Goal: Communication & Community: Answer question/provide support

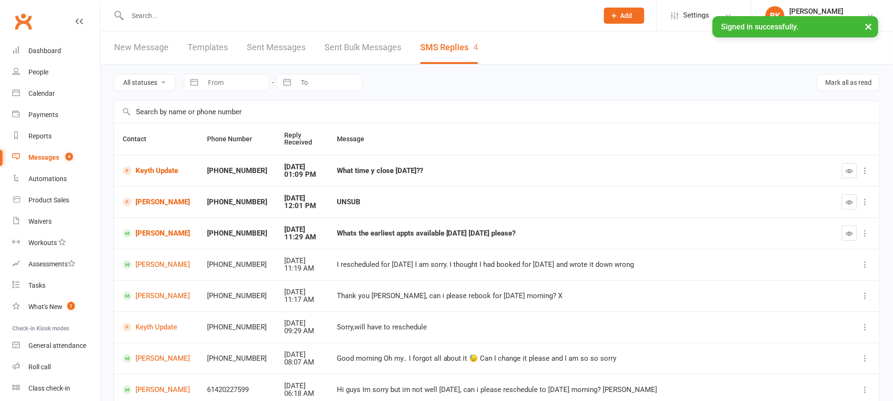
click at [864, 25] on button "×" at bounding box center [868, 26] width 17 height 20
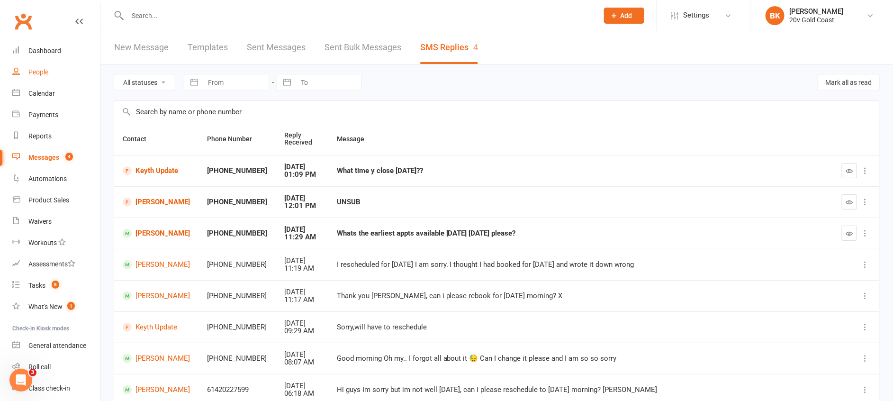
click at [27, 66] on link "People" at bounding box center [56, 72] width 88 height 21
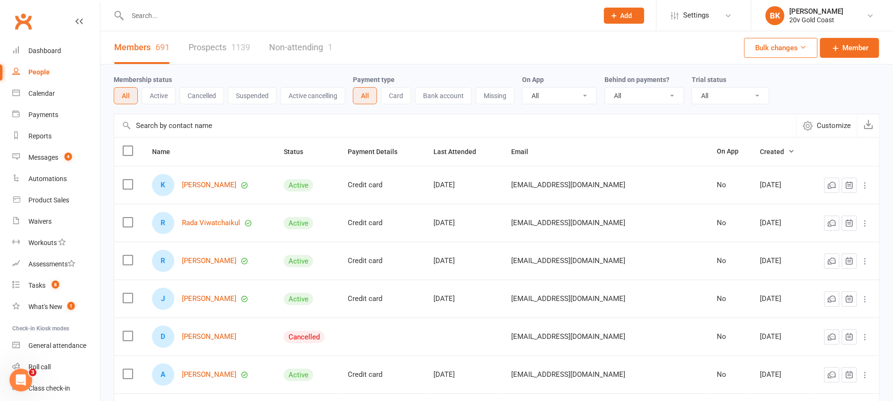
click at [230, 45] on link "Prospects 1139" at bounding box center [220, 47] width 62 height 33
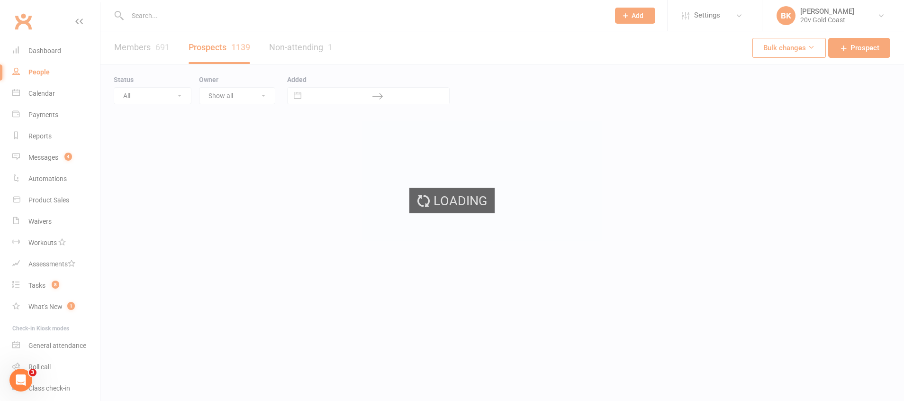
select select "100"
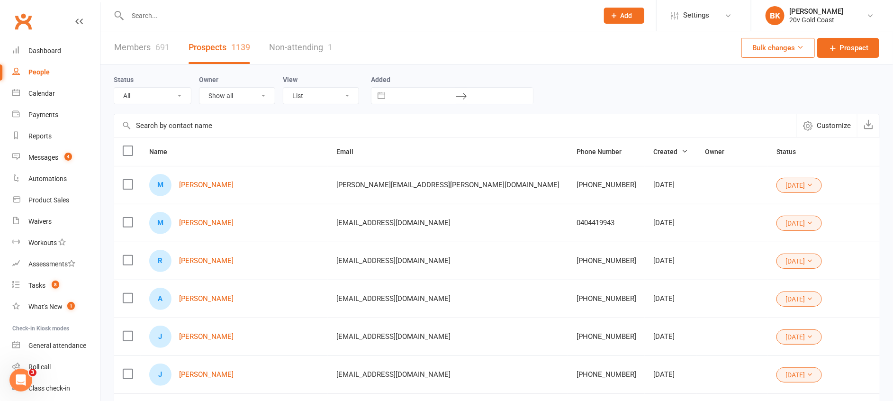
click at [683, 81] on div "Status All (No status set) (Invalid status) Parachute Referrals In Communicatio…" at bounding box center [497, 89] width 766 height 30
click at [835, 14] on link "BK Byron Kruger 20v Gold Coast" at bounding box center [821, 15] width 113 height 19
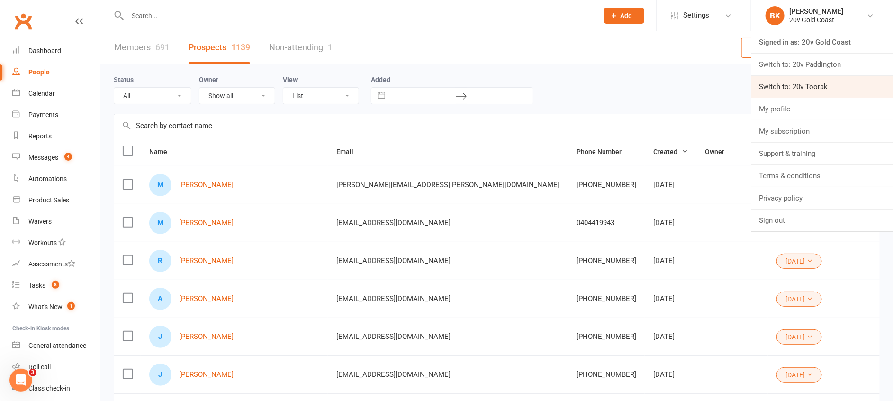
click at [798, 86] on link "Switch to: 20v Toorak" at bounding box center [822, 87] width 142 height 22
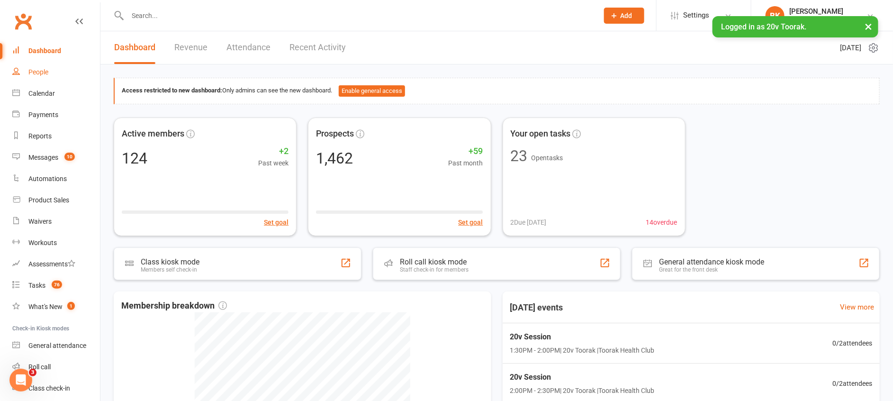
click at [36, 76] on div "People" at bounding box center [38, 72] width 20 height 8
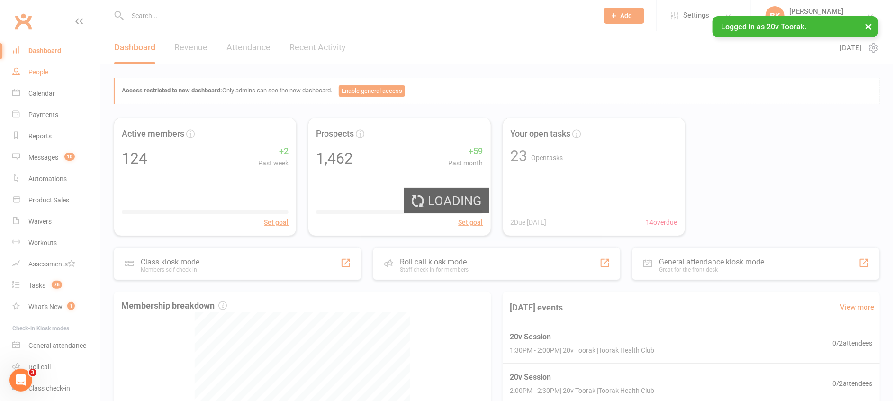
select select "100"
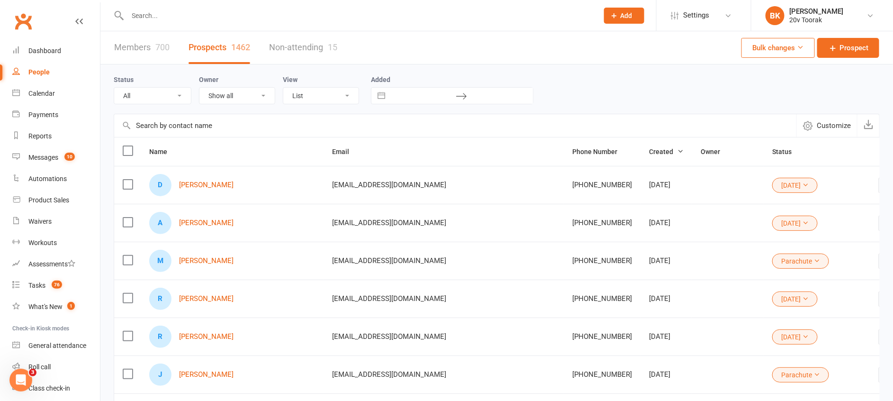
click at [653, 63] on div "Members 700 Prospects 1462 Non-attending 15 Bulk changes Prospect" at bounding box center [496, 47] width 792 height 33
click at [580, 87] on div "Status All (No status set) (Invalid status) Parachute Referrals In Communicatio…" at bounding box center [497, 89] width 766 height 30
click at [607, 79] on div "Status All (No status set) (Invalid status) Parachute Referrals In Communicatio…" at bounding box center [497, 89] width 766 height 30
click at [642, 66] on div "Status All (No status set) (Invalid status) Parachute Referrals In Communicatio…" at bounding box center [497, 88] width 766 height 49
click at [808, 22] on div "20v Toorak" at bounding box center [816, 20] width 54 height 9
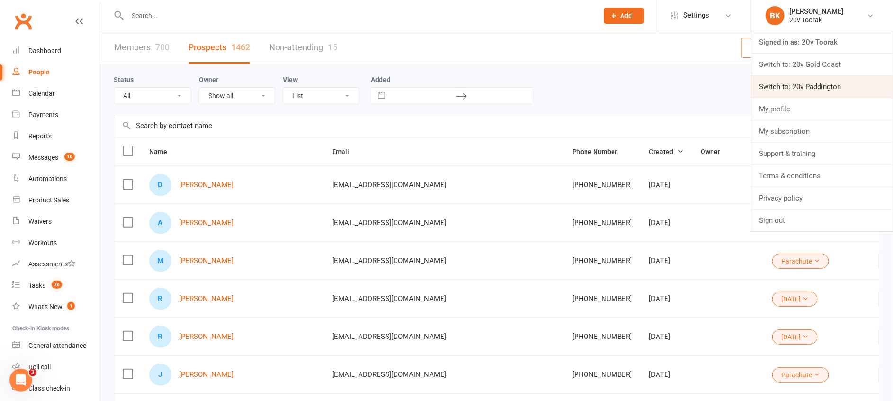
click at [815, 83] on link "Switch to: 20v Paddington" at bounding box center [822, 87] width 142 height 22
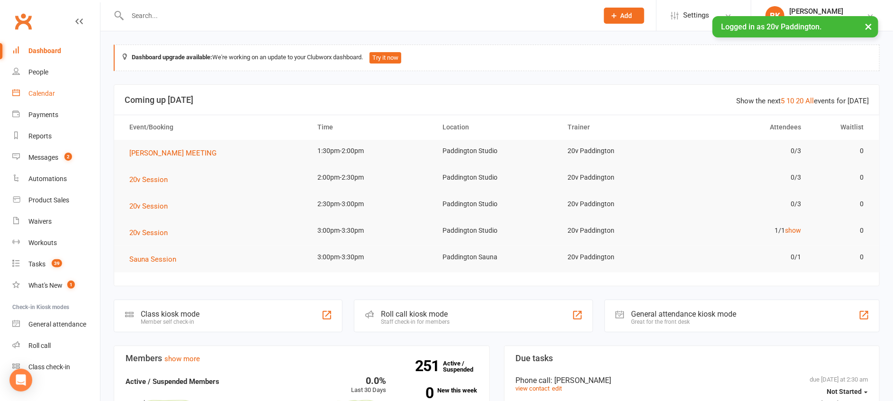
click at [54, 91] on div "Calendar" at bounding box center [41, 94] width 27 height 8
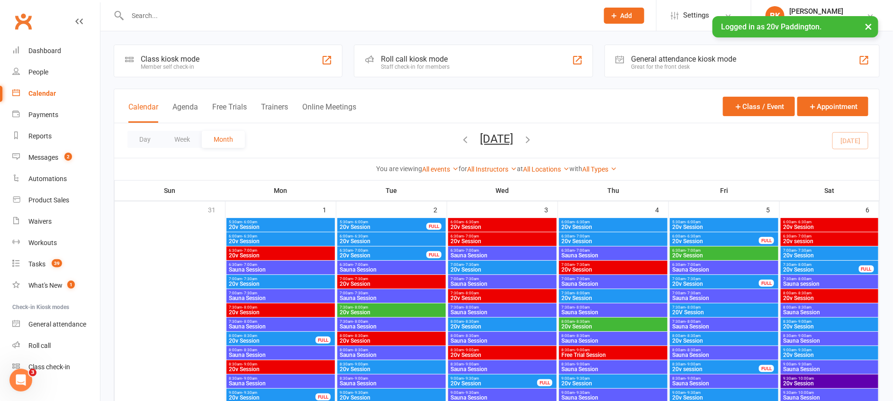
scroll to position [1583, 0]
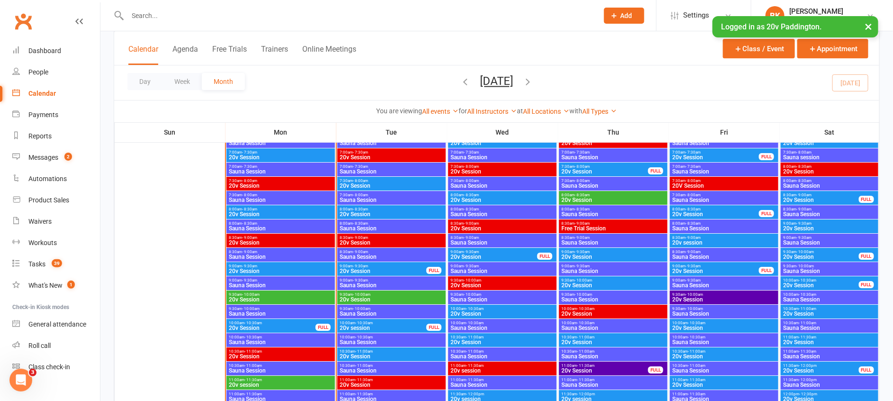
click at [269, 211] on span "20v Session" at bounding box center [280, 214] width 105 height 6
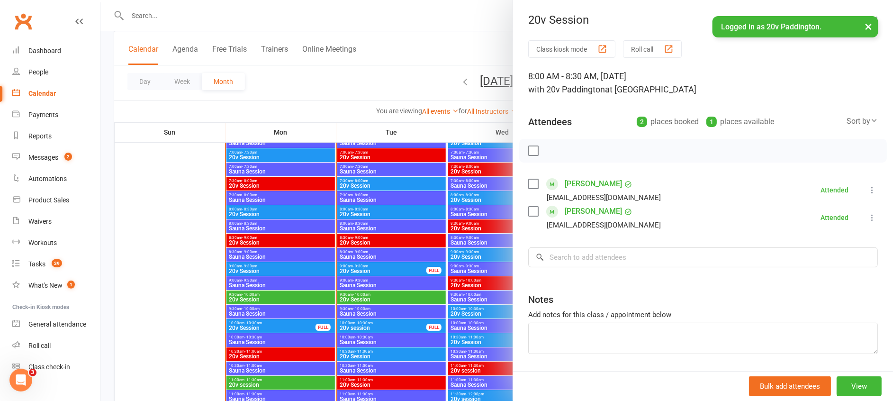
click at [269, 211] on div at bounding box center [496, 200] width 792 height 401
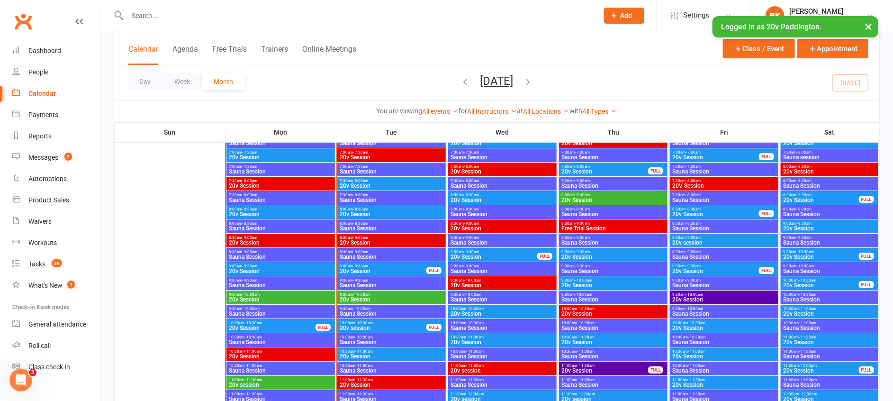
click at [288, 266] on span "9:00am - 9:30am" at bounding box center [280, 266] width 105 height 4
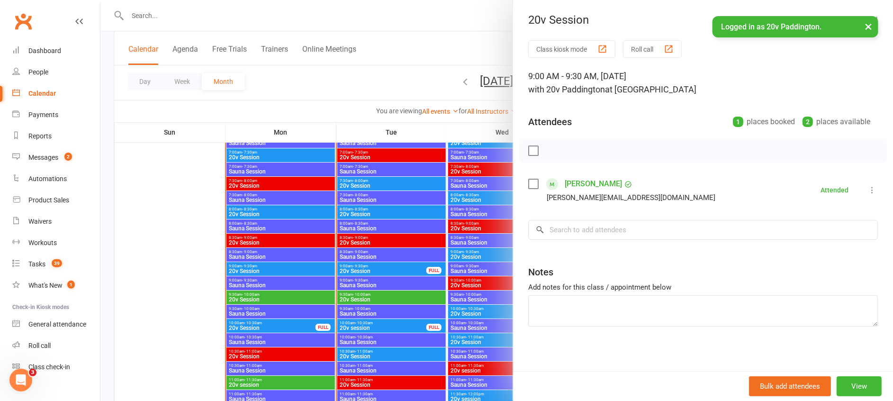
click at [288, 266] on div at bounding box center [496, 200] width 792 height 401
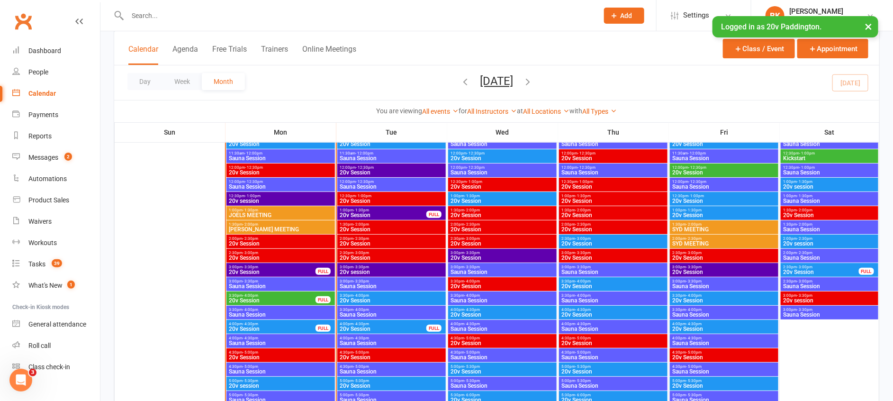
scroll to position [1861, 0]
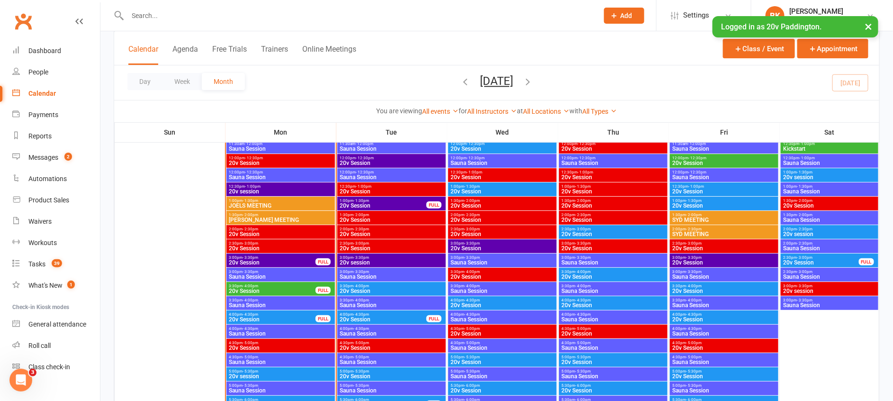
click at [280, 258] on span "3:00pm - 3:30pm" at bounding box center [272, 257] width 88 height 4
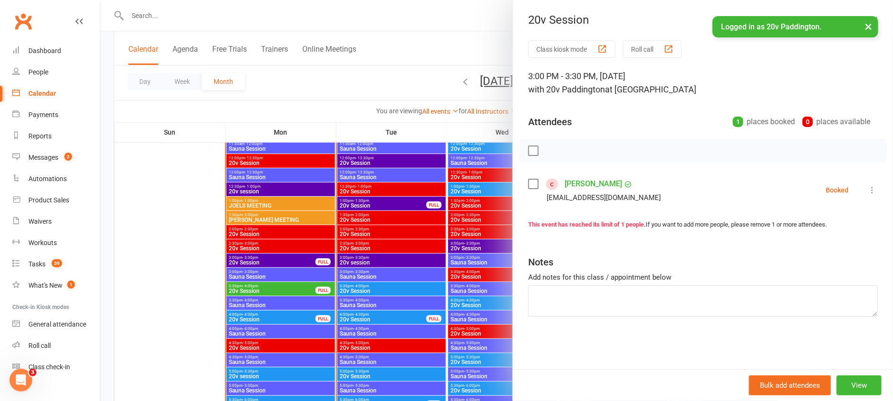
click at [280, 258] on div at bounding box center [496, 200] width 792 height 401
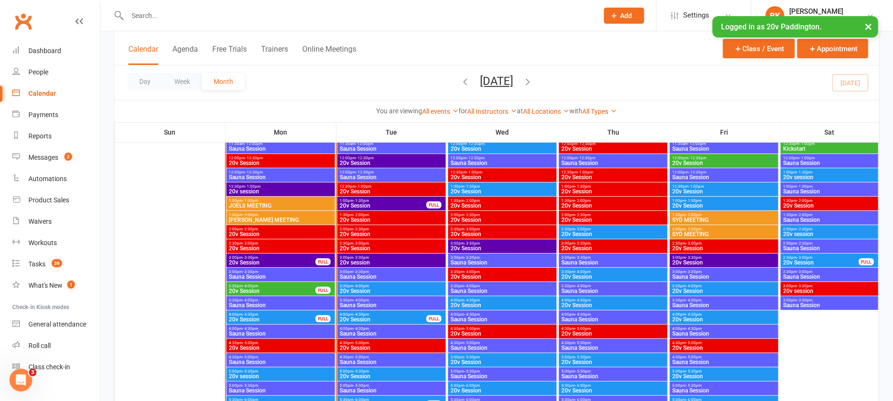
click at [275, 281] on div at bounding box center [281, 168] width 108 height 710
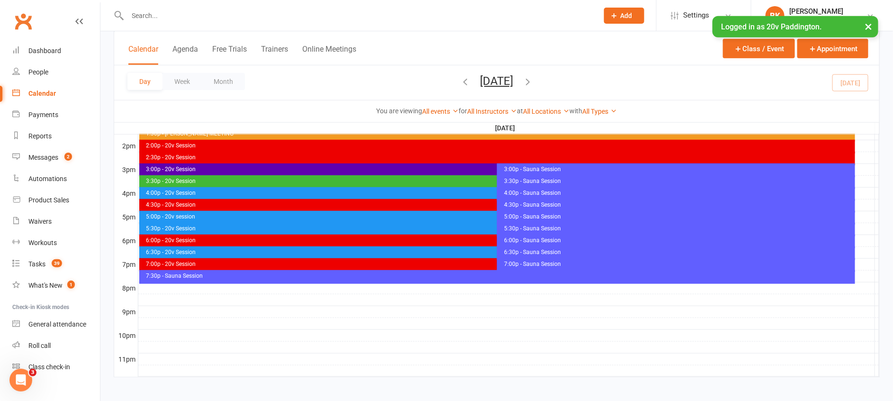
scroll to position [0, 0]
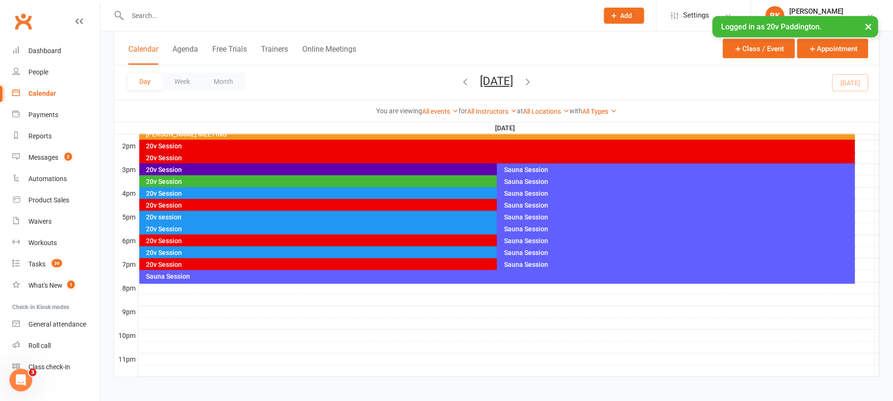
click at [256, 180] on div "20v Session" at bounding box center [495, 181] width 698 height 7
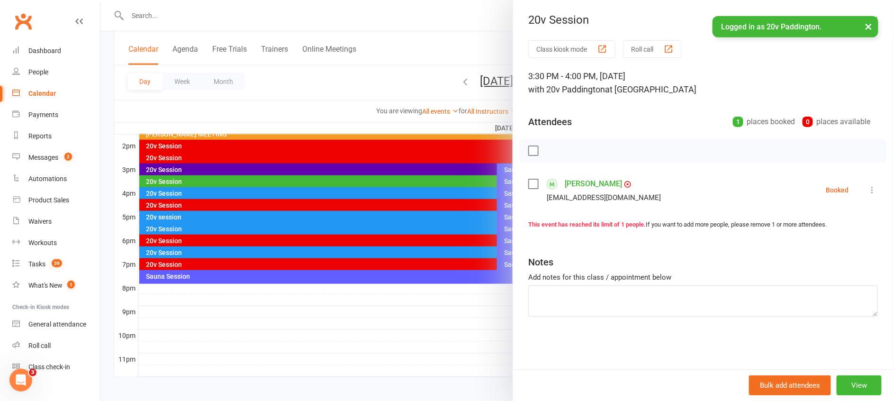
click at [256, 180] on div at bounding box center [496, 200] width 792 height 401
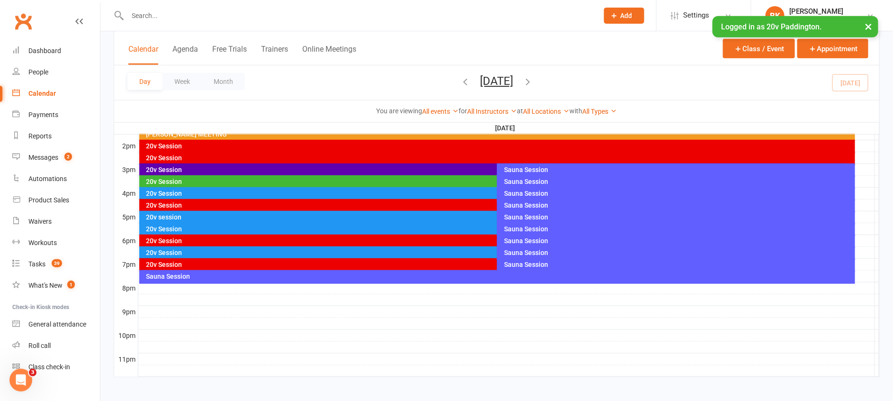
click at [236, 168] on div "20v Session" at bounding box center [495, 169] width 698 height 7
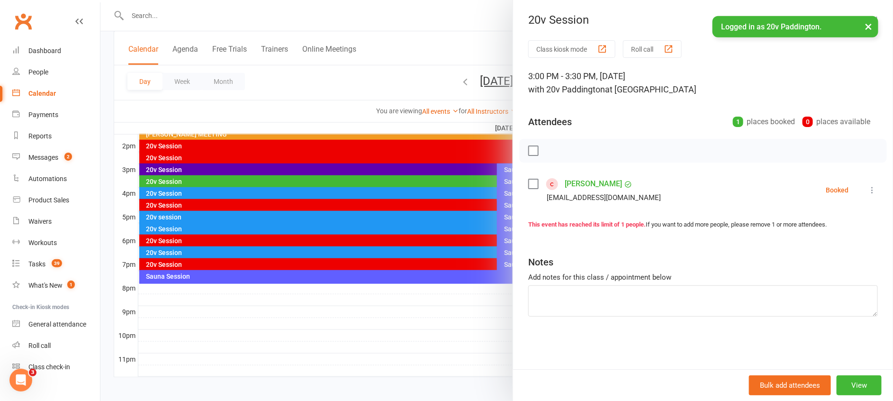
click at [236, 168] on div at bounding box center [496, 200] width 792 height 401
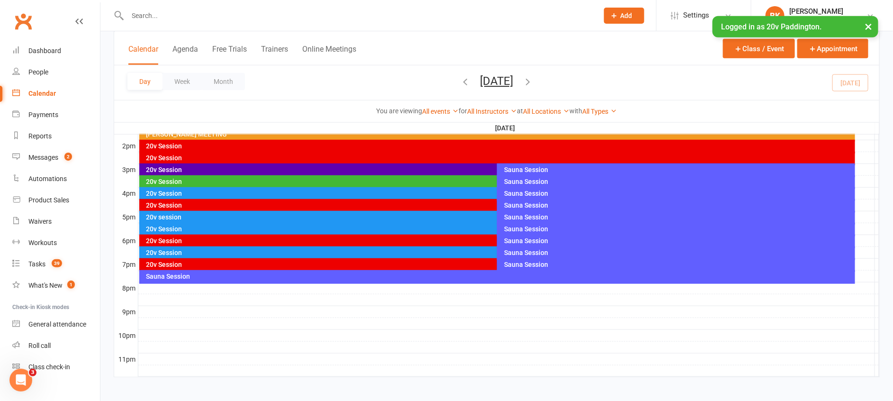
click at [217, 152] on div "20v Session" at bounding box center [497, 159] width 716 height 14
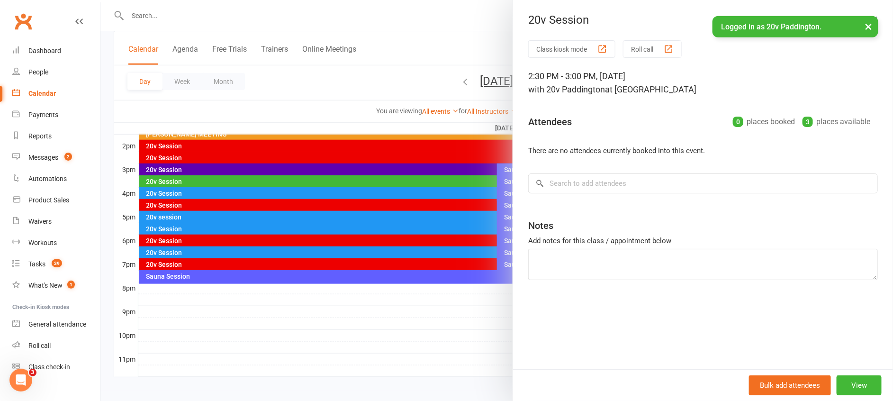
click at [217, 152] on div at bounding box center [496, 200] width 792 height 401
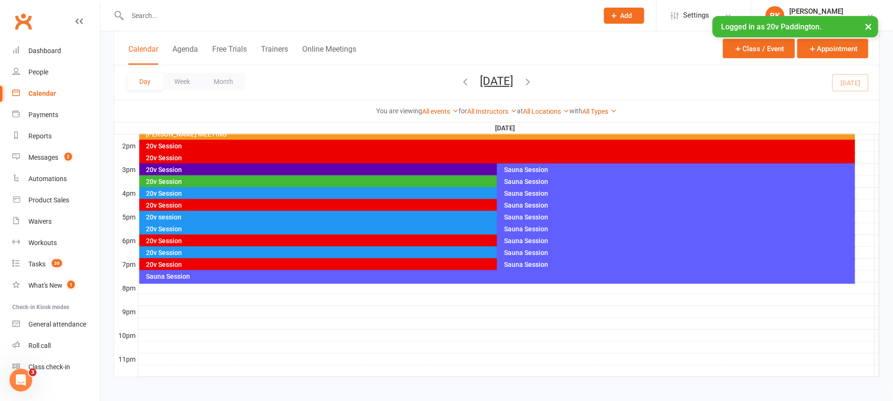
click at [196, 193] on div "20v Session" at bounding box center [495, 193] width 698 height 7
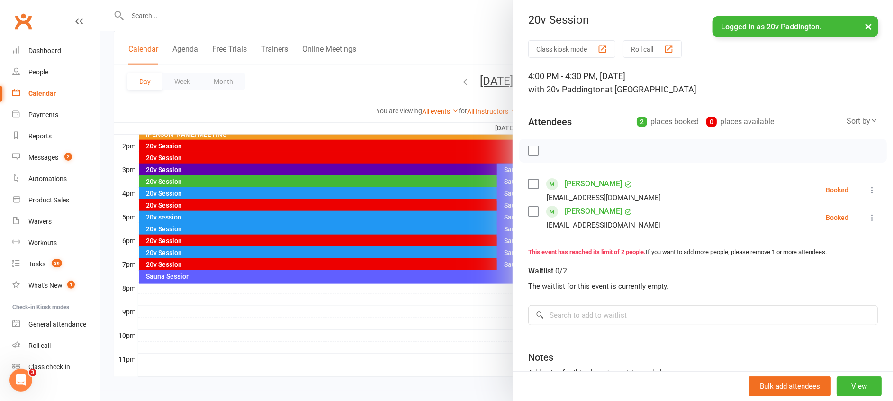
click at [196, 193] on div at bounding box center [496, 200] width 792 height 401
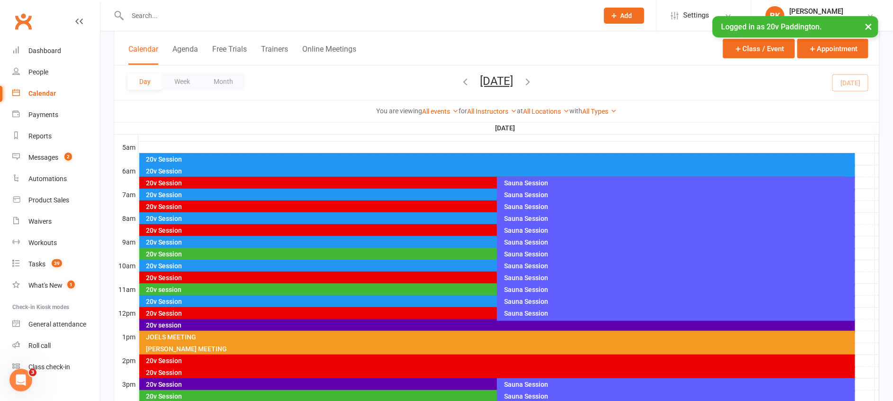
scroll to position [171, 0]
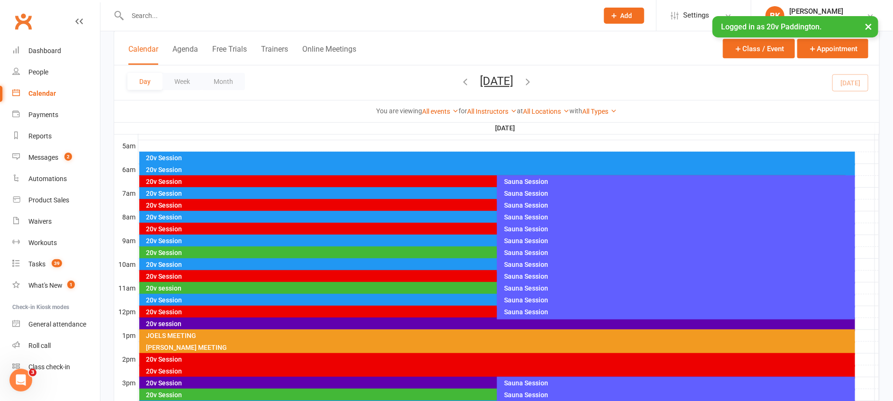
click at [868, 33] on button "×" at bounding box center [868, 26] width 17 height 20
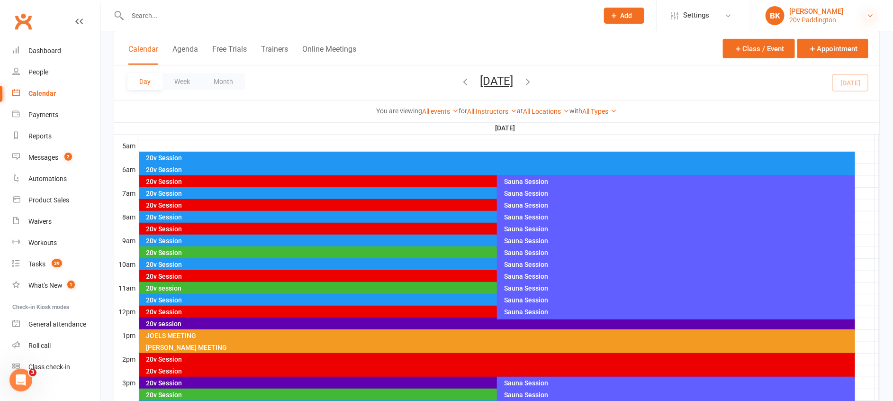
click at [867, 16] on icon at bounding box center [870, 16] width 8 height 8
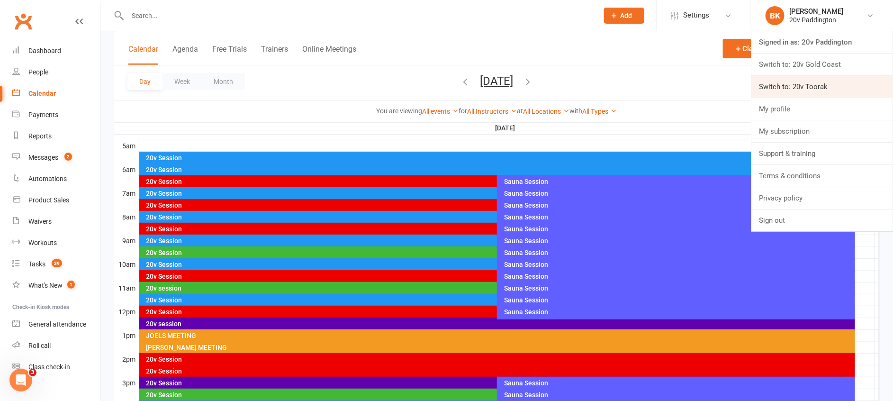
click at [812, 92] on link "Switch to: 20v Toorak" at bounding box center [822, 87] width 142 height 22
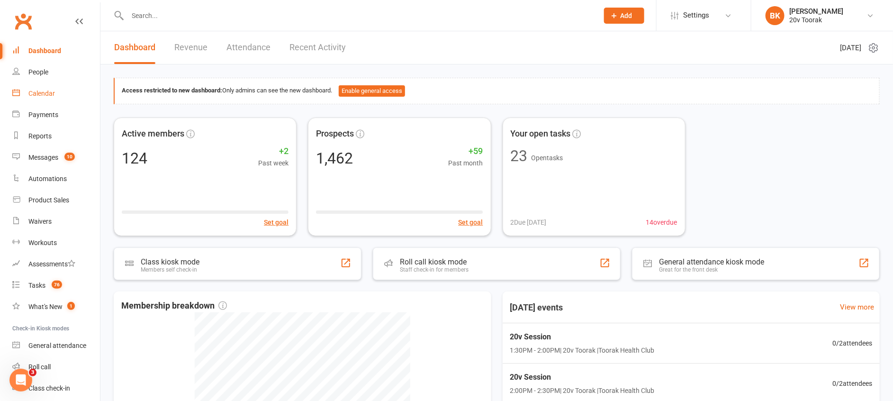
click at [43, 90] on div "Calendar" at bounding box center [41, 94] width 27 height 8
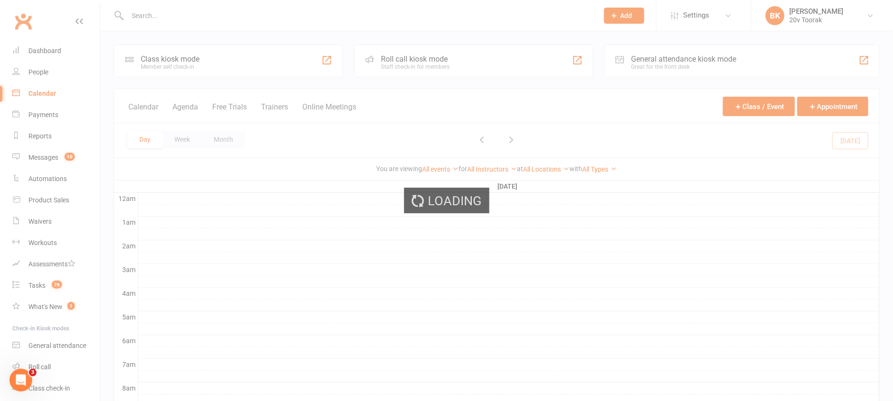
click at [239, 138] on div "Loading" at bounding box center [446, 200] width 893 height 401
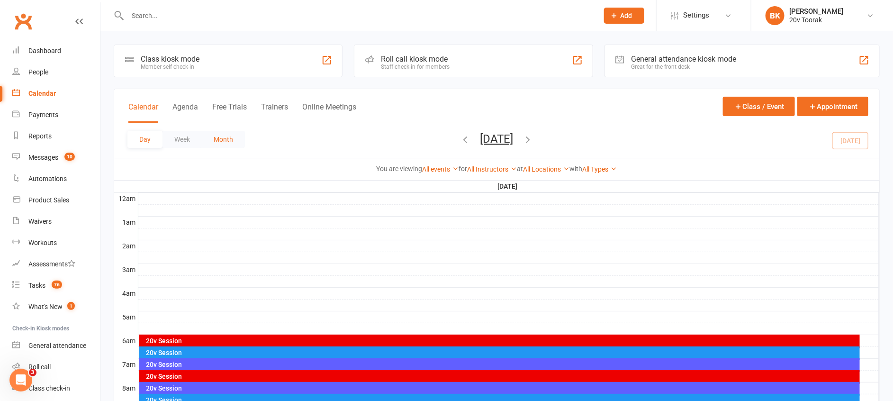
click at [227, 137] on button "Month" at bounding box center [223, 139] width 43 height 17
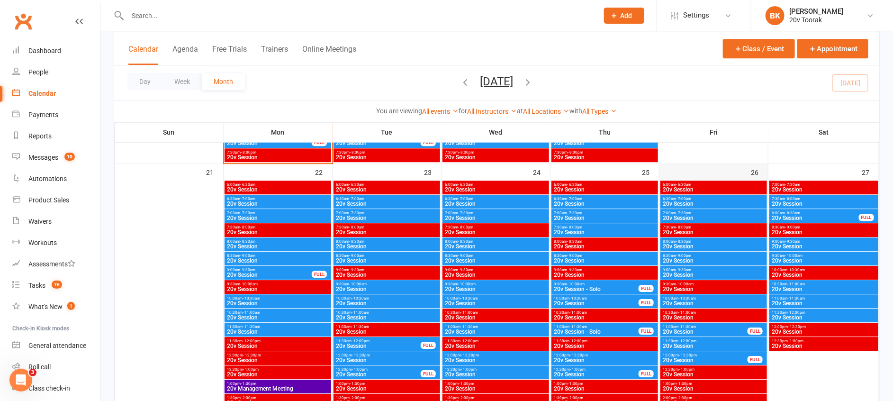
scroll to position [1284, 0]
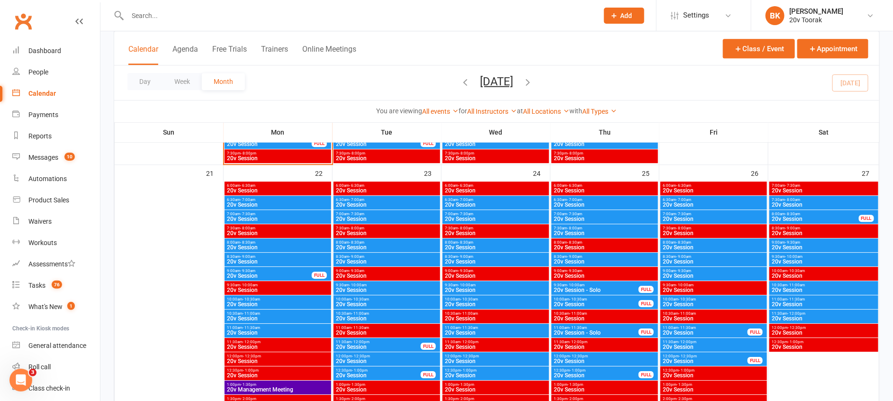
click at [684, 199] on span "- 7:00am" at bounding box center [683, 200] width 15 height 4
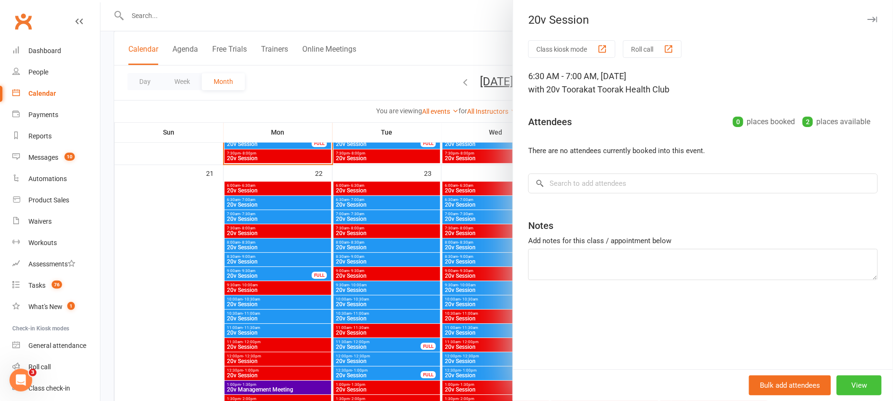
click at [852, 382] on button "View" at bounding box center [858, 385] width 45 height 20
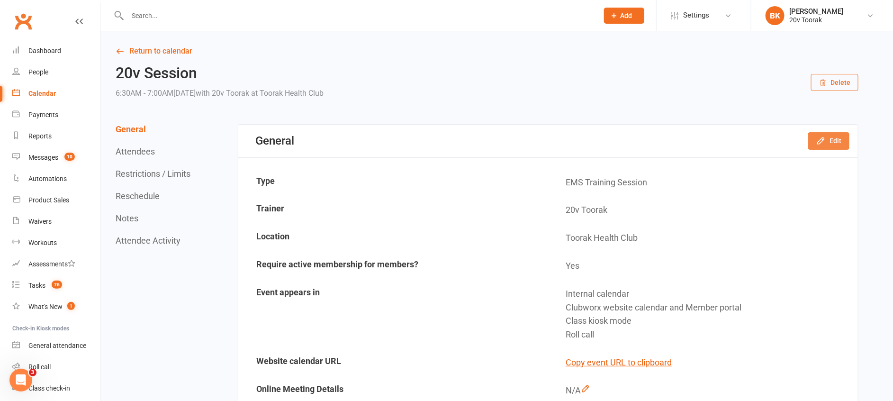
click at [830, 137] on button "Edit" at bounding box center [828, 140] width 41 height 17
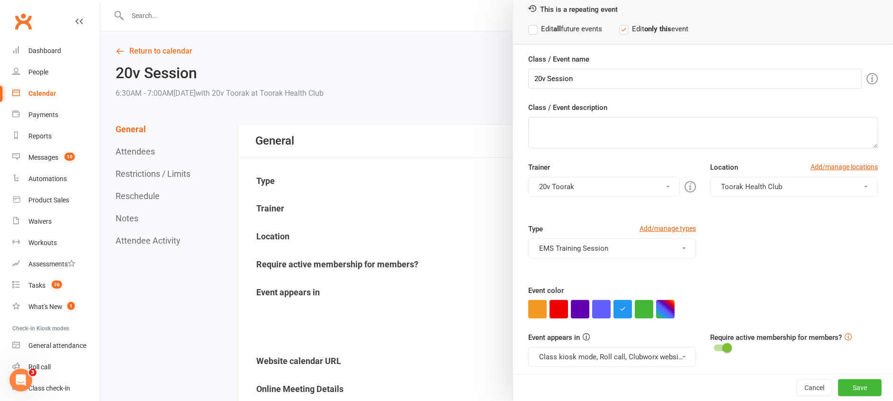
scroll to position [47, 0]
click at [531, 310] on button "button" at bounding box center [537, 308] width 18 height 18
click at [581, 80] on input "20v Session" at bounding box center [694, 78] width 333 height 20
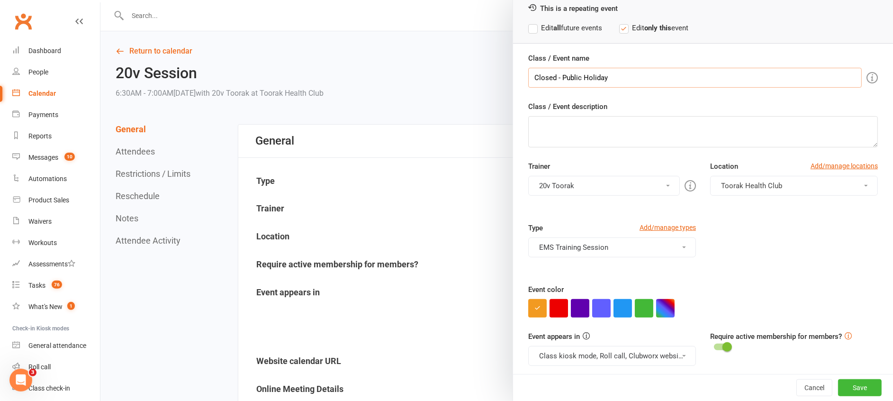
click at [581, 80] on input "Closed - Public Holiday" at bounding box center [694, 78] width 333 height 20
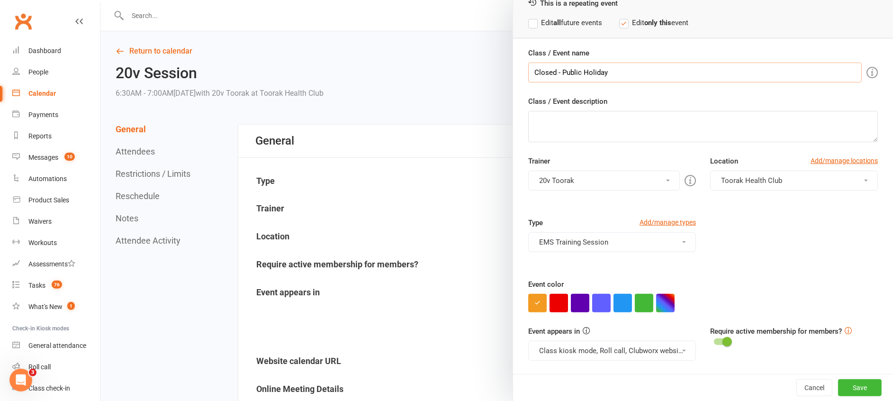
type input "Closed - Public Holiday"
click at [652, 359] on button "Class kiosk mode, Roll call, Clubworx website calendar and Member portal" at bounding box center [612, 351] width 168 height 20
click at [636, 377] on link "Clubworx website calendar and Member portal" at bounding box center [614, 373] width 170 height 19
click at [851, 392] on button "Save" at bounding box center [860, 387] width 44 height 17
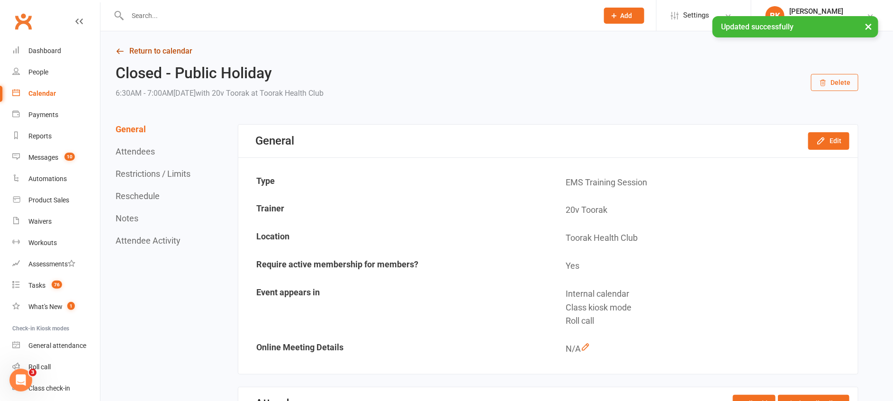
click at [174, 54] on link "Return to calendar" at bounding box center [487, 51] width 743 height 13
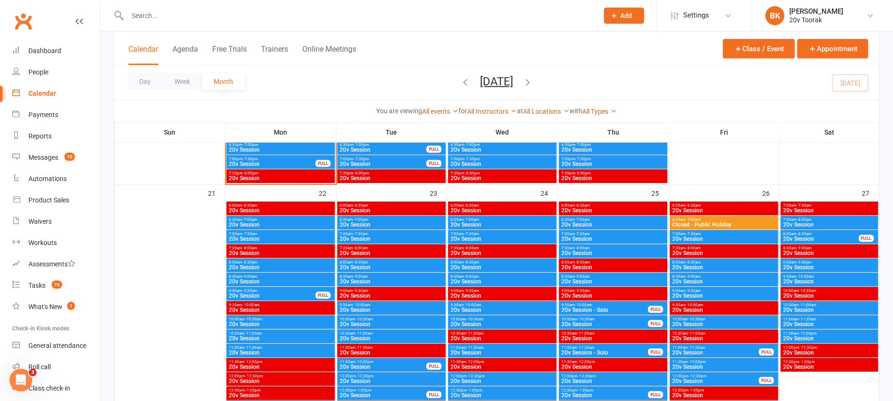
scroll to position [1270, 0]
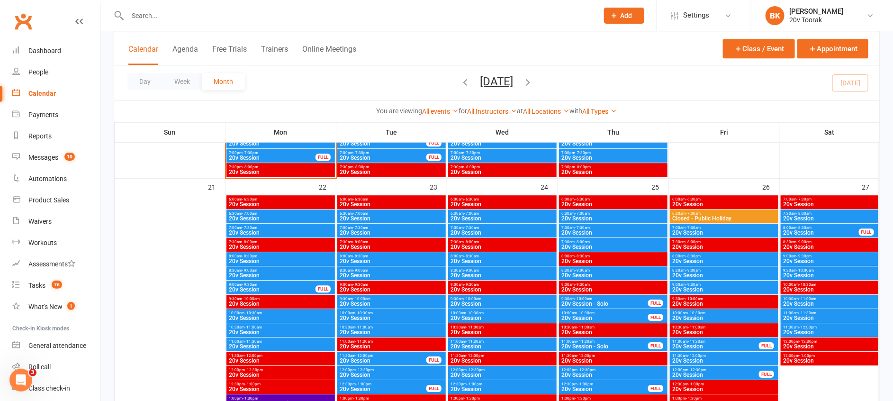
click at [700, 224] on div "7:00am - 7:30am 20v Session" at bounding box center [724, 231] width 108 height 14
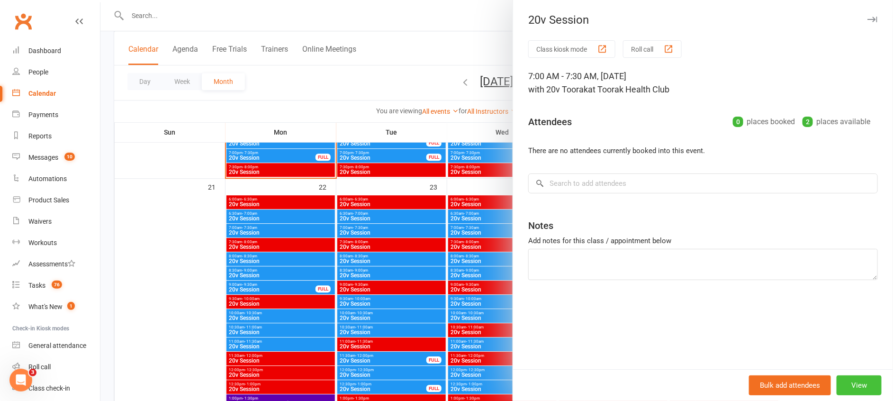
click at [856, 378] on button "View" at bounding box center [858, 385] width 45 height 20
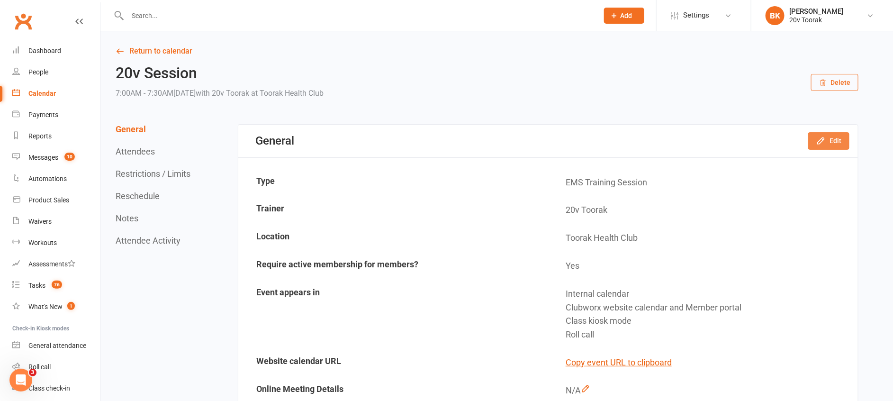
click at [826, 140] on icon "button" at bounding box center [820, 140] width 9 height 9
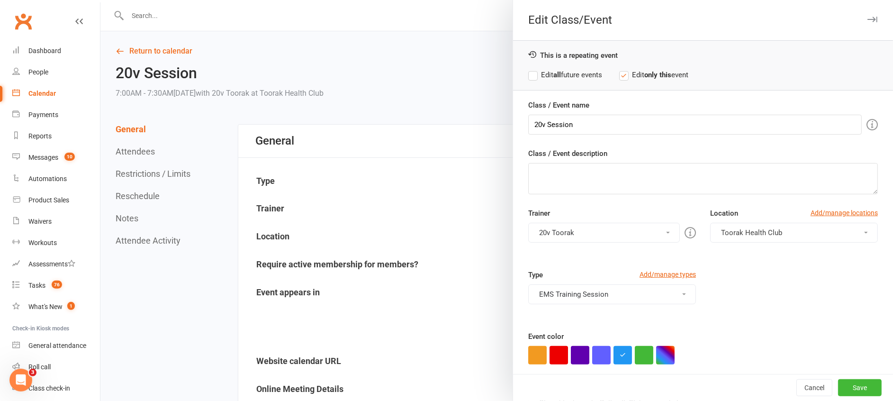
scroll to position [52, 0]
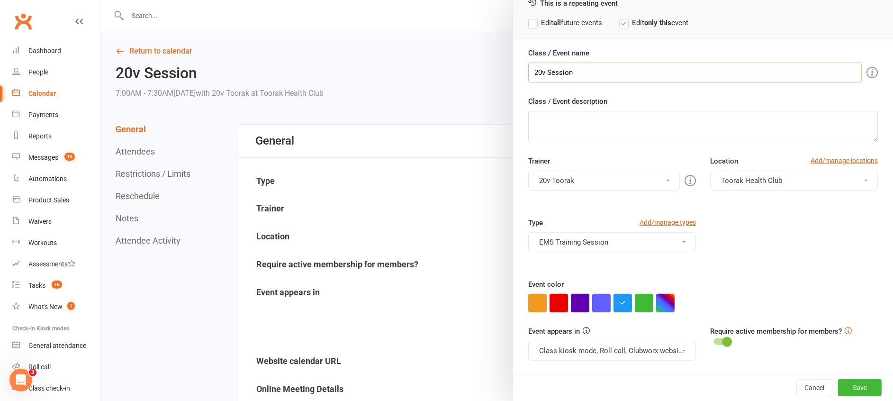
click at [565, 70] on input "20v Session" at bounding box center [694, 73] width 333 height 20
paste input "Closed - Public Holiday"
type input "Closed - Public Holiday"
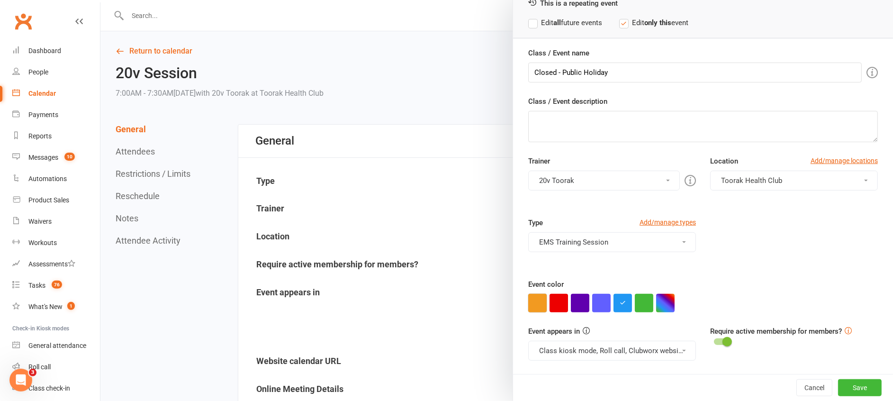
click at [528, 309] on button "button" at bounding box center [537, 303] width 18 height 18
click at [588, 350] on button "Class kiosk mode, Roll call, Clubworx website calendar and Member portal" at bounding box center [612, 351] width 168 height 20
click at [602, 367] on link "Clubworx website calendar and Member portal" at bounding box center [614, 373] width 170 height 19
click at [838, 392] on button "Save" at bounding box center [860, 387] width 44 height 17
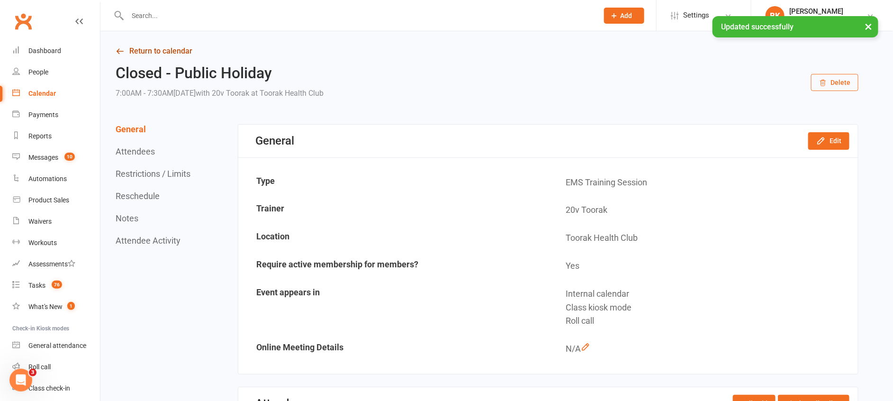
click at [182, 45] on link "Return to calendar" at bounding box center [487, 51] width 743 height 13
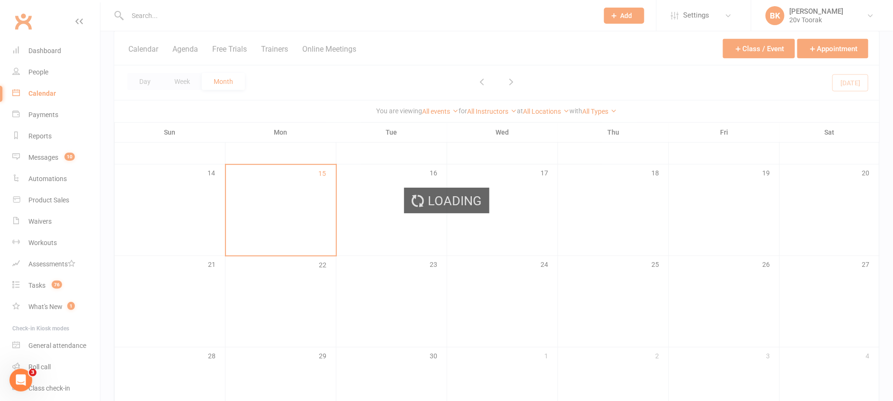
scroll to position [222, 0]
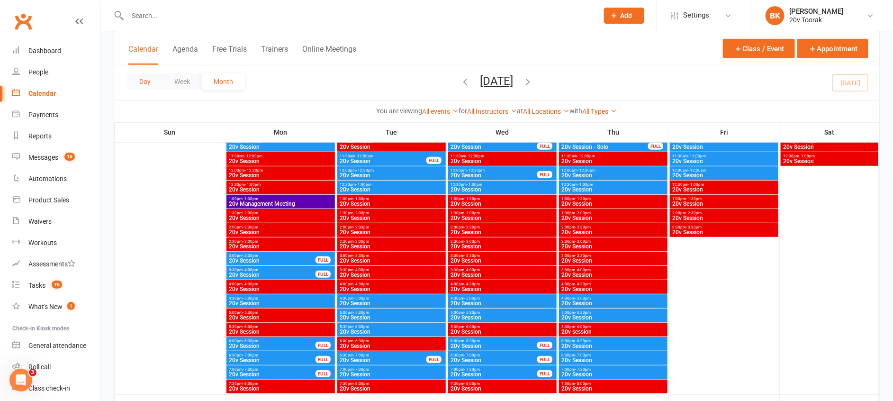
click at [145, 84] on button "Day" at bounding box center [144, 81] width 35 height 17
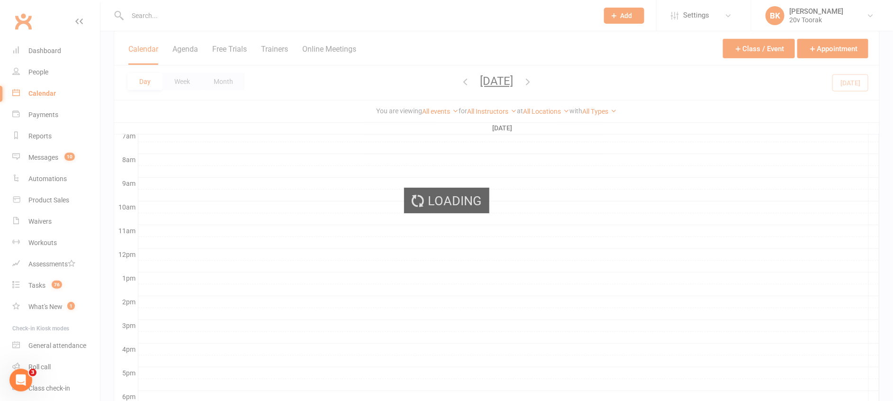
scroll to position [225, 0]
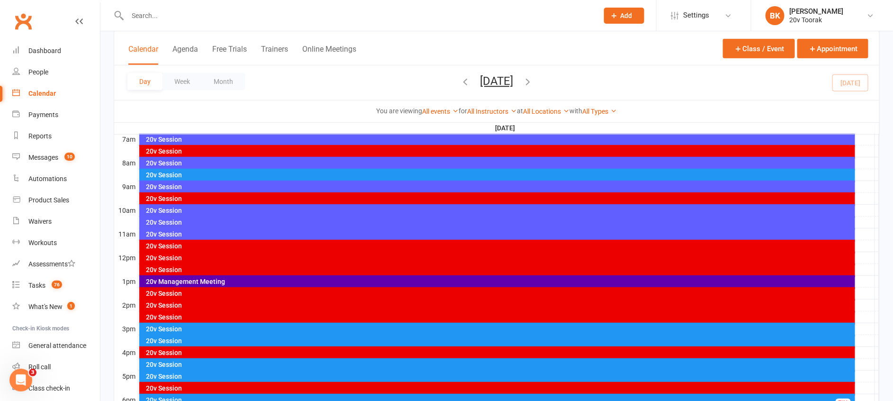
click at [533, 82] on icon "button" at bounding box center [528, 81] width 10 height 10
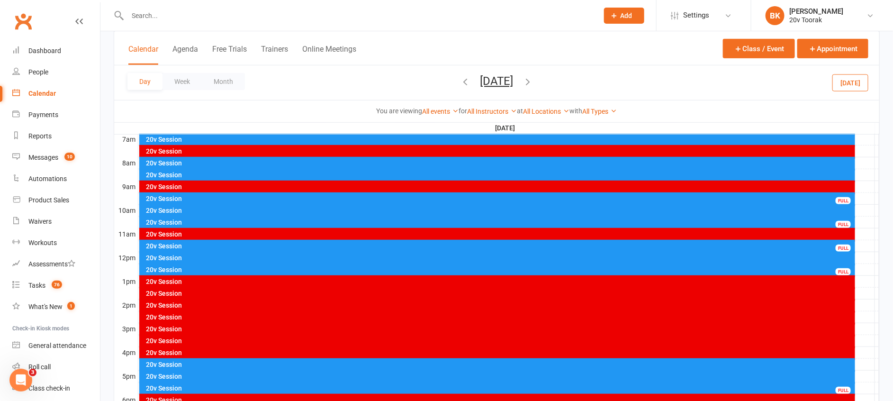
click at [513, 80] on button "Tuesday, Sep 16, 2025" at bounding box center [496, 80] width 33 height 13
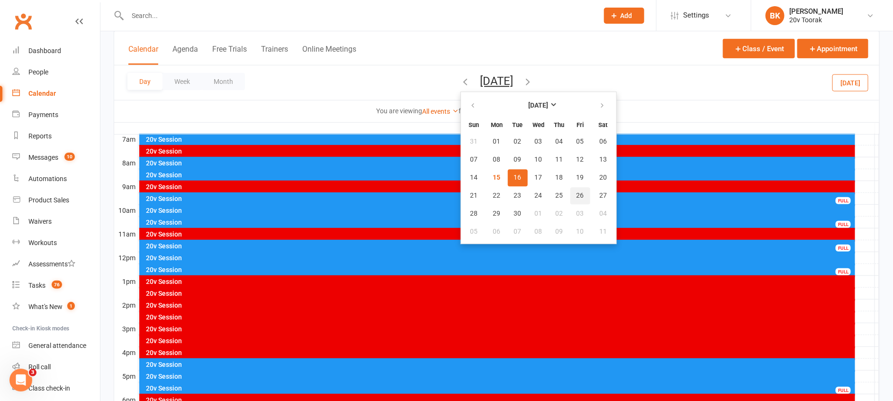
click at [576, 195] on span "26" at bounding box center [580, 196] width 8 height 8
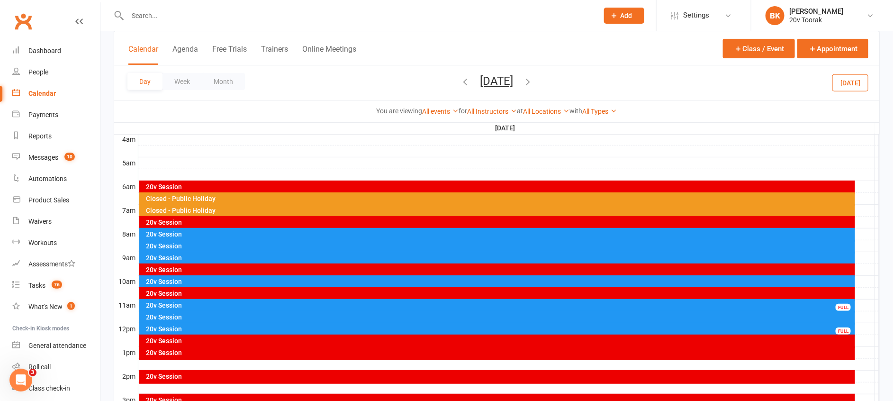
scroll to position [152, 0]
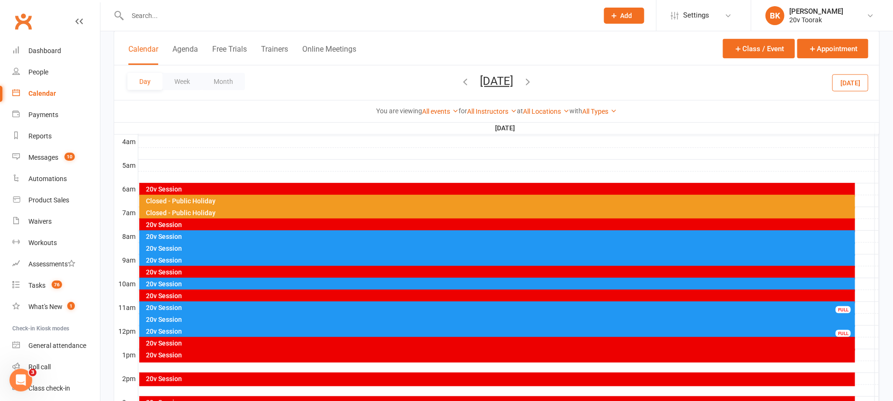
click at [178, 236] on div "20v Session" at bounding box center [500, 236] width 708 height 7
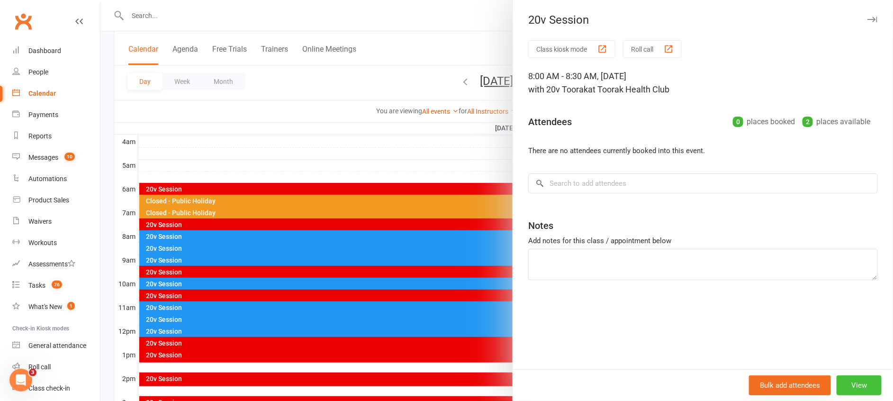
click at [851, 392] on button "View" at bounding box center [858, 385] width 45 height 20
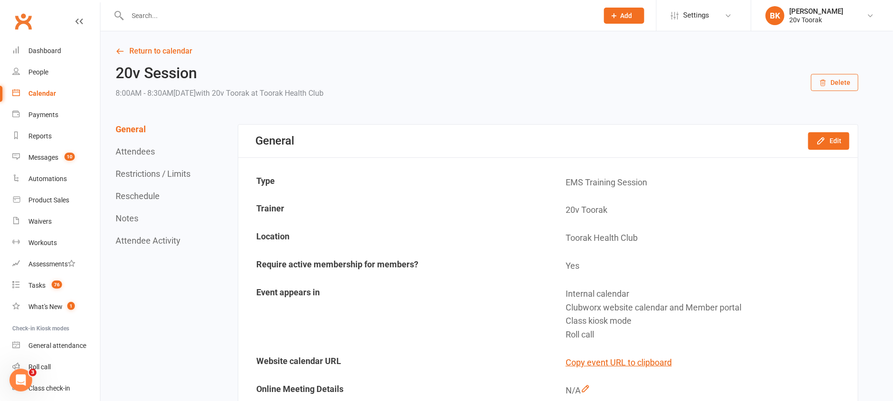
click at [826, 150] on div "General Edit" at bounding box center [547, 141] width 619 height 33
click at [826, 143] on button "Edit" at bounding box center [828, 140] width 41 height 17
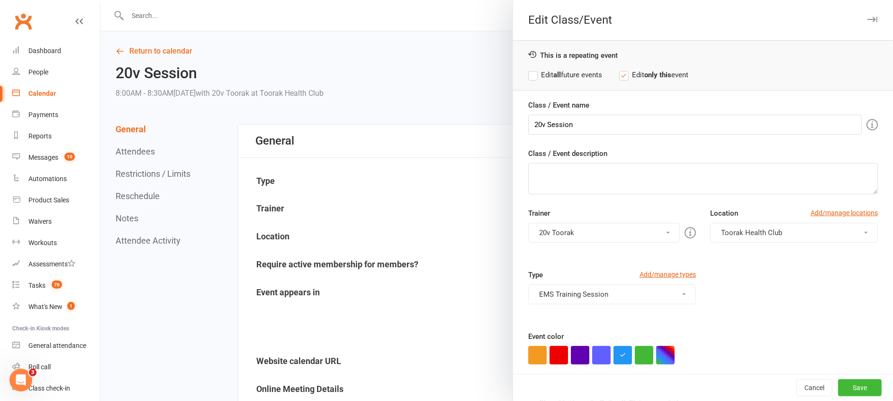
scroll to position [52, 0]
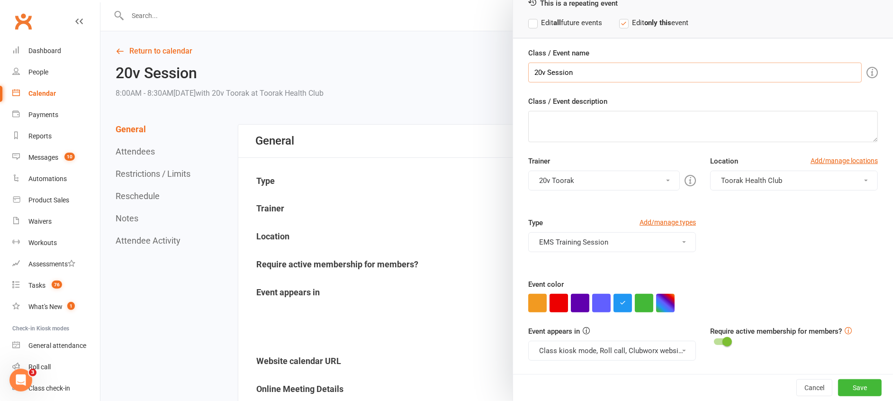
click at [587, 65] on input "20v Session" at bounding box center [694, 73] width 333 height 20
paste input "Closed - Public Holiday"
type input "Closed - Public Holiday"
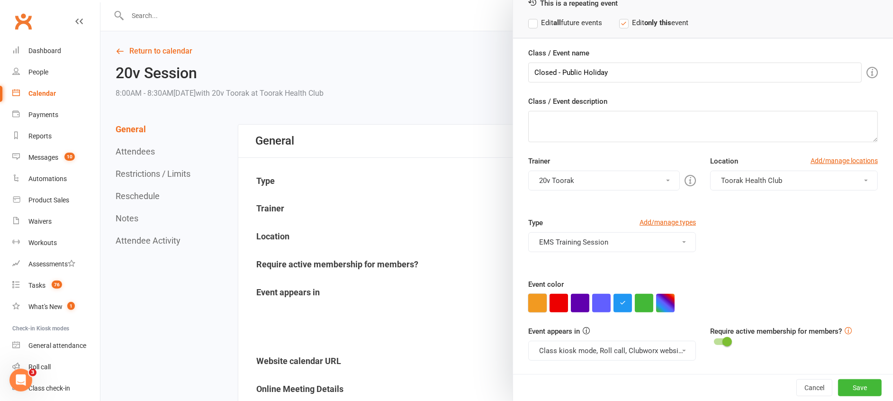
click at [533, 306] on button "button" at bounding box center [537, 303] width 18 height 18
click at [582, 348] on button "Class kiosk mode, Roll call, Clubworx website calendar and Member portal" at bounding box center [612, 351] width 168 height 20
click at [609, 371] on link "Clubworx website calendar and Member portal" at bounding box center [614, 373] width 170 height 19
click at [838, 386] on button "Save" at bounding box center [860, 387] width 44 height 17
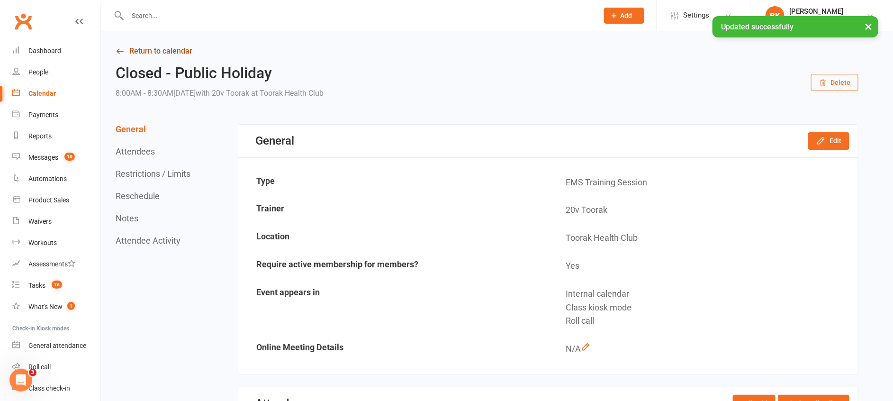
click at [174, 49] on link "Return to calendar" at bounding box center [487, 51] width 743 height 13
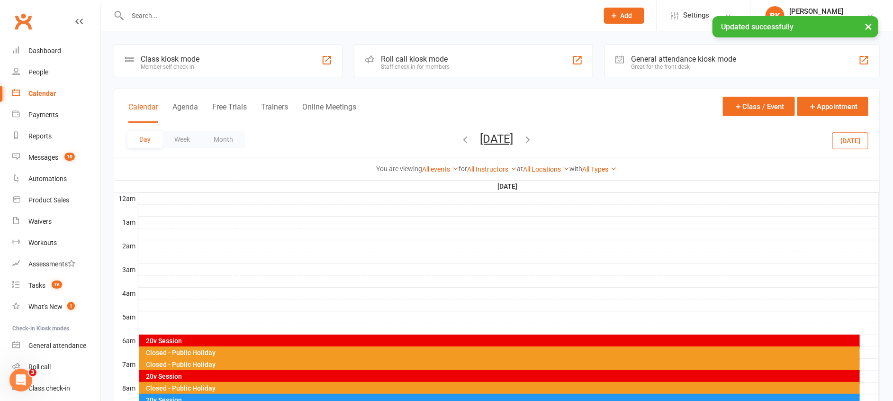
scroll to position [144, 0]
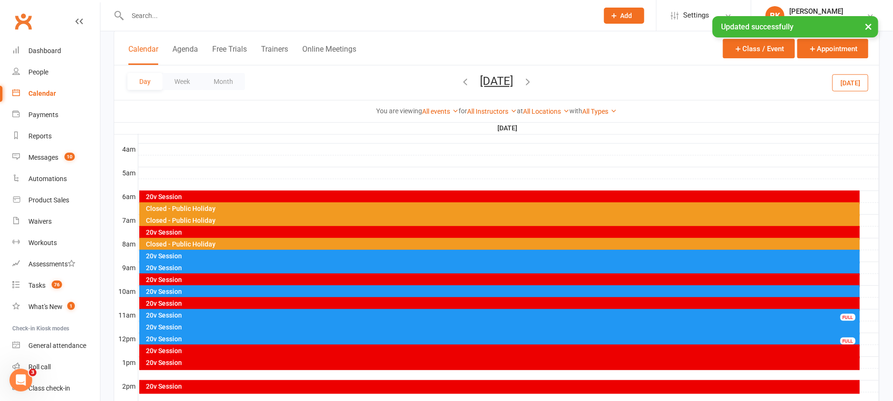
click at [494, 252] on div "20v Session" at bounding box center [502, 255] width 712 height 7
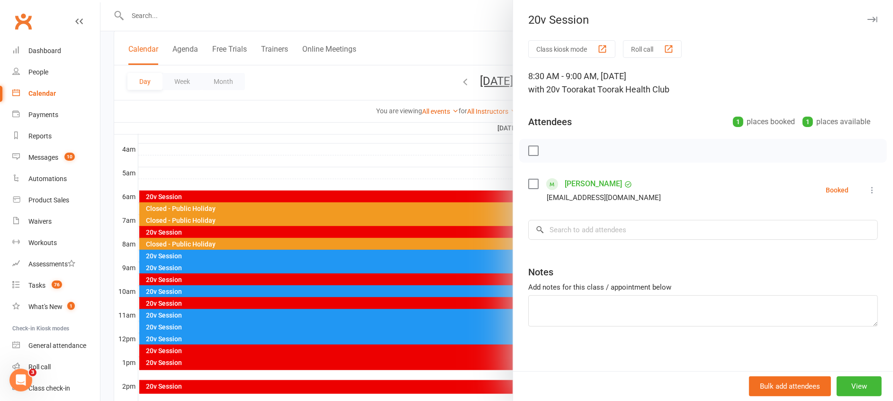
click at [867, 189] on icon at bounding box center [871, 189] width 9 height 9
click at [808, 226] on link "Remove" at bounding box center [826, 227] width 102 height 19
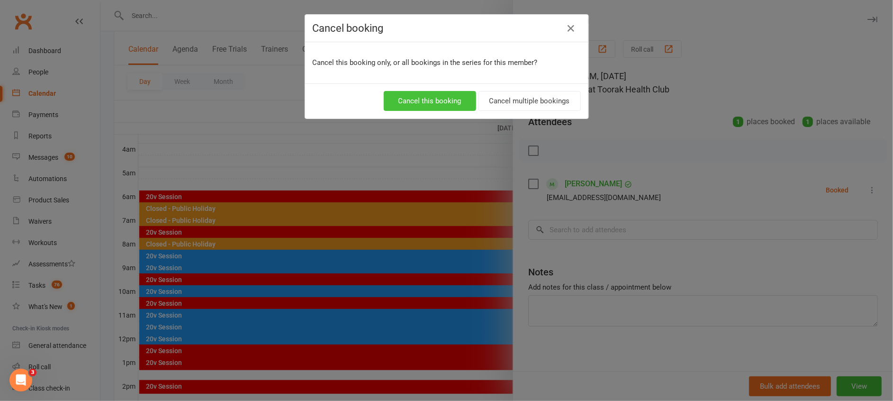
click at [430, 94] on button "Cancel this booking" at bounding box center [430, 101] width 92 height 20
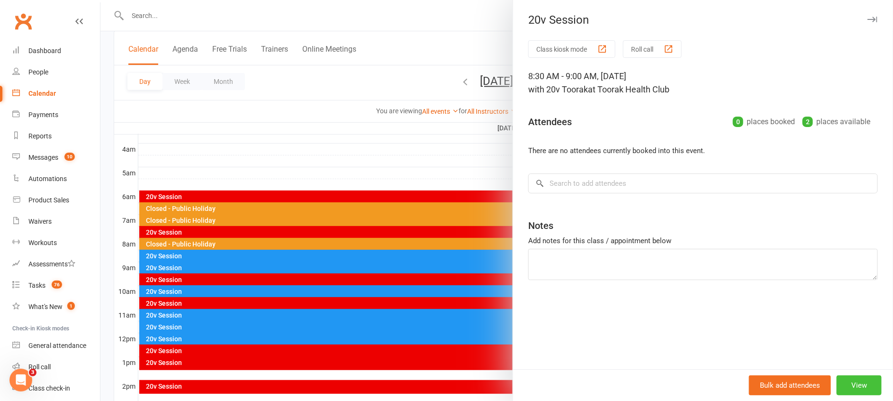
click at [847, 385] on button "View" at bounding box center [858, 385] width 45 height 20
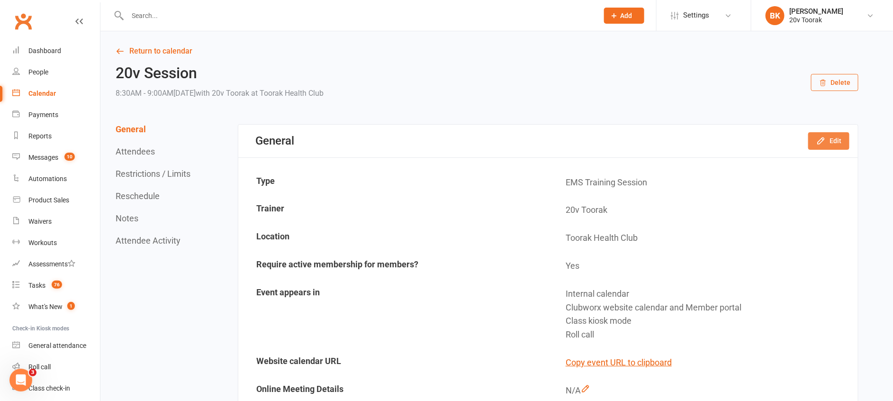
click at [832, 144] on button "Edit" at bounding box center [828, 140] width 41 height 17
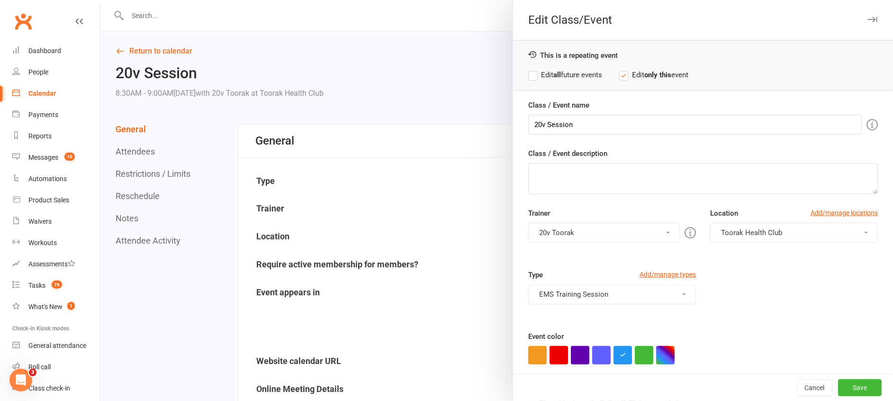
scroll to position [52, 0]
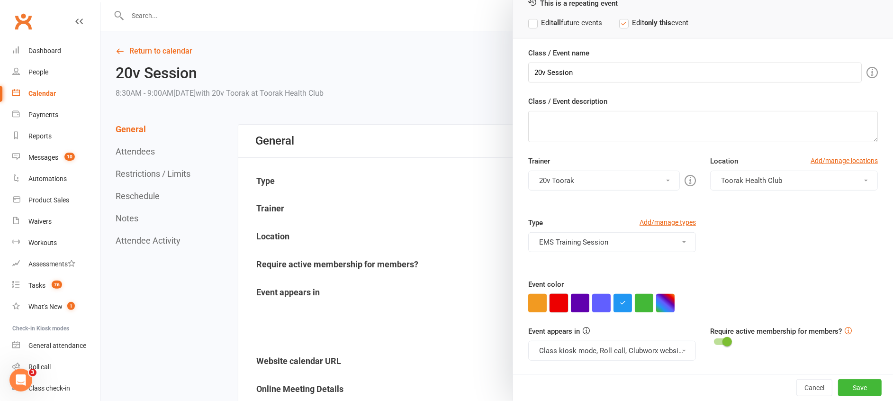
click at [543, 296] on div at bounding box center [703, 303] width 350 height 18
click at [533, 299] on button "button" at bounding box center [537, 303] width 18 height 18
click at [601, 352] on button "Class kiosk mode, Roll call, Clubworx website calendar and Member portal" at bounding box center [612, 351] width 168 height 20
click at [599, 367] on link "Clubworx website calendar and Member portal" at bounding box center [614, 373] width 170 height 19
click at [567, 84] on div "Class / Event name 20v Session Class / Event description Trainer 20v Toorak 20v…" at bounding box center [703, 210] width 380 height 326
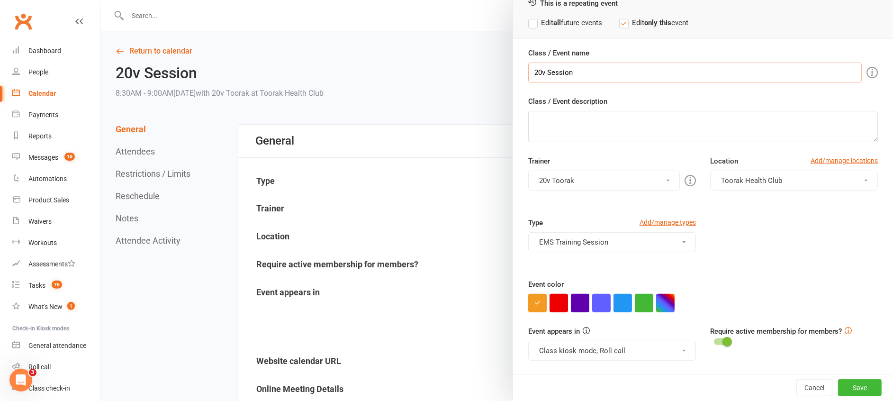
click at [563, 68] on input "20v Session" at bounding box center [694, 73] width 333 height 20
paste input "Closed - Public Holiday"
type input "Closed - Public Holiday"
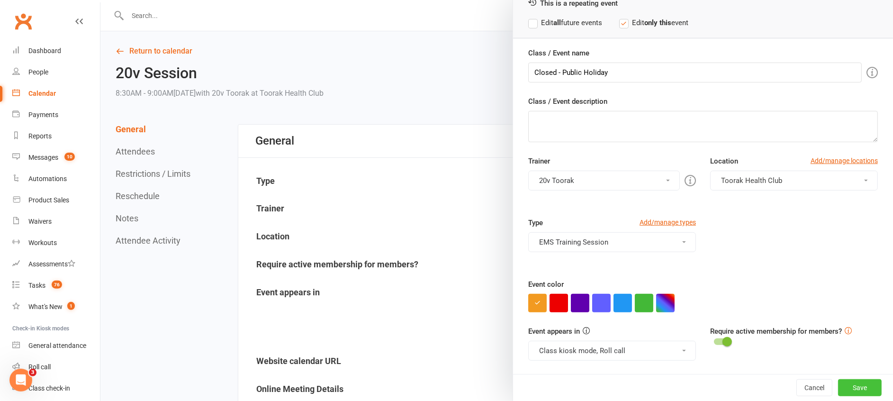
click at [841, 389] on button "Save" at bounding box center [860, 387] width 44 height 17
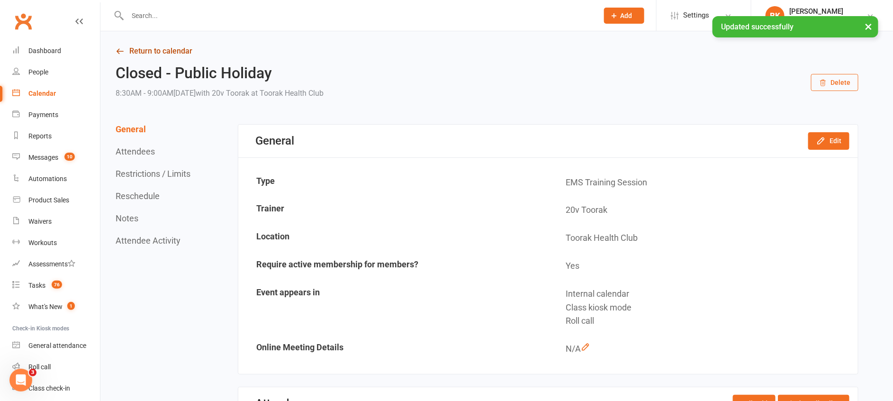
click at [164, 52] on link "Return to calendar" at bounding box center [487, 51] width 743 height 13
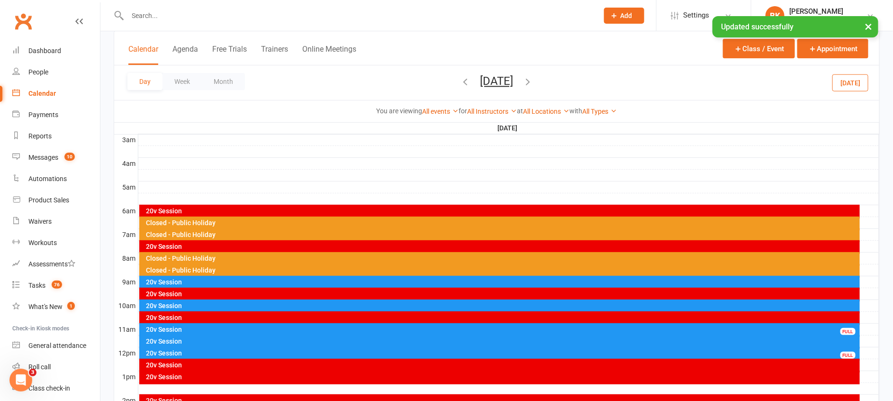
scroll to position [145, 0]
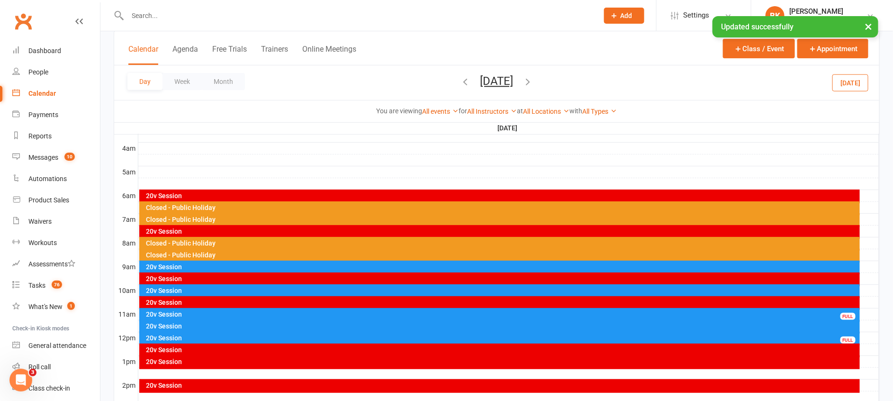
click at [360, 266] on div "20v Session" at bounding box center [502, 266] width 712 height 7
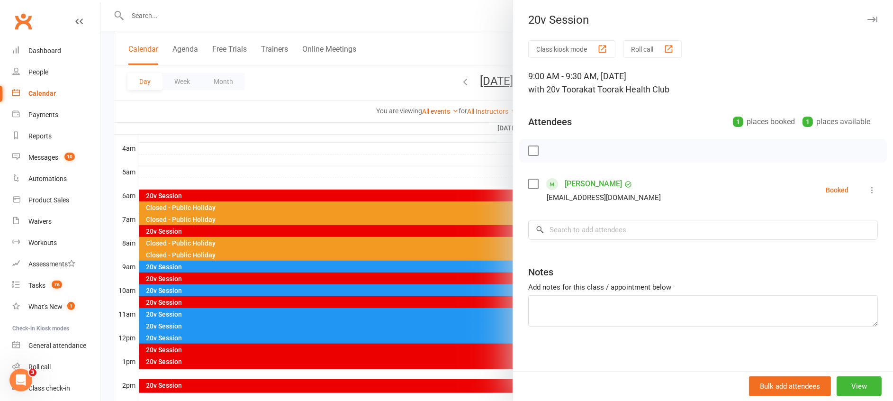
click at [867, 188] on icon at bounding box center [871, 189] width 9 height 9
click at [793, 227] on link "Remove" at bounding box center [826, 227] width 102 height 19
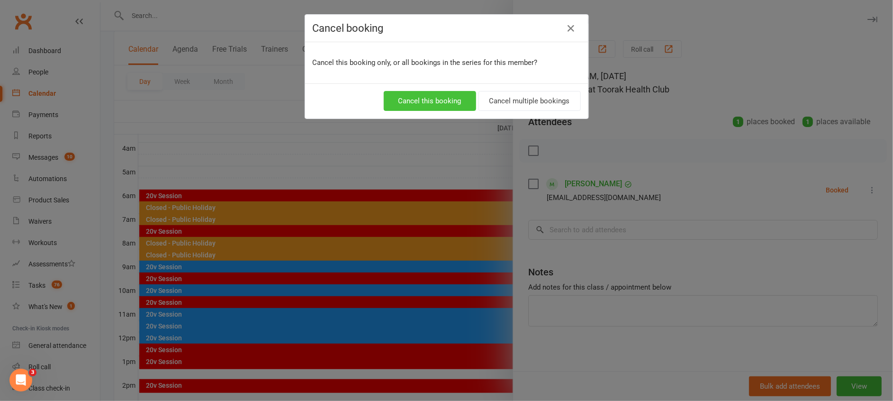
click at [424, 95] on button "Cancel this booking" at bounding box center [430, 101] width 92 height 20
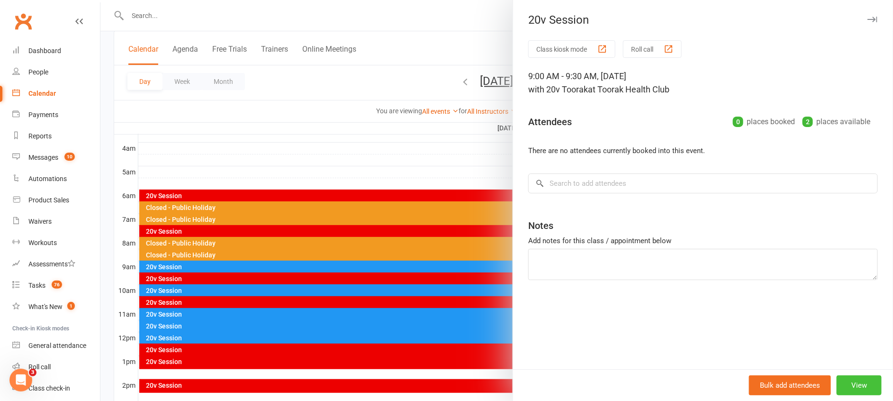
click at [848, 384] on button "View" at bounding box center [858, 385] width 45 height 20
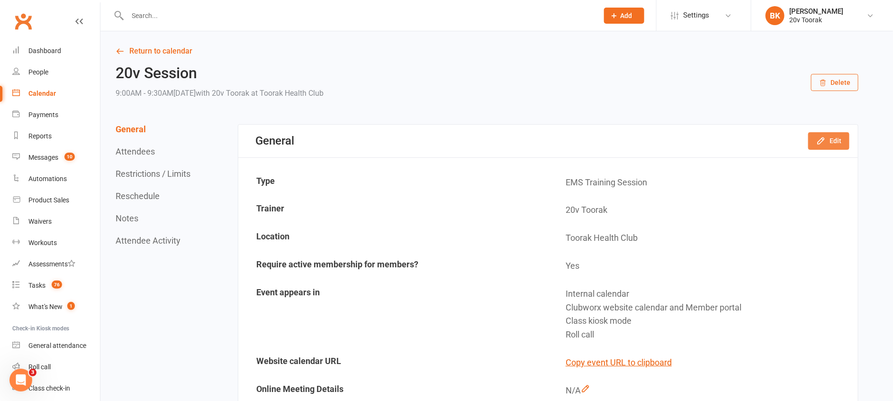
click at [829, 148] on button "Edit" at bounding box center [828, 140] width 41 height 17
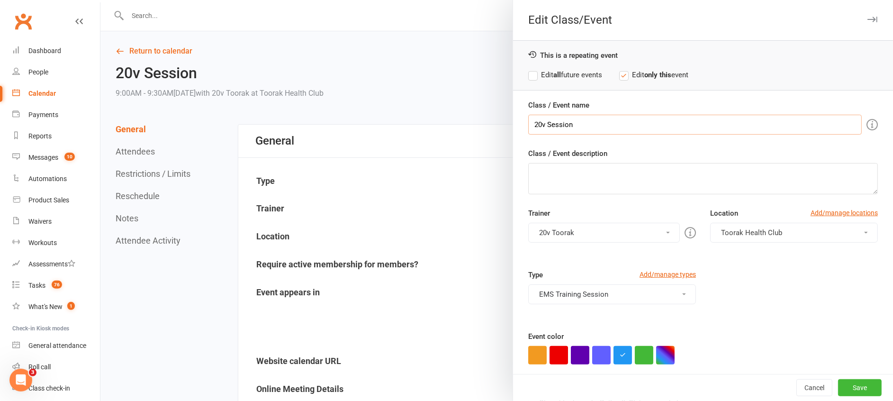
click at [611, 119] on input "20v Session" at bounding box center [694, 125] width 333 height 20
paste input "Closed - Public Holiday"
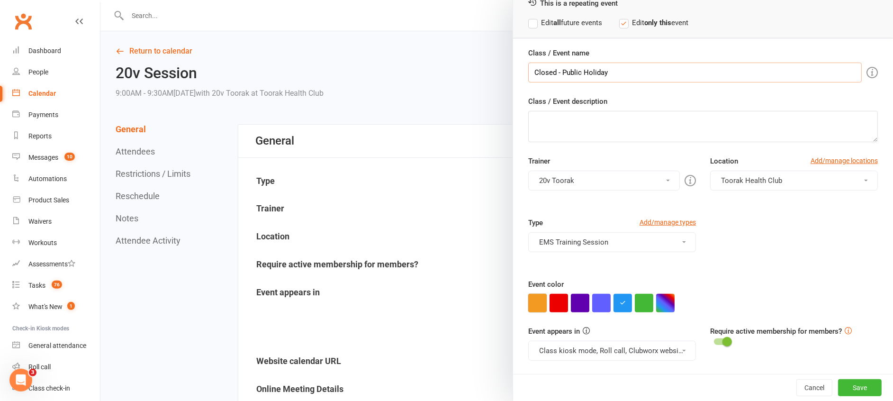
type input "Closed - Public Holiday"
click at [533, 307] on button "button" at bounding box center [537, 303] width 18 height 18
click at [598, 352] on button "Class kiosk mode, Roll call, Clubworx website calendar and Member portal" at bounding box center [612, 351] width 168 height 20
click at [603, 365] on link "Clubworx website calendar and Member portal" at bounding box center [614, 373] width 170 height 19
click at [838, 390] on button "Save" at bounding box center [860, 387] width 44 height 17
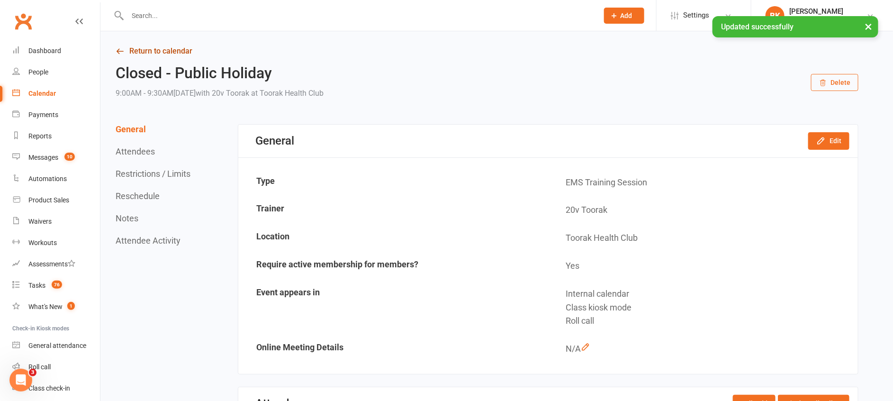
click at [172, 48] on link "Return to calendar" at bounding box center [487, 51] width 743 height 13
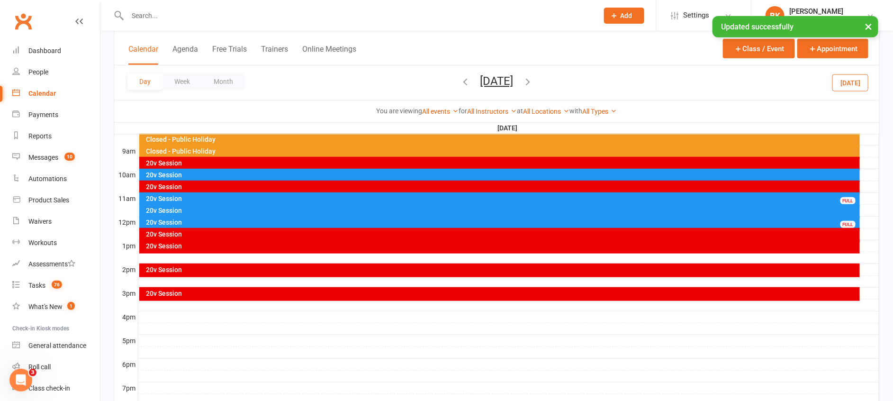
scroll to position [261, 0]
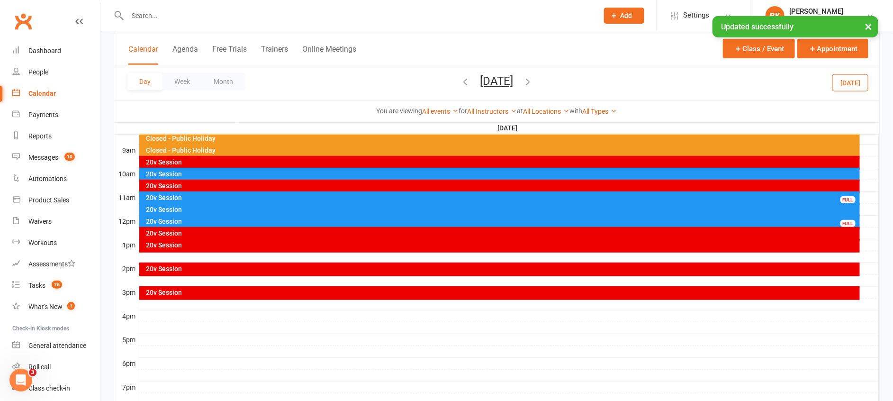
click at [212, 178] on div "20v Session" at bounding box center [499, 175] width 720 height 14
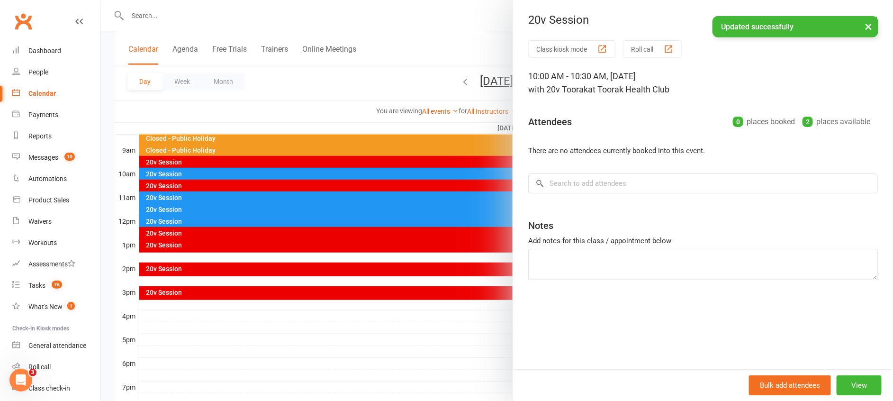
click at [205, 172] on div at bounding box center [496, 200] width 792 height 401
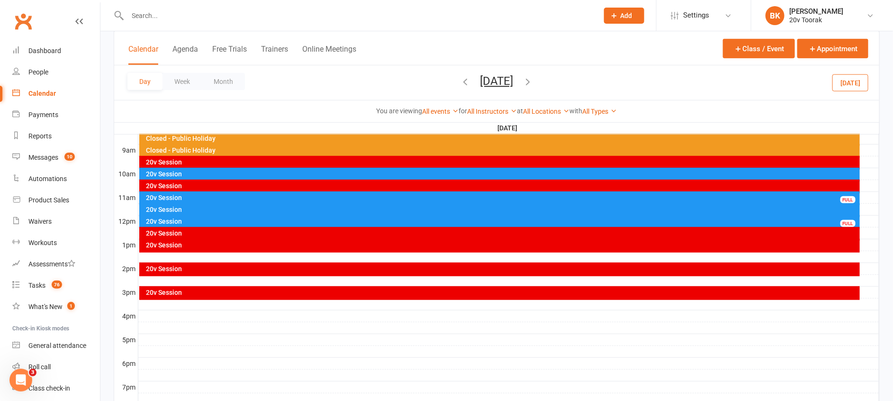
click at [219, 171] on div "20v Session" at bounding box center [502, 174] width 712 height 7
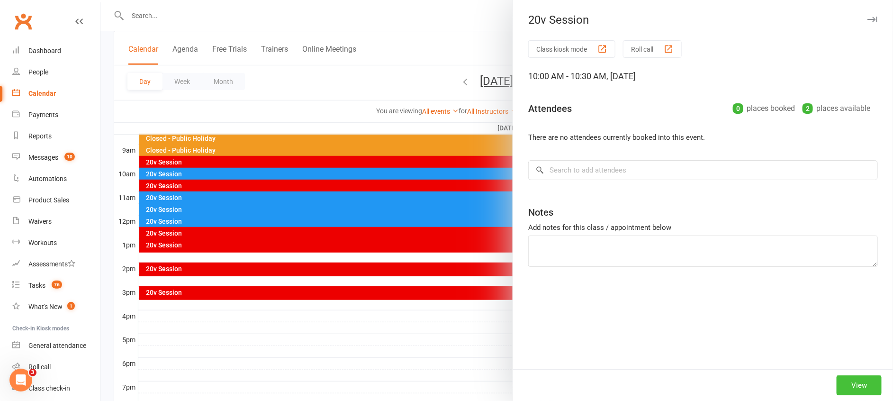
click at [846, 383] on button "View" at bounding box center [858, 385] width 45 height 20
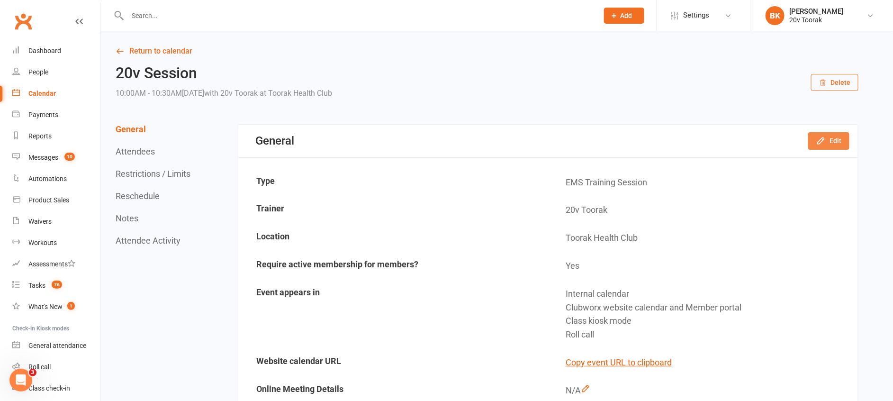
click at [832, 138] on button "Edit" at bounding box center [828, 140] width 41 height 17
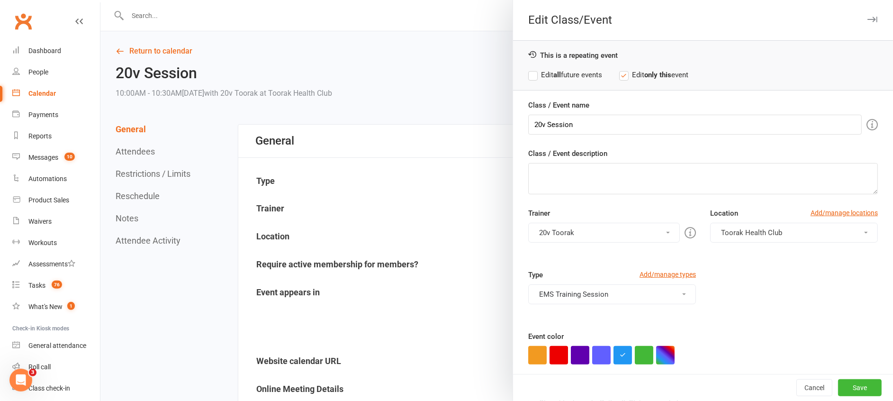
scroll to position [52, 0]
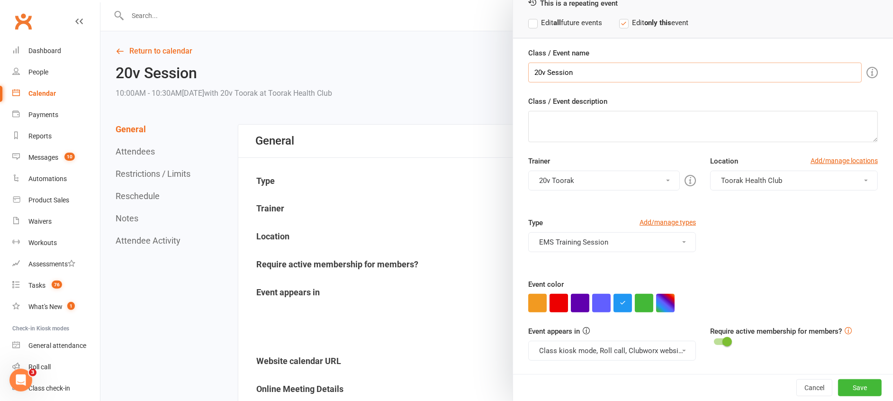
click at [569, 70] on input "20v Session" at bounding box center [694, 73] width 333 height 20
paste input "Closed - Public Holiday"
type input "Closed - Public Holiday"
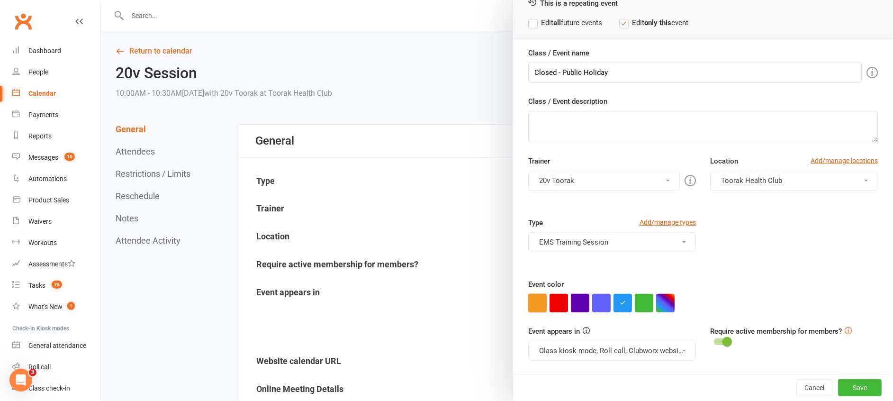
click at [530, 300] on button "button" at bounding box center [537, 303] width 18 height 18
click at [564, 345] on button "Class kiosk mode, Roll call, Clubworx website calendar and Member portal" at bounding box center [612, 351] width 168 height 20
click at [591, 375] on link "Clubworx website calendar and Member portal" at bounding box center [614, 373] width 170 height 19
drag, startPoint x: 859, startPoint y: 384, endPoint x: 846, endPoint y: 390, distance: 14.4
click at [846, 390] on button "Save" at bounding box center [860, 387] width 44 height 17
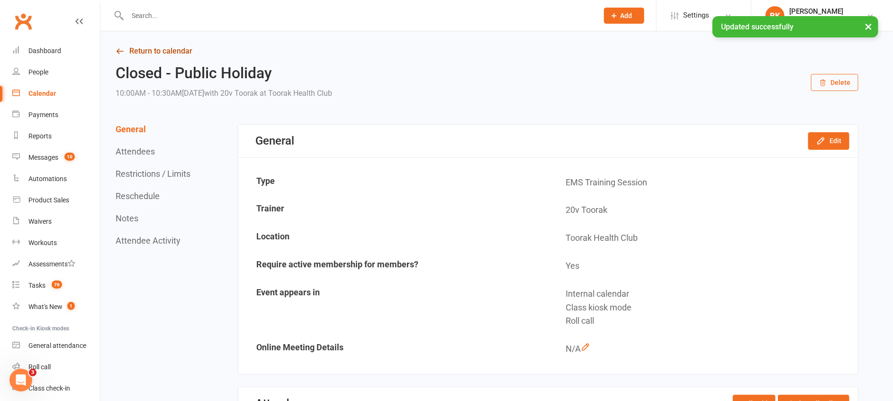
click at [172, 51] on link "Return to calendar" at bounding box center [487, 51] width 743 height 13
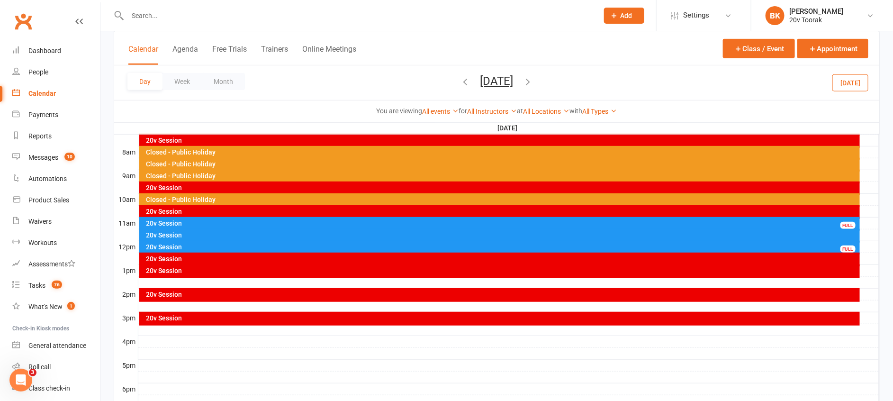
scroll to position [235, 0]
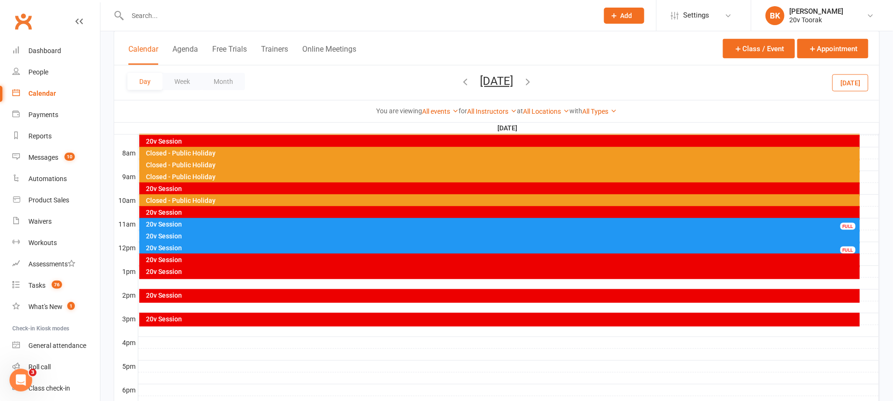
click at [359, 219] on div "20v Session FULL" at bounding box center [499, 225] width 720 height 14
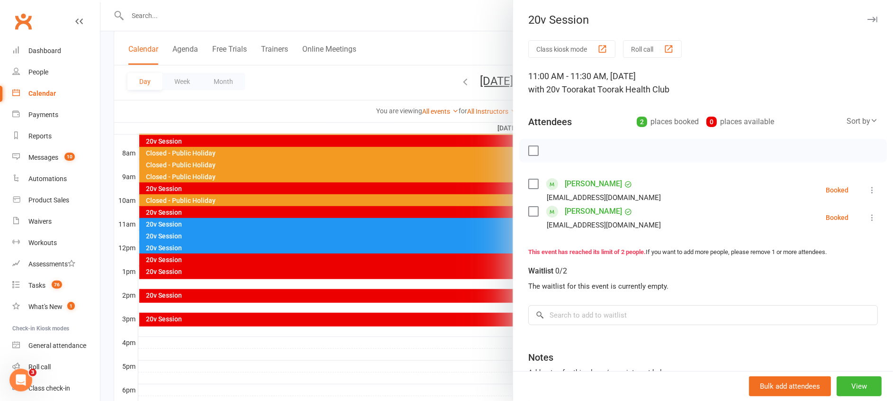
click at [867, 186] on icon at bounding box center [871, 189] width 9 height 9
click at [799, 226] on link "Remove" at bounding box center [826, 227] width 102 height 19
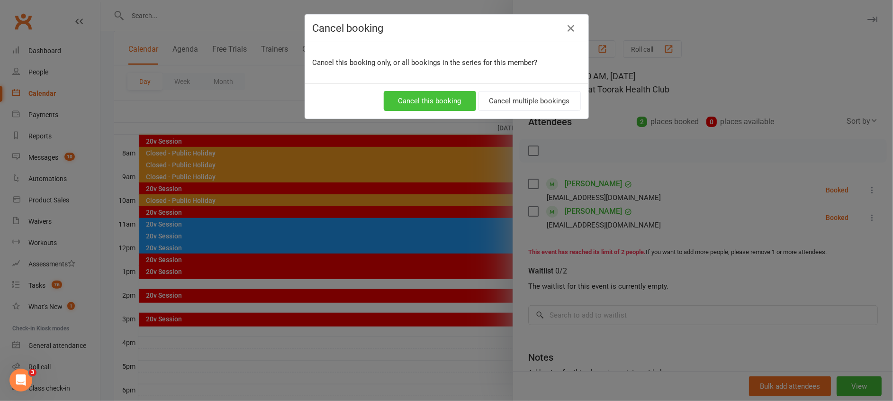
click at [445, 104] on button "Cancel this booking" at bounding box center [430, 101] width 92 height 20
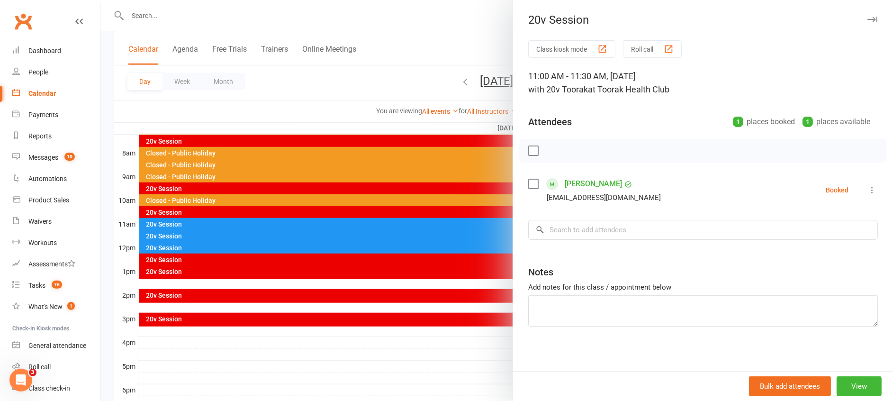
click at [867, 187] on icon at bounding box center [871, 189] width 9 height 9
click at [790, 222] on link "Remove" at bounding box center [826, 227] width 102 height 19
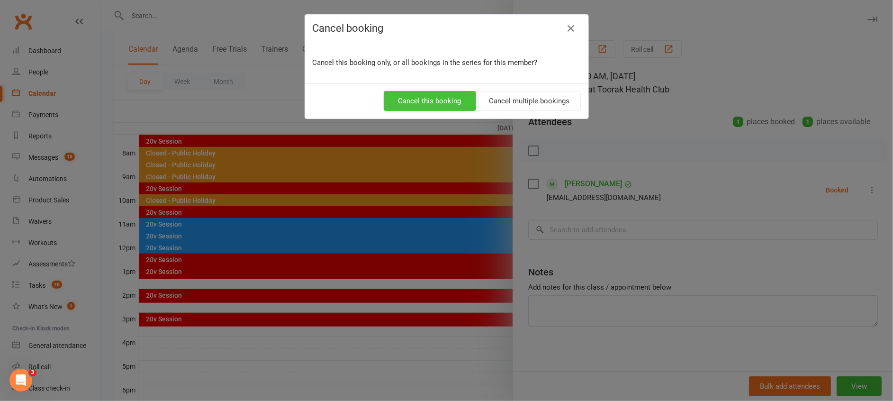
click at [435, 104] on button "Cancel this booking" at bounding box center [430, 101] width 92 height 20
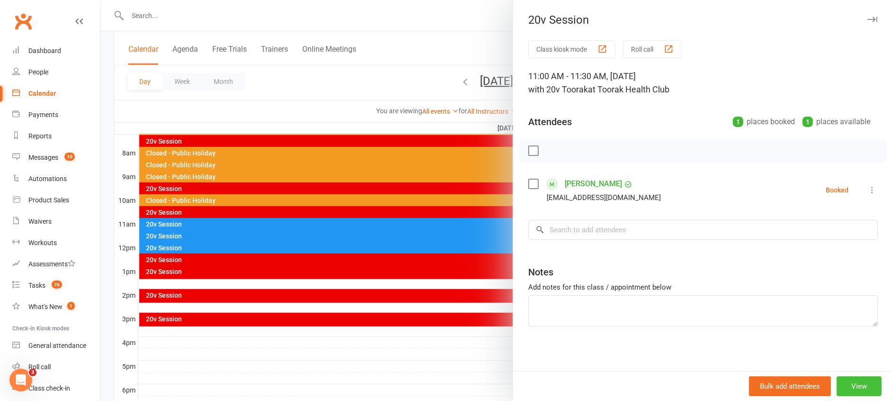
click at [838, 376] on button "View" at bounding box center [858, 386] width 45 height 20
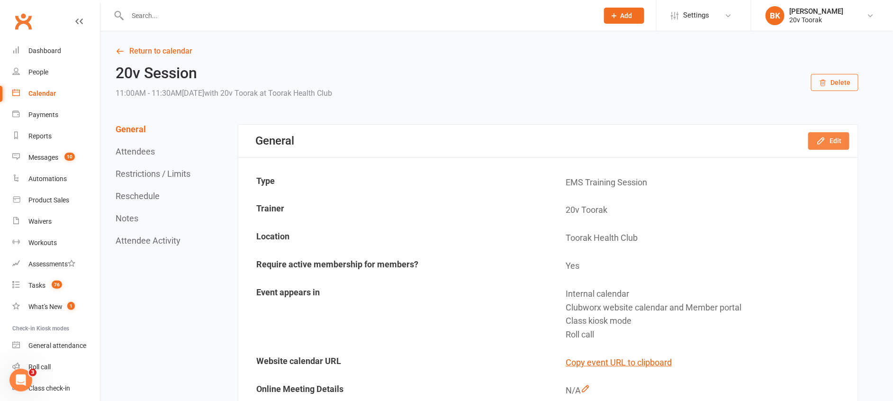
click at [839, 138] on button "Edit" at bounding box center [828, 140] width 41 height 17
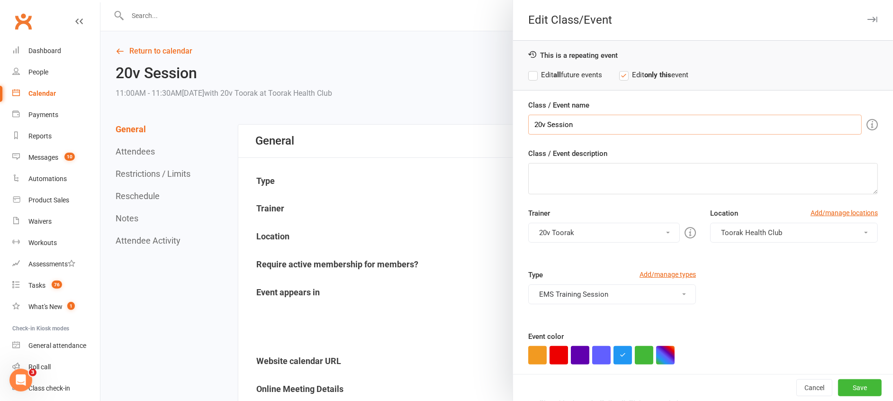
click at [555, 125] on input "20v Session" at bounding box center [694, 125] width 333 height 20
paste input "Closed - Public Holiday"
type input "Closed - Public Holiday"
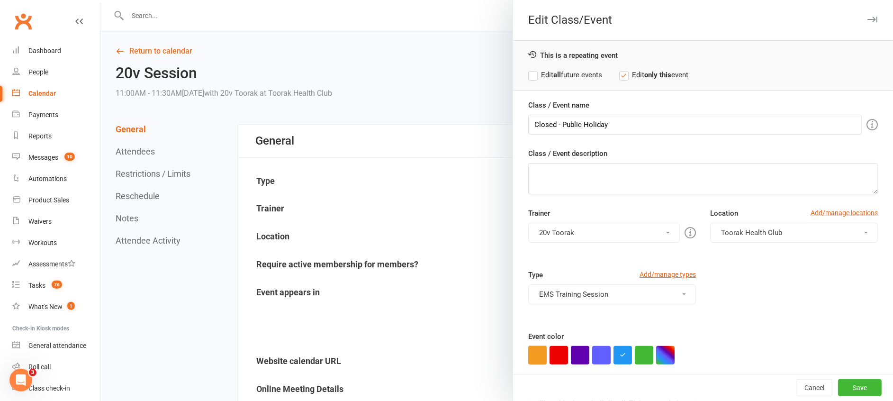
click at [539, 348] on button "button" at bounding box center [537, 355] width 18 height 18
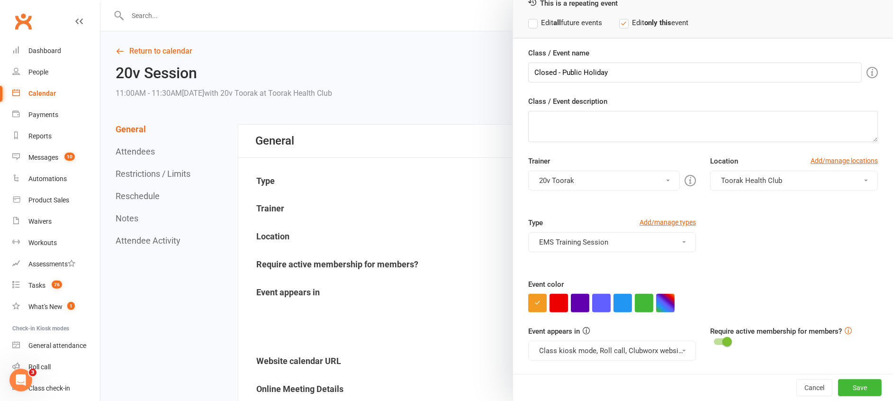
click at [581, 343] on button "Class kiosk mode, Roll call, Clubworx website calendar and Member portal" at bounding box center [612, 351] width 168 height 20
click at [593, 375] on link "Clubworx website calendar and Member portal" at bounding box center [614, 373] width 170 height 19
click at [838, 393] on button "Save" at bounding box center [860, 387] width 44 height 17
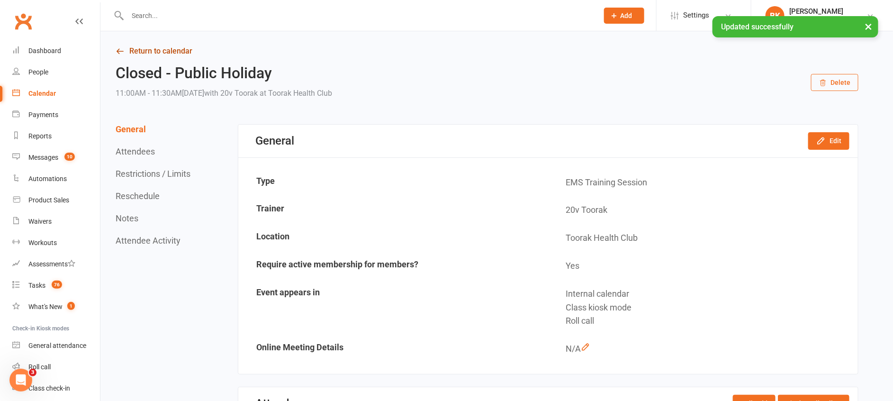
click at [172, 52] on link "Return to calendar" at bounding box center [487, 51] width 743 height 13
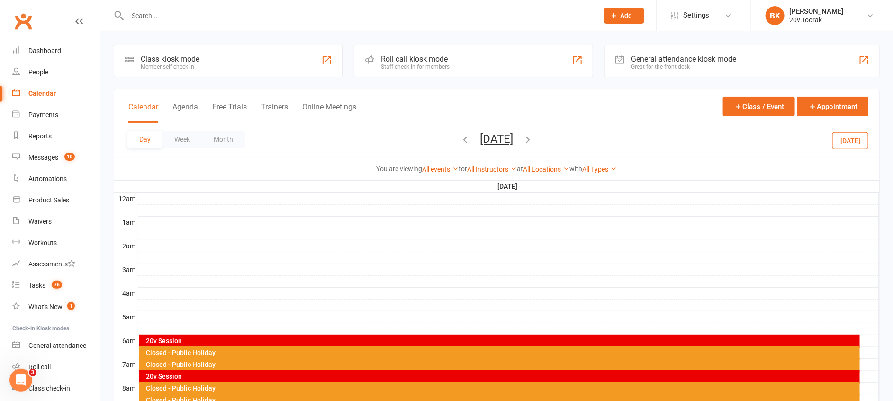
scroll to position [198, 0]
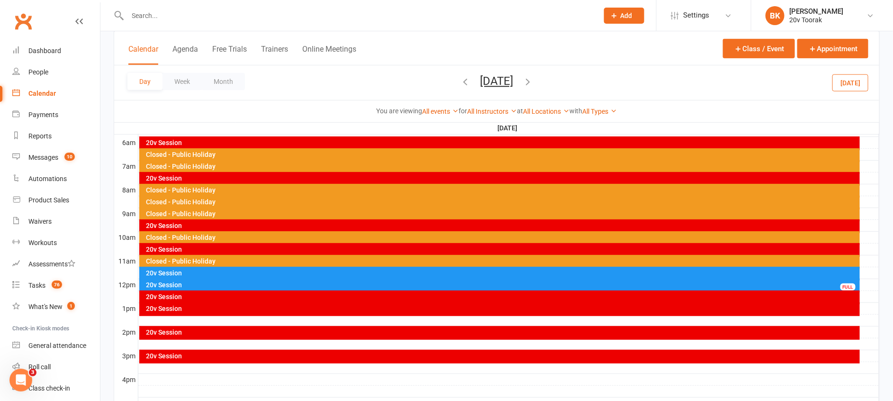
click at [326, 272] on div "20v Session" at bounding box center [502, 272] width 712 height 7
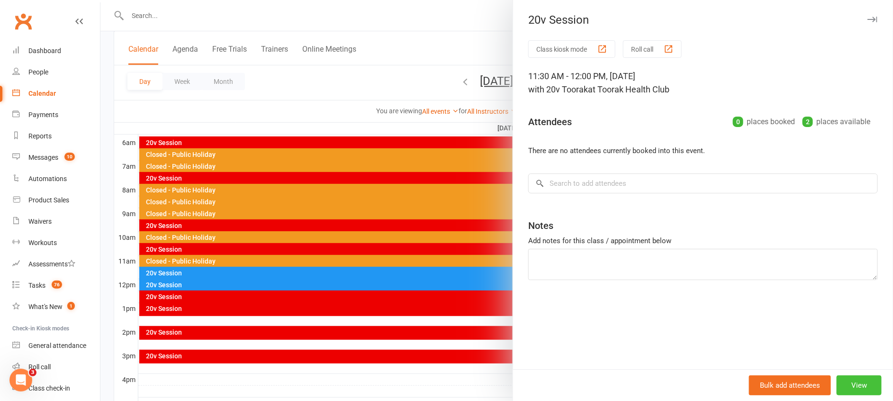
click at [836, 385] on button "View" at bounding box center [858, 385] width 45 height 20
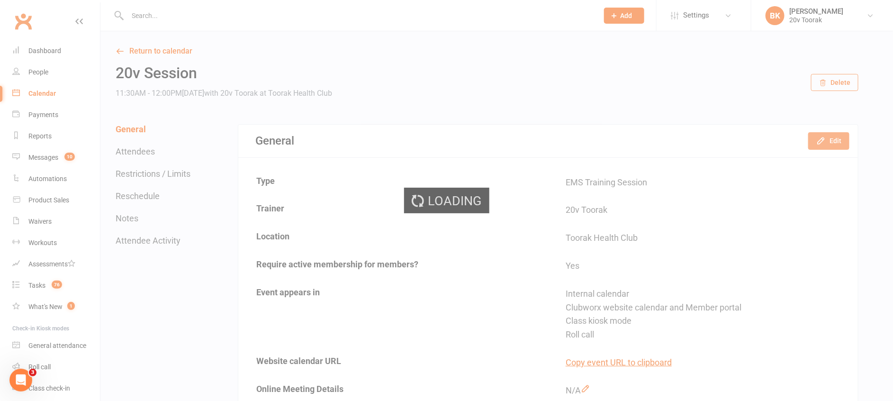
click at [831, 146] on button "Edit" at bounding box center [828, 140] width 41 height 17
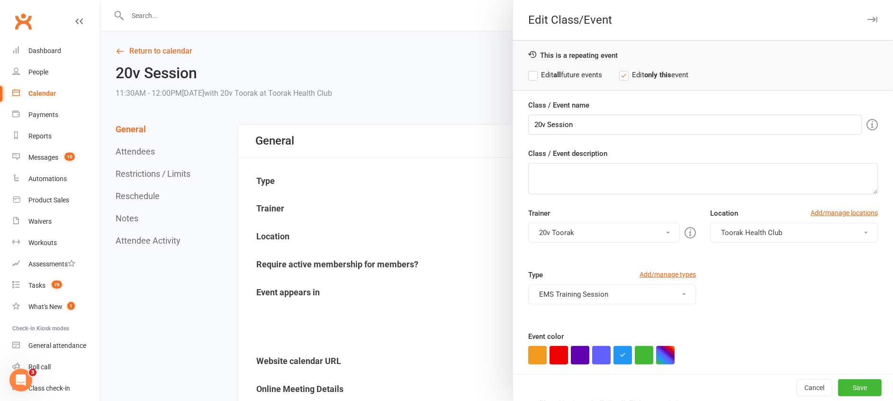
click at [579, 113] on div "Class / Event name 20v Session" at bounding box center [703, 116] width 350 height 35
click at [577, 125] on input "20v Session" at bounding box center [694, 125] width 333 height 20
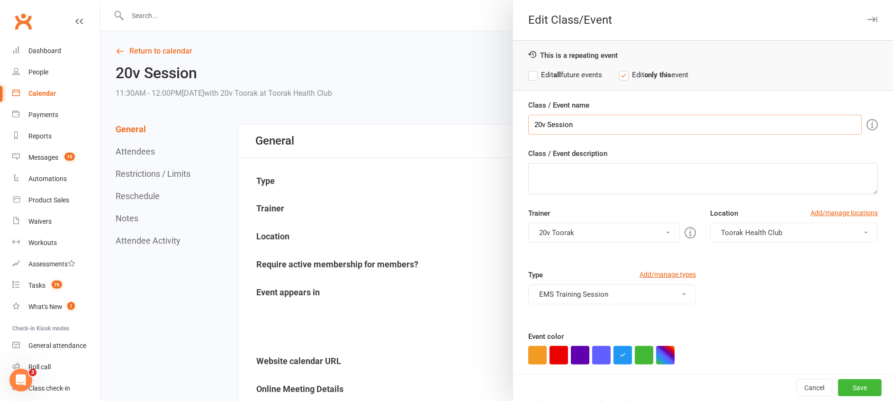
paste input "Closed - Public Holiday"
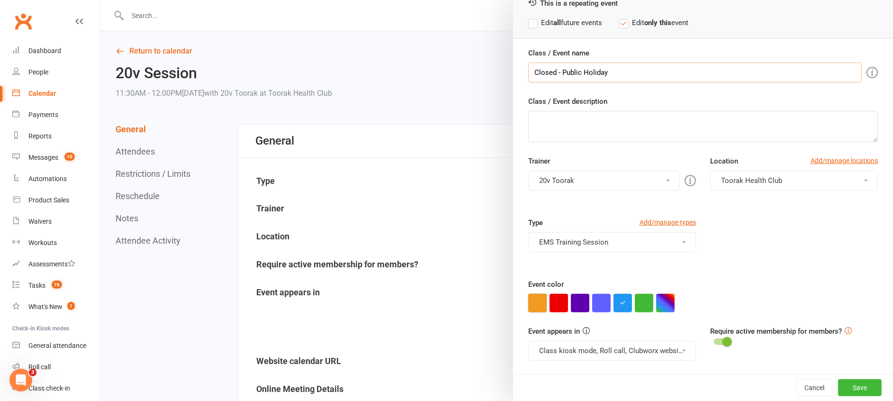
type input "Closed - Public Holiday"
click at [534, 311] on button "button" at bounding box center [537, 303] width 18 height 18
click at [573, 342] on button "Class kiosk mode, Roll call, Clubworx website calendar and Member portal" at bounding box center [612, 351] width 168 height 20
click at [590, 364] on link "Clubworx website calendar and Member portal" at bounding box center [614, 373] width 170 height 19
click at [839, 391] on button "Save" at bounding box center [860, 387] width 44 height 17
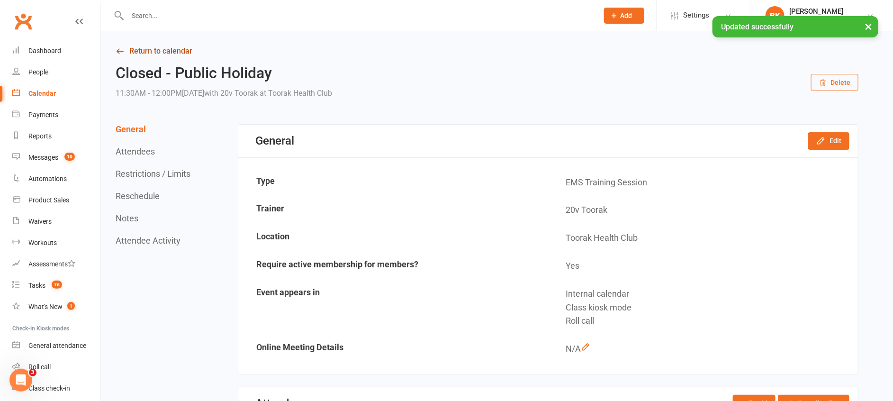
click at [170, 54] on link "Return to calendar" at bounding box center [487, 51] width 743 height 13
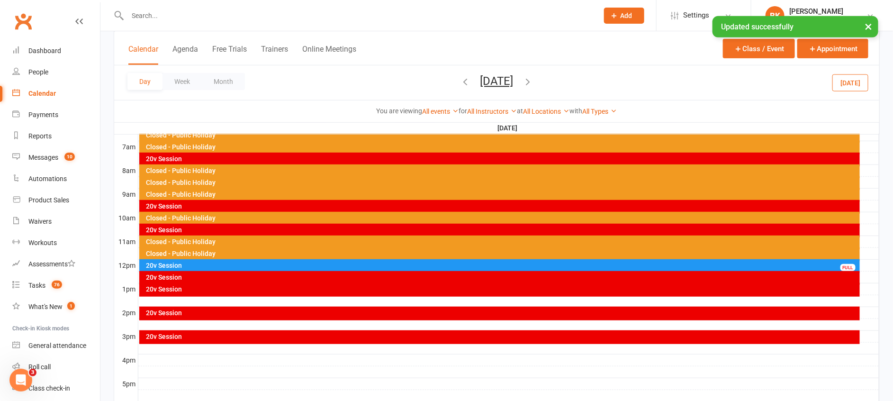
scroll to position [218, 0]
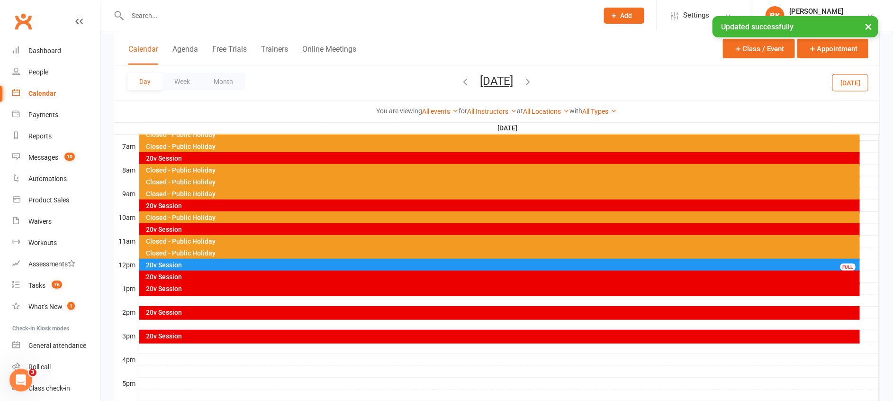
click at [331, 262] on div "20v Session" at bounding box center [502, 264] width 712 height 7
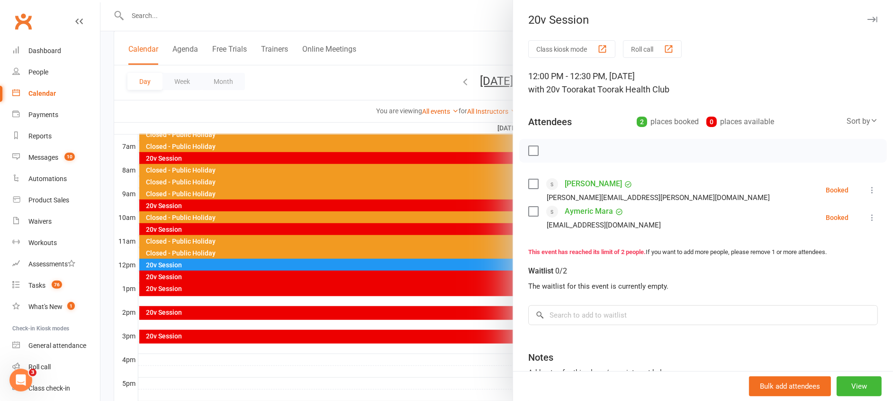
click at [867, 189] on icon at bounding box center [871, 189] width 9 height 9
click at [808, 224] on link "Remove" at bounding box center [826, 227] width 102 height 19
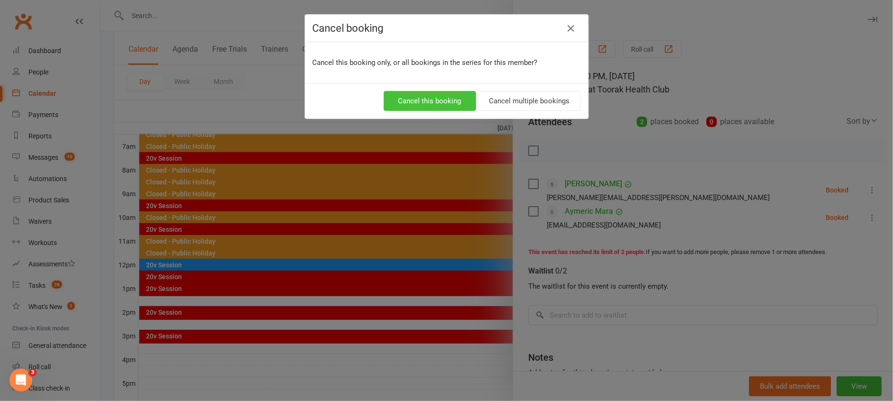
click at [436, 103] on button "Cancel this booking" at bounding box center [430, 101] width 92 height 20
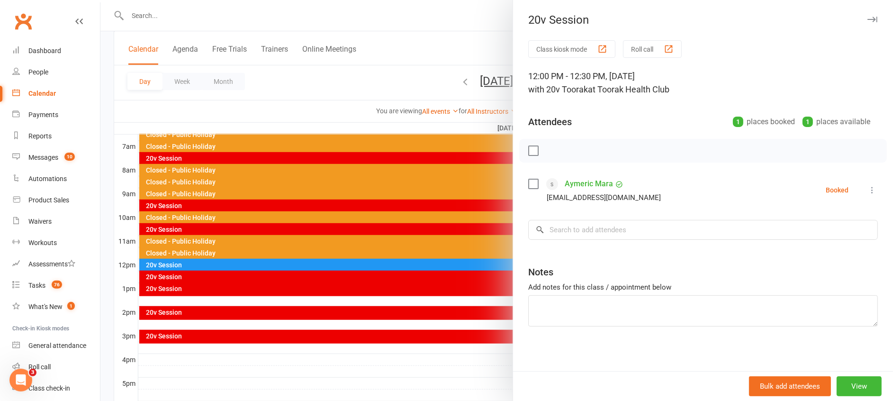
click at [867, 188] on icon at bounding box center [871, 189] width 9 height 9
click at [790, 228] on link "Remove" at bounding box center [826, 227] width 102 height 19
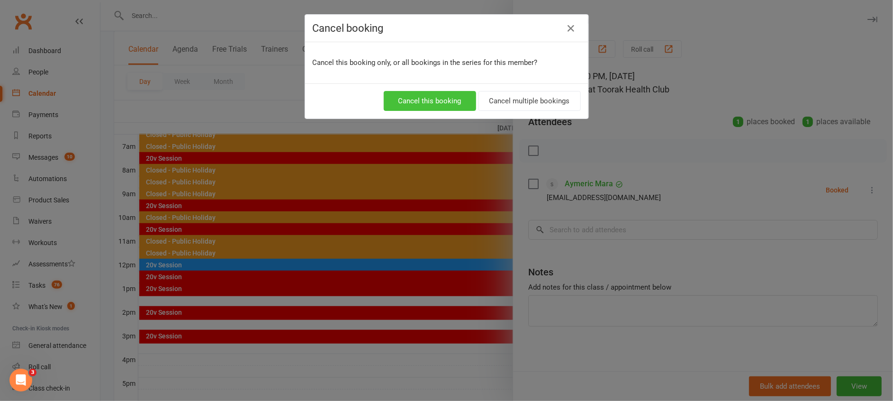
click at [438, 103] on button "Cancel this booking" at bounding box center [430, 101] width 92 height 20
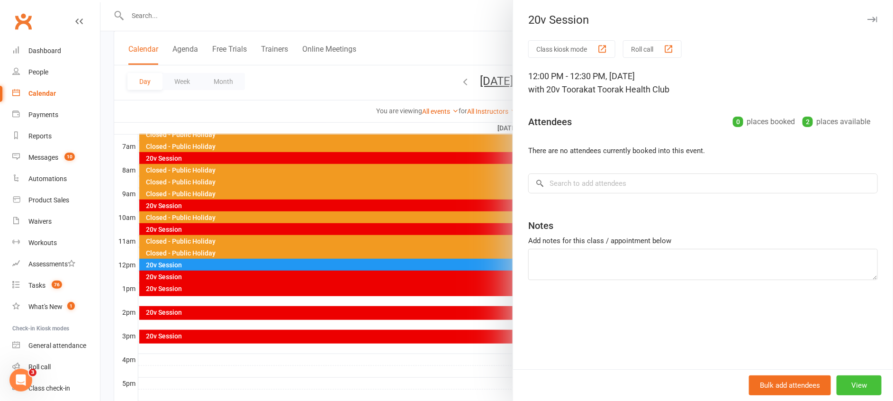
click at [849, 388] on button "View" at bounding box center [858, 385] width 45 height 20
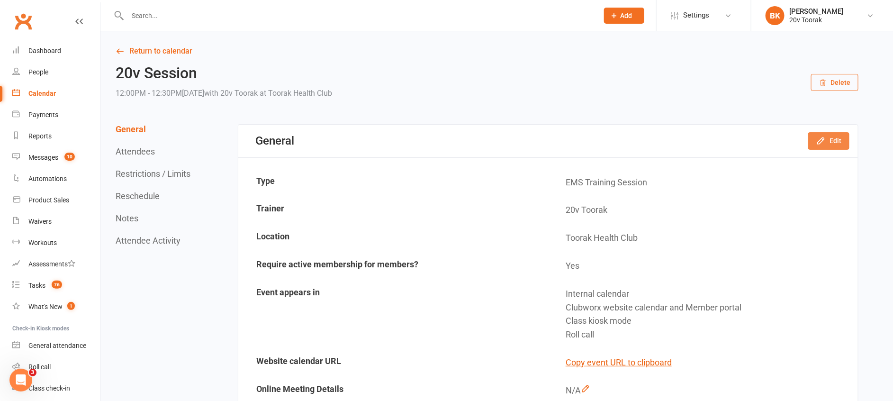
click at [829, 140] on button "Edit" at bounding box center [828, 140] width 41 height 17
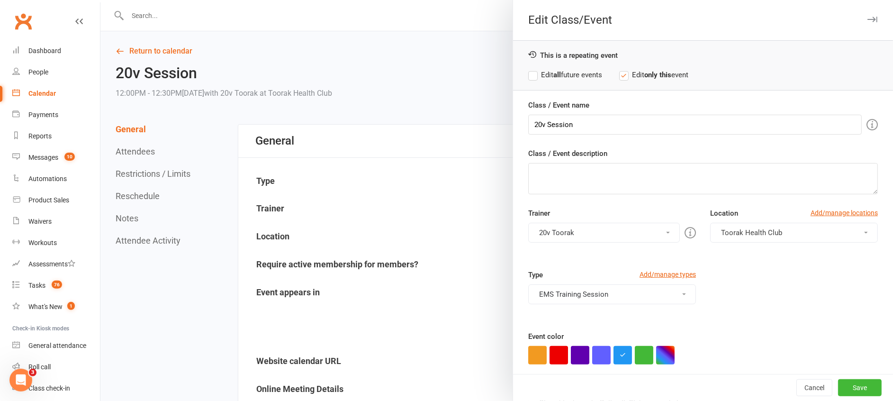
scroll to position [52, 0]
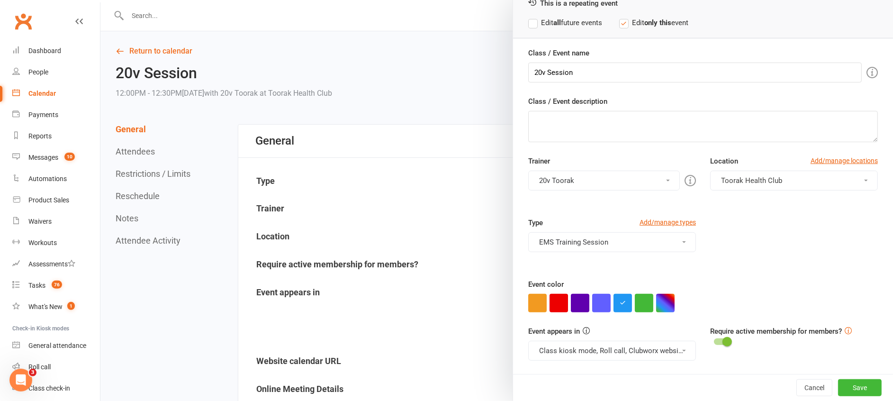
click at [516, 295] on div "Class / Event name 20v Session Class / Event description Trainer 20v Toorak 20v…" at bounding box center [703, 210] width 380 height 326
click at [541, 304] on div at bounding box center [703, 303] width 350 height 18
click at [536, 305] on button "button" at bounding box center [537, 303] width 18 height 18
click at [566, 341] on button "Class kiosk mode, Roll call, Clubworx website calendar and Member portal" at bounding box center [612, 351] width 168 height 20
click at [588, 369] on link "Clubworx website calendar and Member portal" at bounding box center [614, 373] width 170 height 19
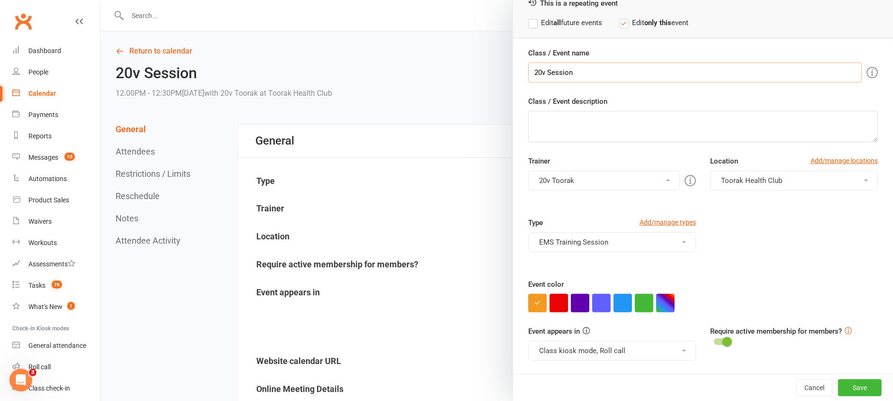
click at [561, 70] on input "20v Session" at bounding box center [694, 73] width 333 height 20
paste input "Closed - Public Holiday"
type input "Closed - Public Holiday"
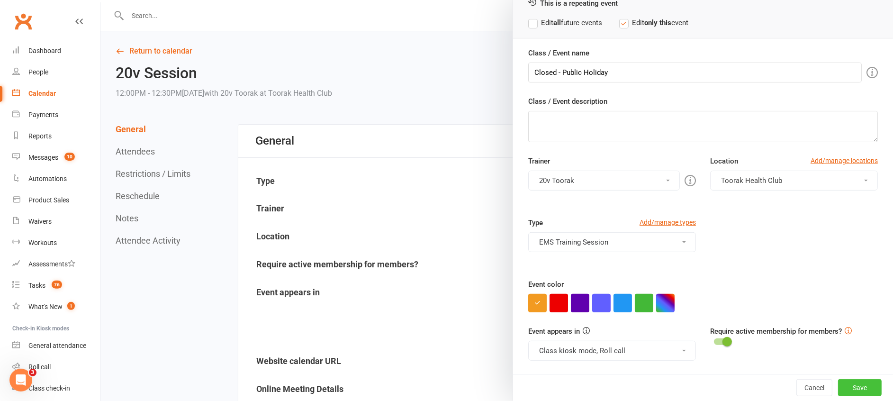
click at [838, 381] on button "Save" at bounding box center [860, 387] width 44 height 17
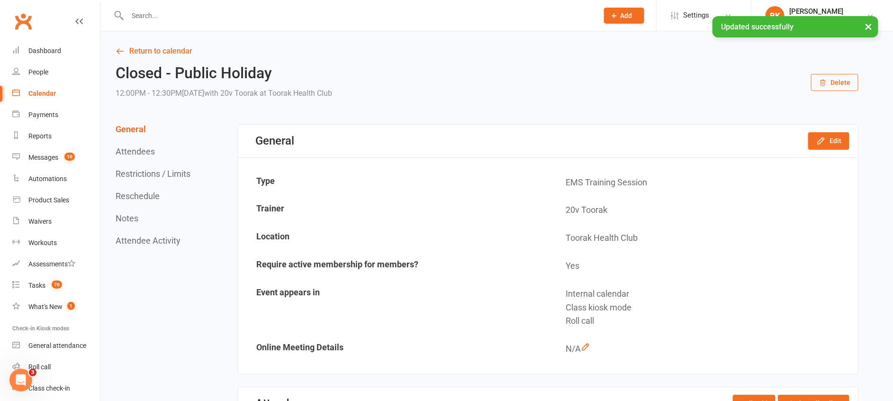
click at [169, 52] on link "Return to calendar" at bounding box center [487, 51] width 743 height 13
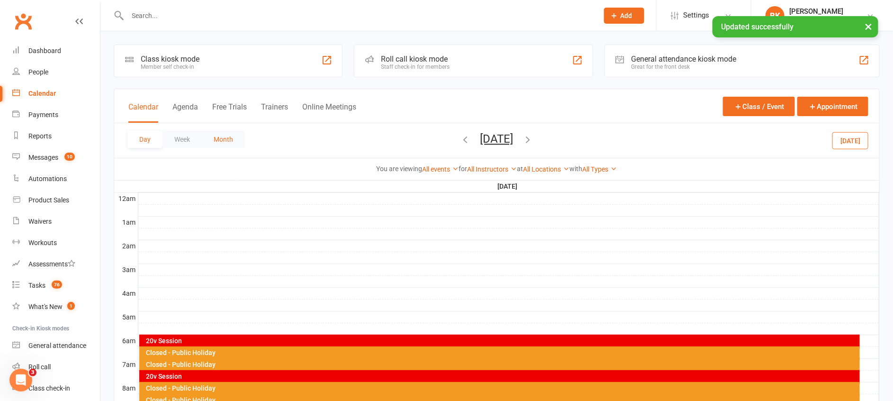
click at [229, 139] on button "Month" at bounding box center [223, 139] width 43 height 17
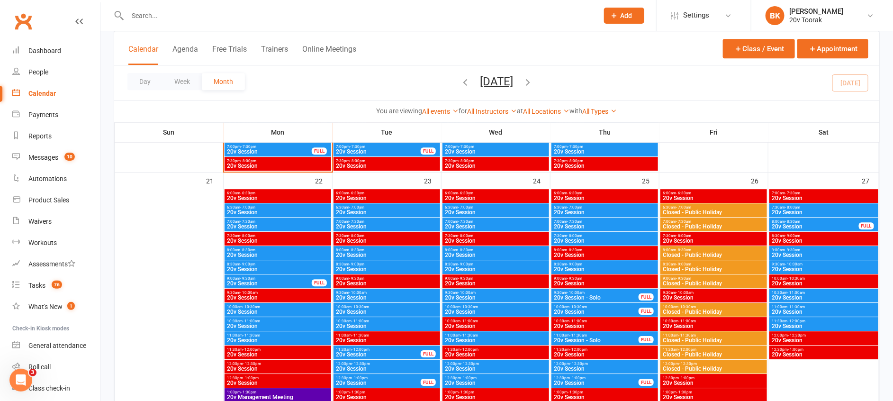
scroll to position [1311, 0]
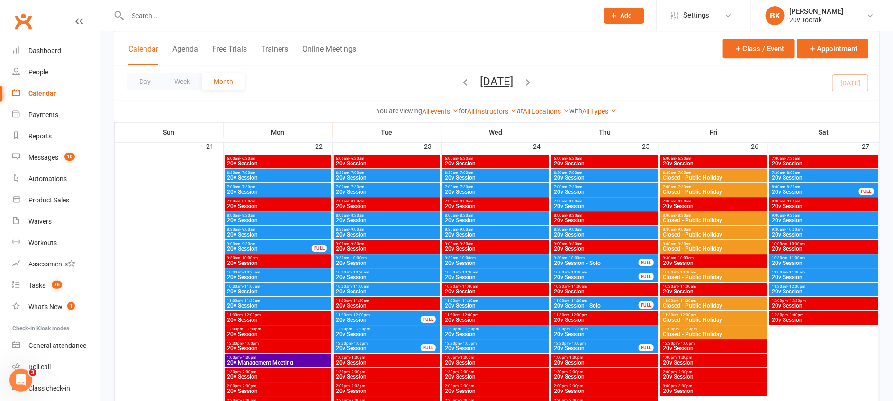
click at [783, 175] on span "20v Session" at bounding box center [823, 178] width 105 height 6
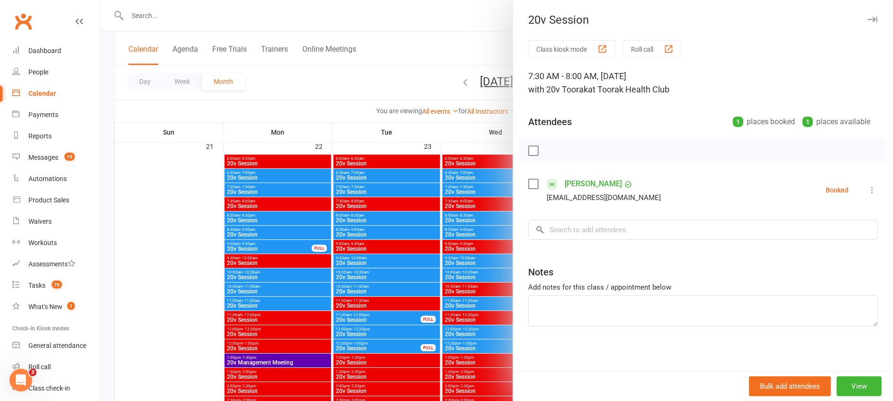
click at [465, 218] on div at bounding box center [496, 200] width 792 height 401
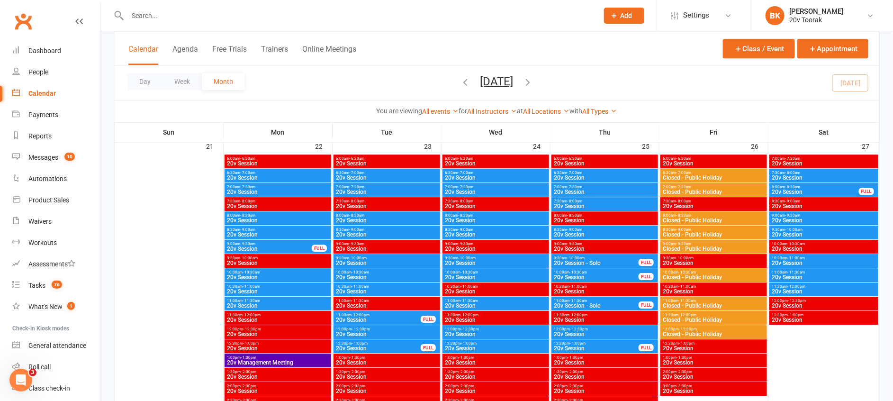
click at [777, 191] on span "20v Session" at bounding box center [815, 192] width 88 height 6
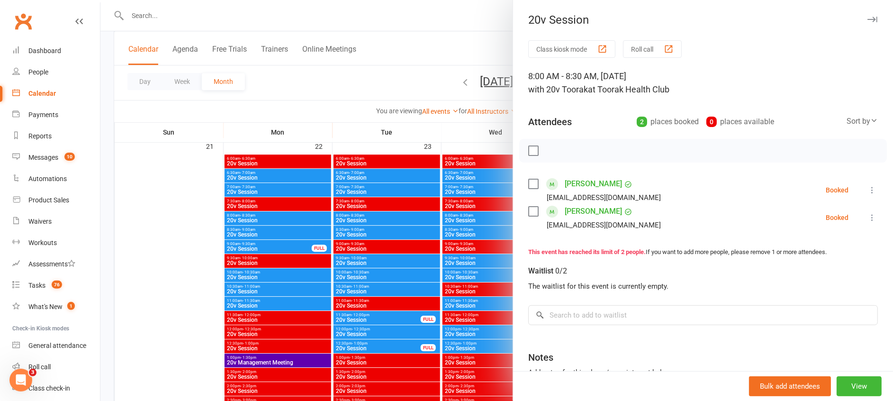
click at [463, 256] on div at bounding box center [496, 200] width 792 height 401
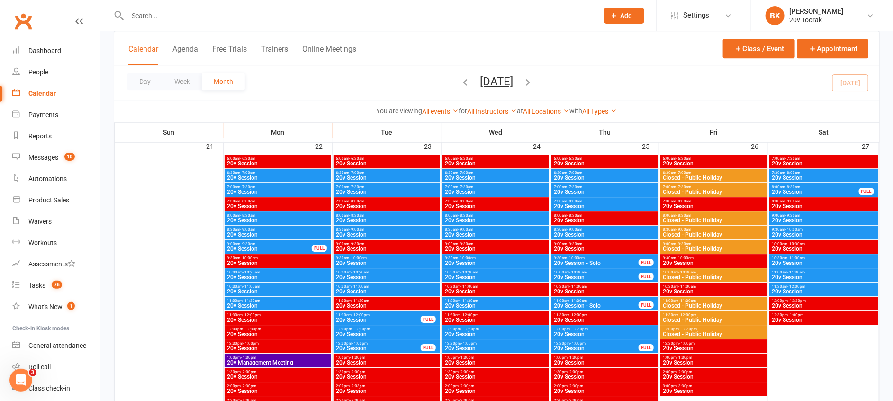
click at [797, 214] on span "- 9:30am" at bounding box center [792, 215] width 15 height 4
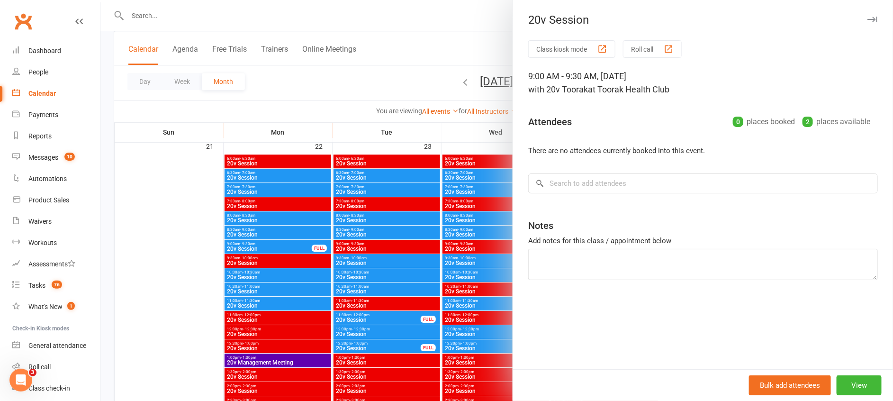
click at [464, 233] on div at bounding box center [496, 200] width 792 height 401
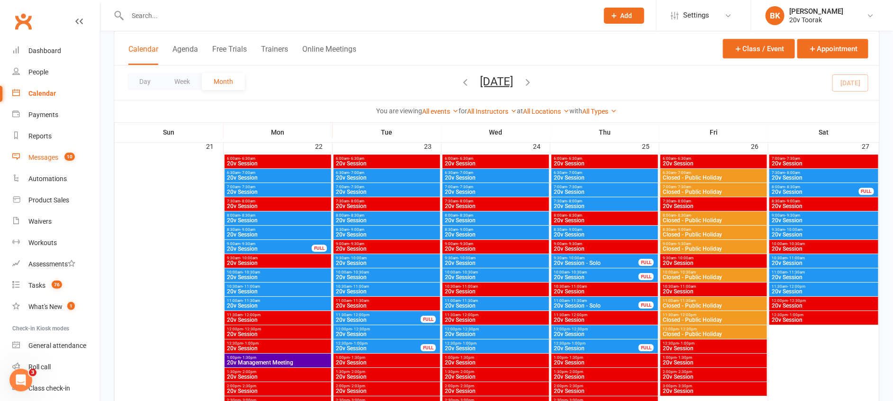
click at [42, 165] on link "Messages 10" at bounding box center [56, 157] width 88 height 21
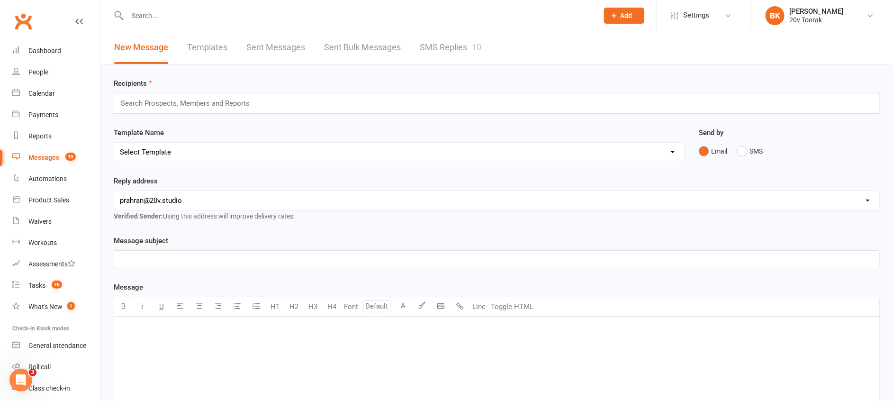
click at [450, 57] on link "SMS Replies 10" at bounding box center [451, 47] width 62 height 33
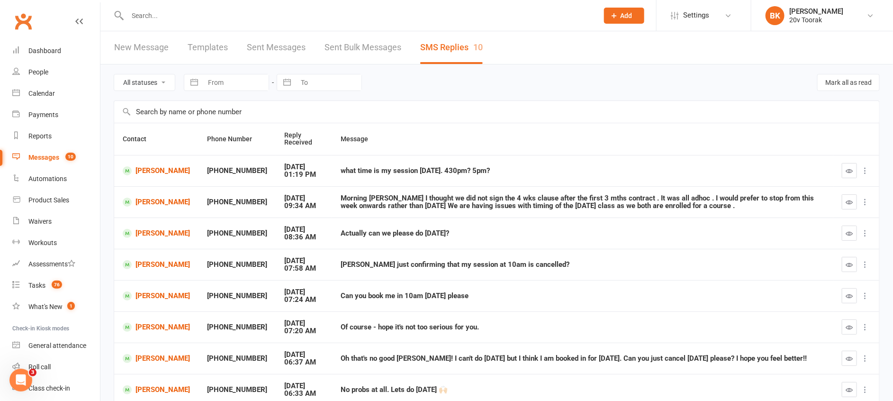
click at [143, 86] on select "All statuses Read only Unread only" at bounding box center [144, 82] width 61 height 16
click at [47, 93] on div "Calendar" at bounding box center [41, 94] width 27 height 8
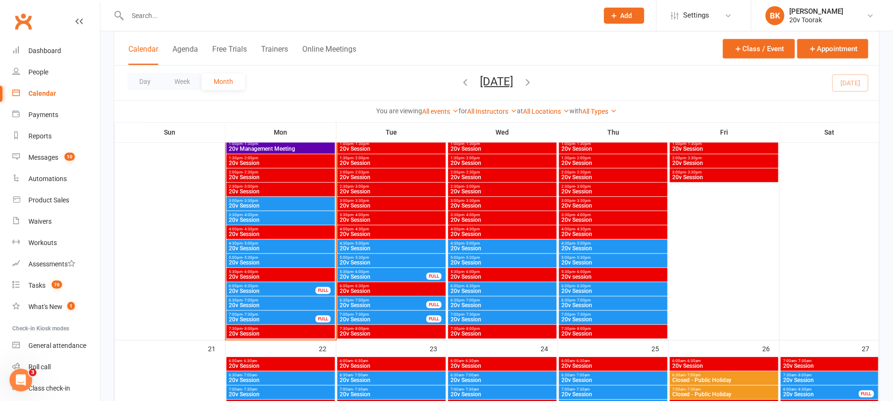
scroll to position [1066, 0]
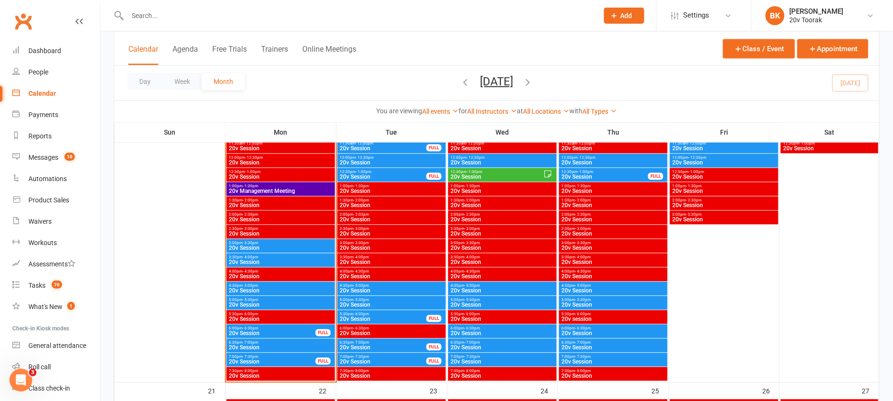
click at [248, 302] on span "20v Session" at bounding box center [280, 305] width 105 height 6
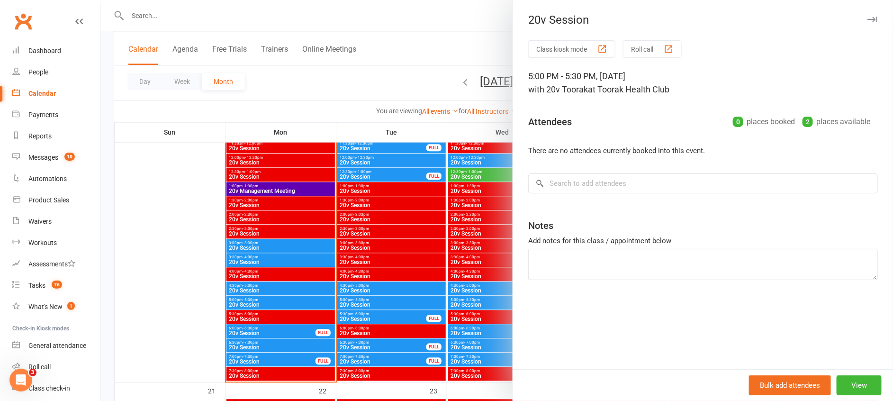
click at [248, 301] on div at bounding box center [496, 200] width 792 height 401
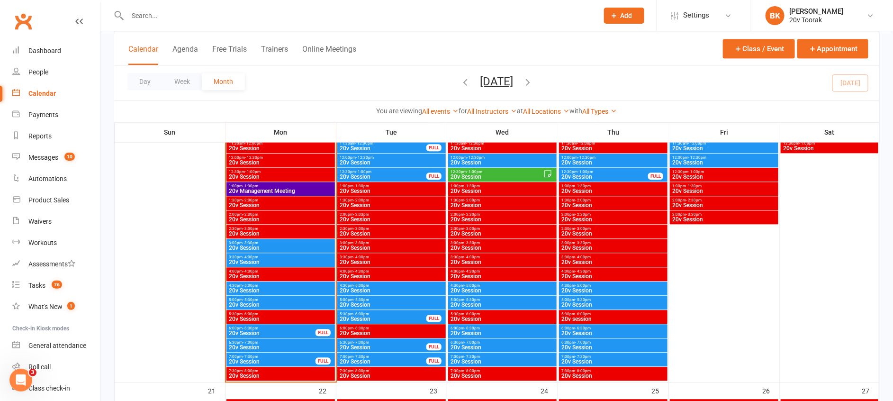
click at [264, 286] on span "4:30pm - 5:00pm" at bounding box center [280, 285] width 105 height 4
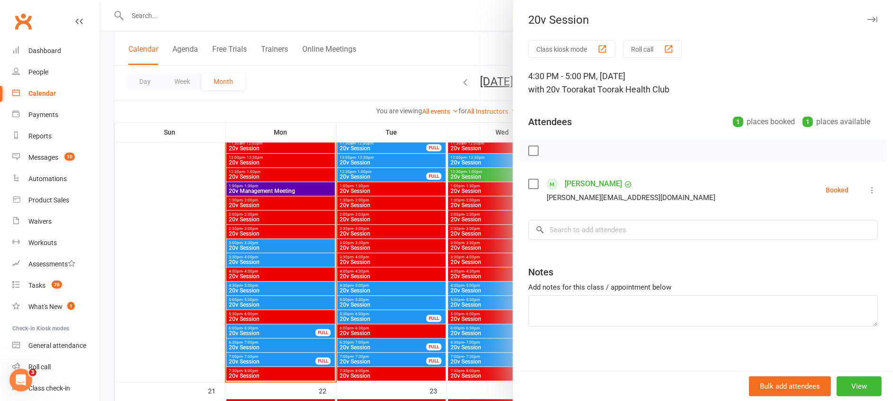
click at [264, 286] on div at bounding box center [496, 200] width 792 height 401
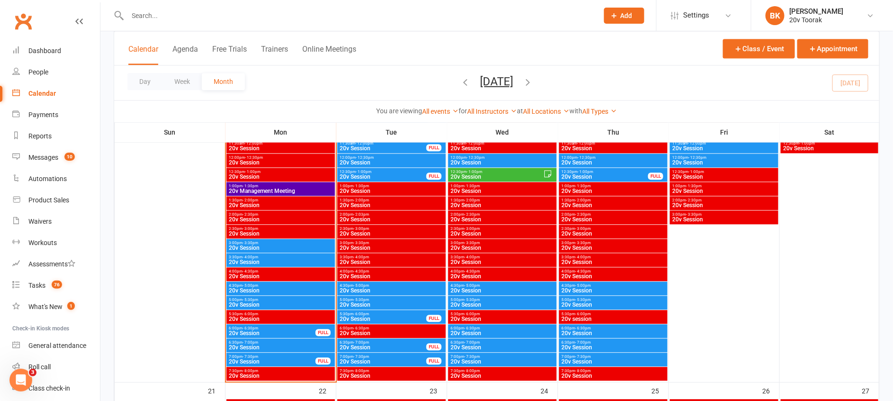
click at [264, 286] on span "4:30pm - 5:00pm" at bounding box center [280, 285] width 105 height 4
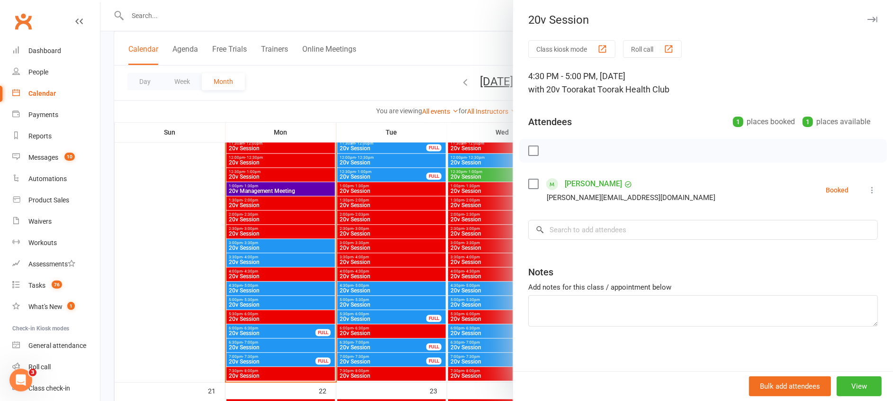
click at [599, 178] on link "[PERSON_NAME]" at bounding box center [593, 183] width 57 height 15
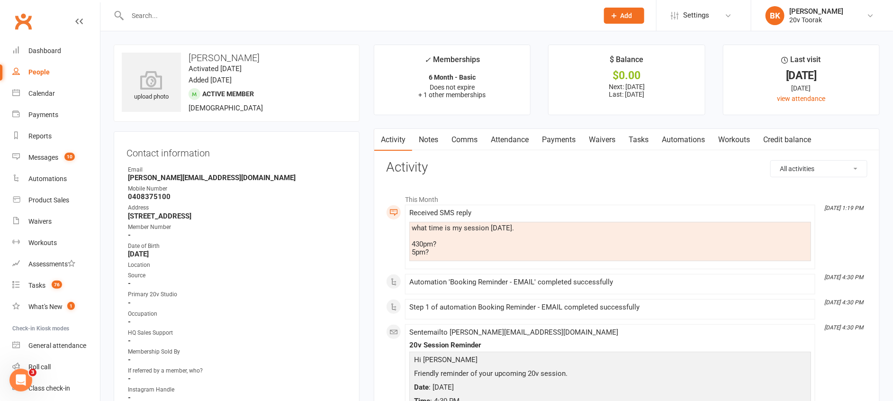
scroll to position [111, 0]
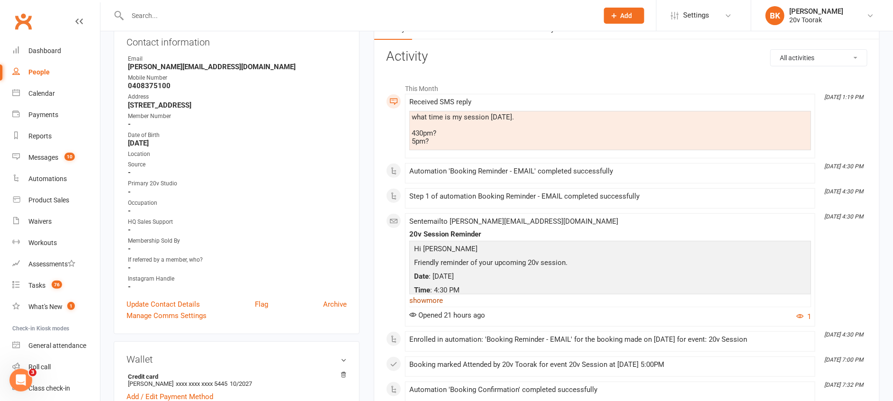
click at [425, 296] on link "show more" at bounding box center [610, 300] width 402 height 13
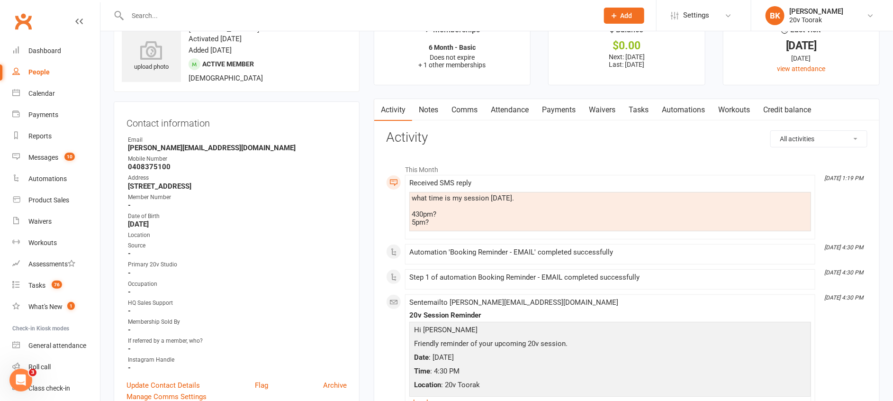
scroll to position [26, 0]
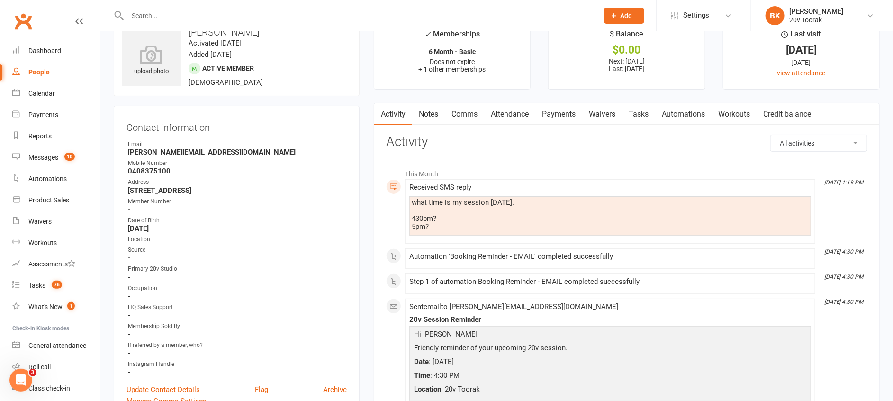
click at [463, 115] on link "Comms" at bounding box center [464, 114] width 39 height 22
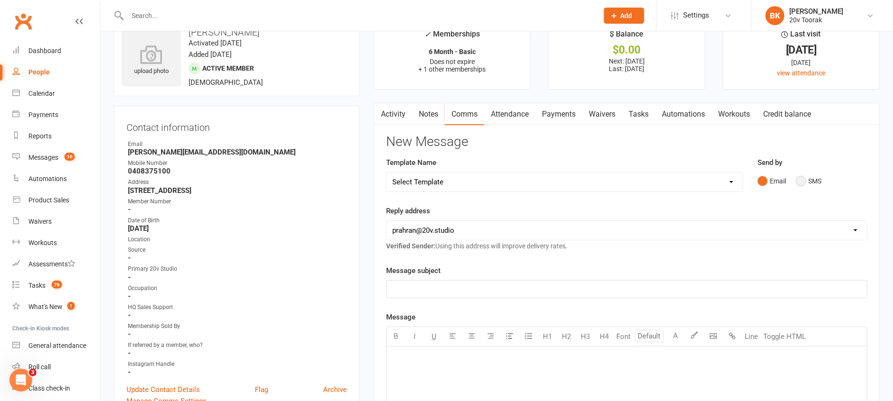
click at [817, 177] on button "SMS" at bounding box center [809, 181] width 26 height 18
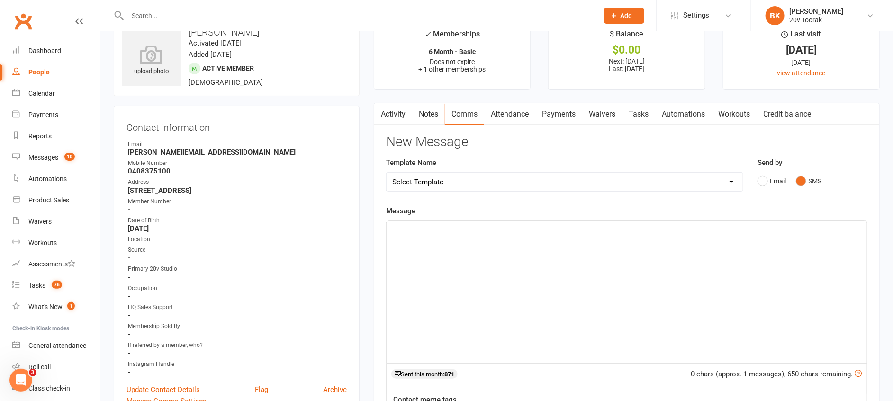
click at [396, 114] on link "Activity" at bounding box center [393, 114] width 38 height 22
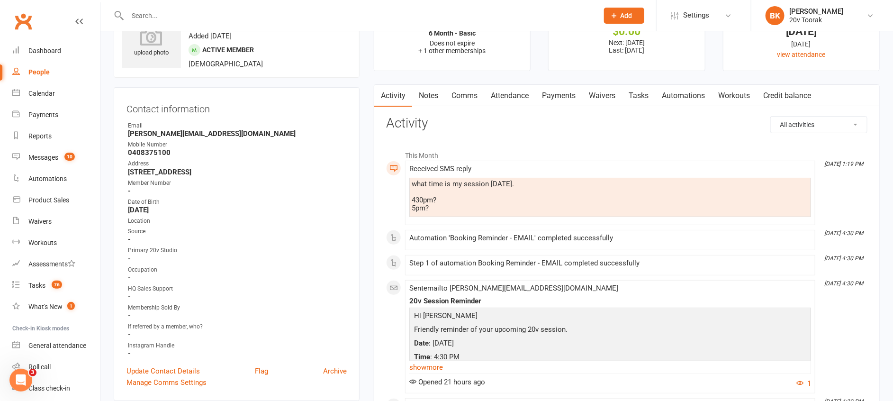
scroll to position [43, 0]
click at [463, 98] on link "Comms" at bounding box center [464, 97] width 39 height 22
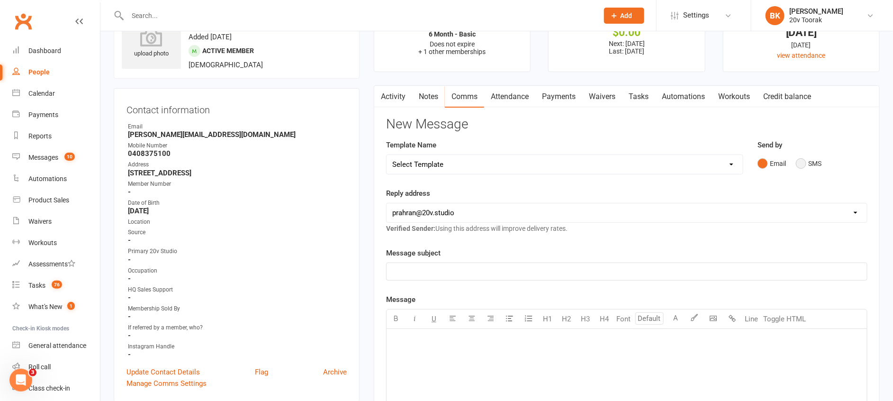
click at [808, 163] on button "SMS" at bounding box center [809, 163] width 26 height 18
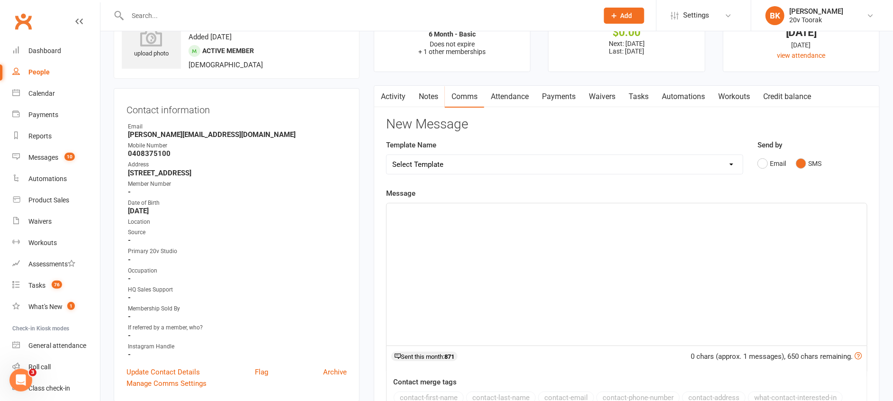
click at [783, 243] on div "﻿" at bounding box center [626, 274] width 480 height 142
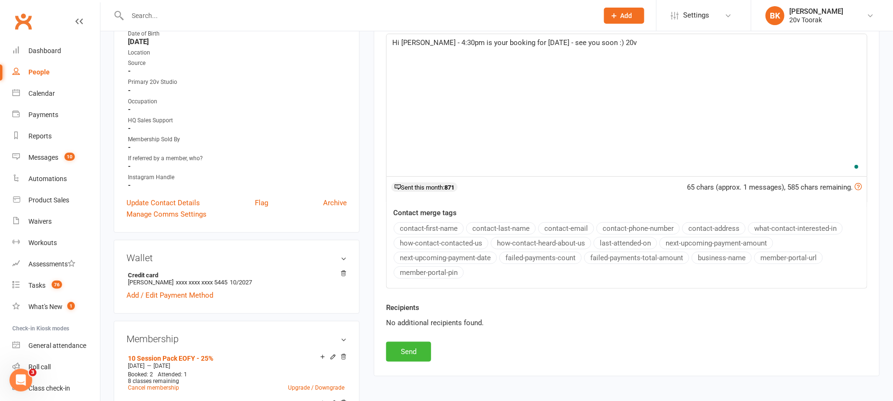
scroll to position [213, 0]
click at [395, 350] on button "Send" at bounding box center [408, 351] width 45 height 20
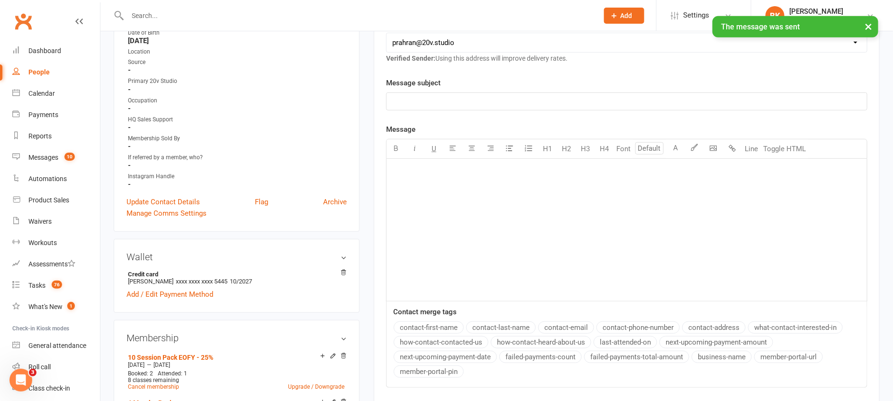
scroll to position [0, 0]
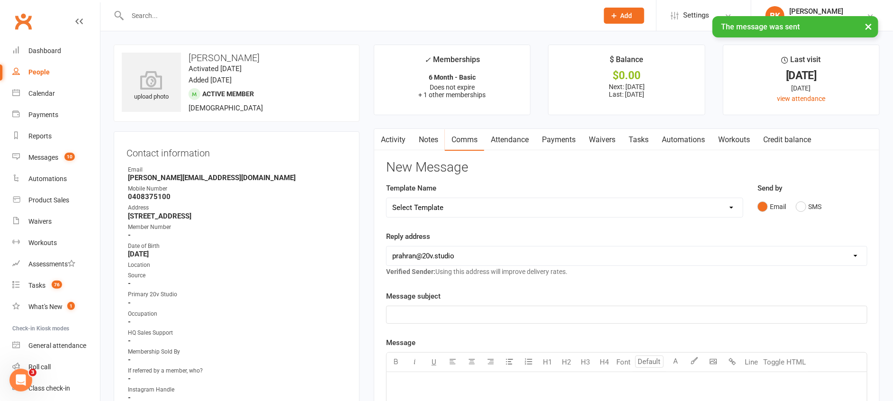
click at [434, 131] on link "Notes" at bounding box center [428, 140] width 33 height 22
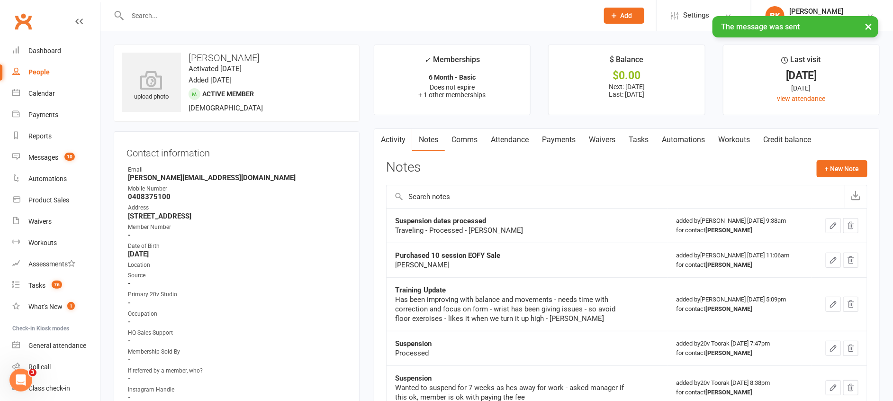
click at [568, 135] on link "Payments" at bounding box center [558, 140] width 47 height 22
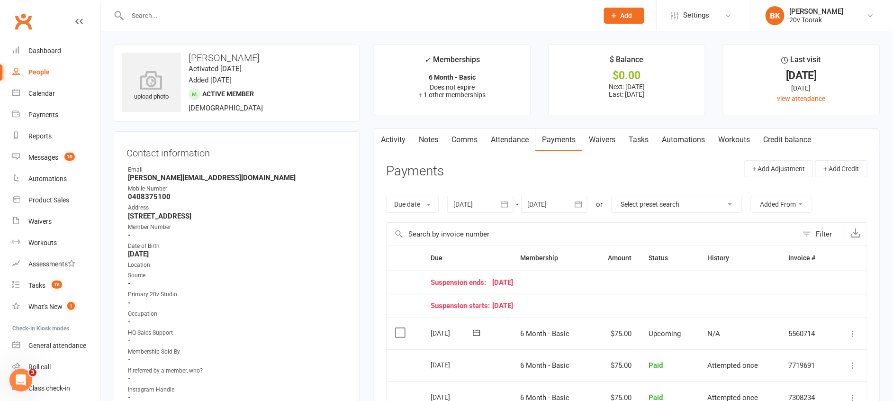
click at [433, 142] on link "Notes" at bounding box center [428, 140] width 33 height 22
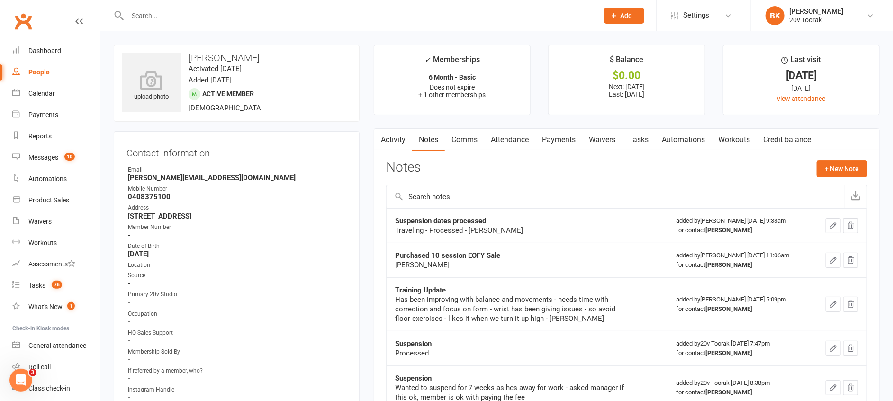
click at [649, 134] on link "Tasks" at bounding box center [638, 140] width 33 height 22
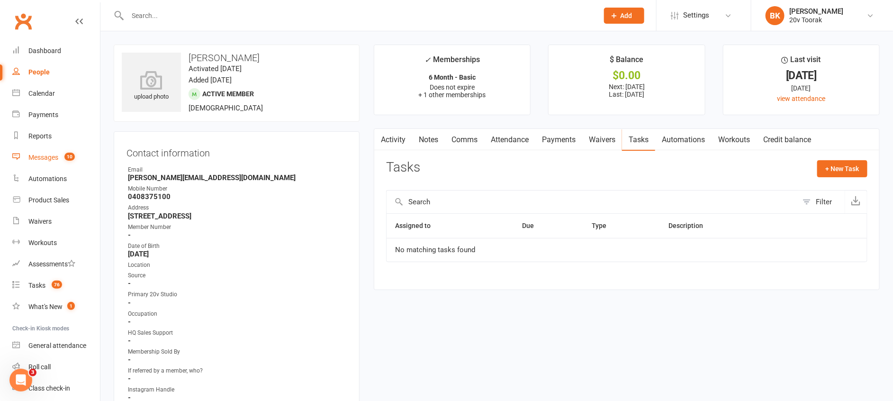
click at [55, 162] on link "Messages 10" at bounding box center [56, 157] width 88 height 21
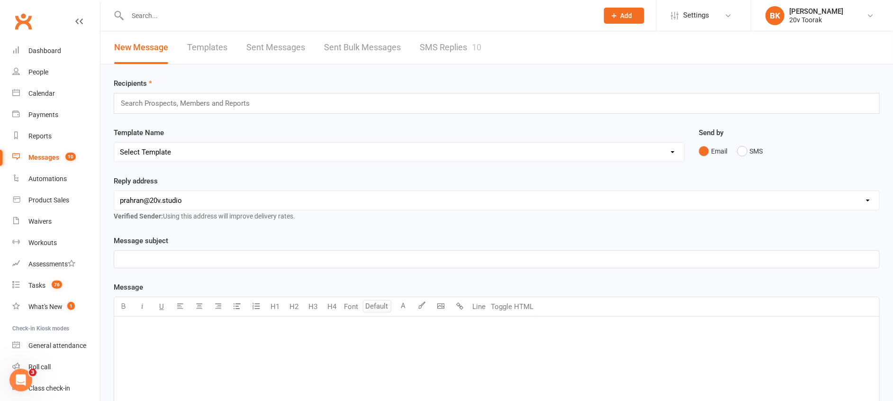
click at [485, 58] on div "New Message Templates Sent Messages Sent Bulk Messages SMS Replies 10" at bounding box center [297, 47] width 395 height 33
click at [444, 47] on link "SMS Replies 10" at bounding box center [451, 47] width 62 height 33
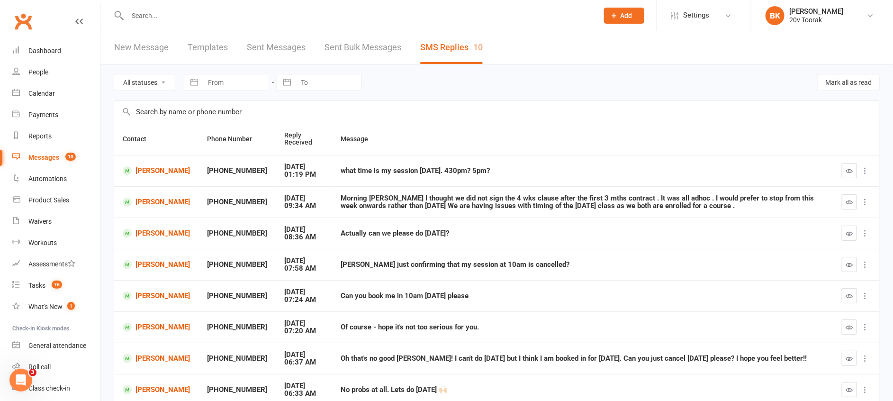
click at [845, 178] on button "button" at bounding box center [849, 170] width 15 height 15
click at [150, 198] on link "[PERSON_NAME]" at bounding box center [156, 202] width 67 height 9
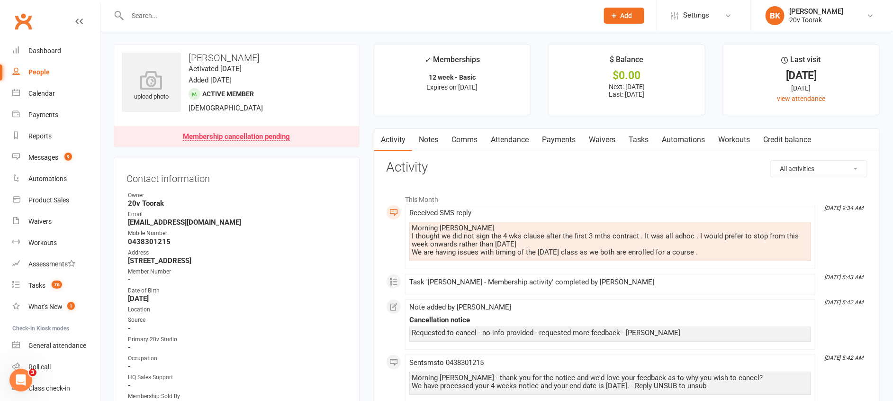
click at [643, 136] on link "Tasks" at bounding box center [638, 140] width 33 height 22
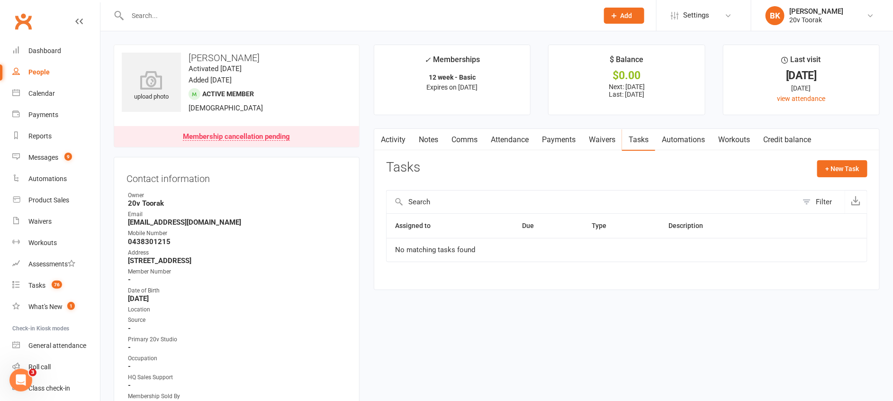
click at [370, 144] on main "✓ Memberships 12 week - Basic Expires on 11th October, 2025 $ Balance $0.00 Nex…" at bounding box center [627, 172] width 520 height 255
click at [408, 138] on link "Activity" at bounding box center [393, 140] width 38 height 22
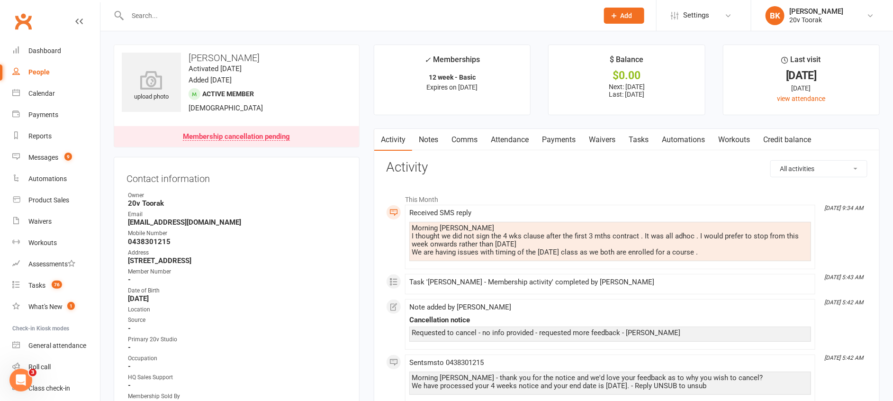
click at [468, 144] on link "Comms" at bounding box center [464, 140] width 39 height 22
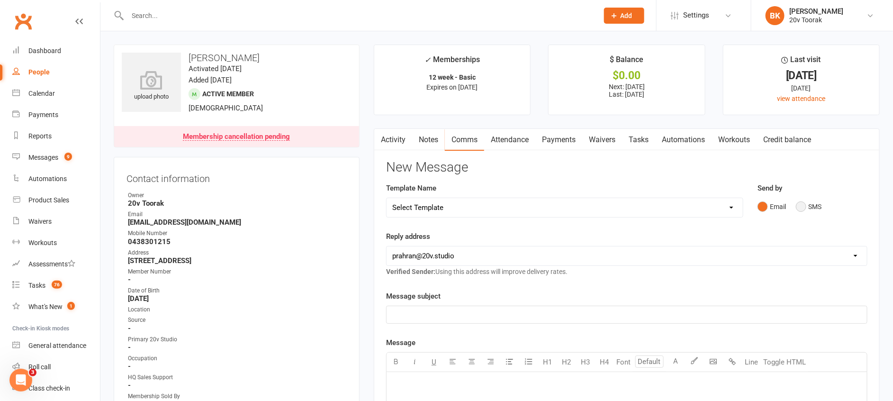
click at [814, 200] on button "SMS" at bounding box center [809, 207] width 26 height 18
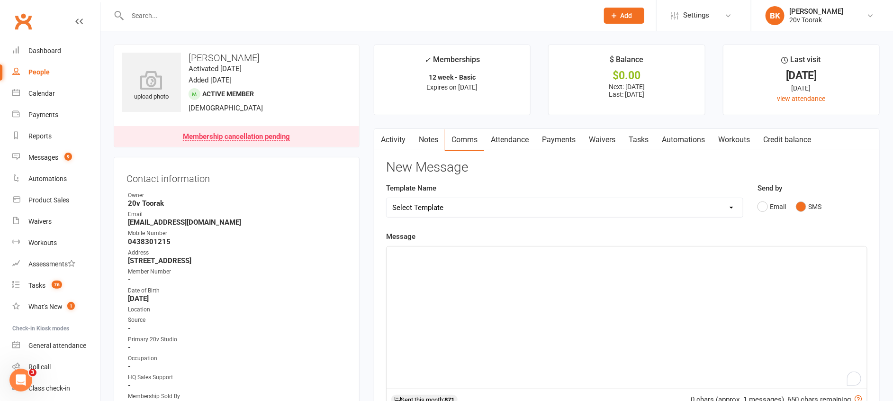
click at [762, 258] on p "﻿" at bounding box center [626, 254] width 469 height 11
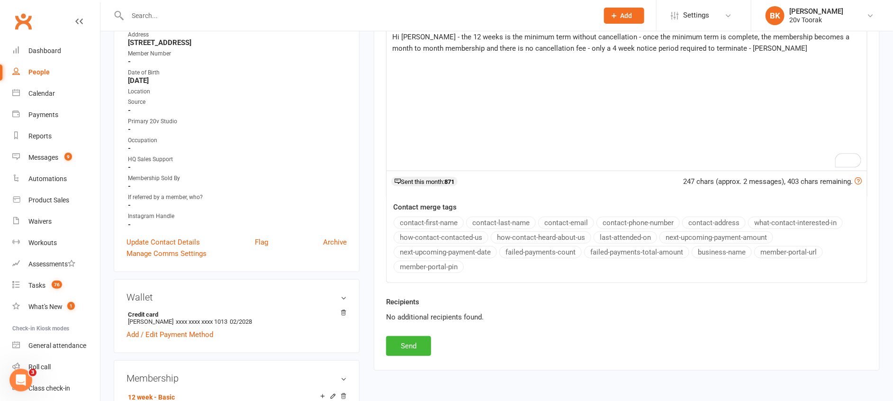
scroll to position [219, 0]
click at [405, 342] on button "Send" at bounding box center [408, 345] width 45 height 20
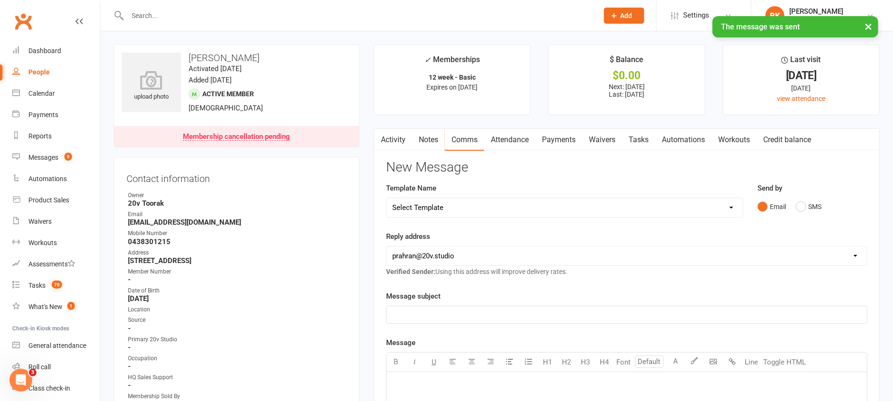
click at [424, 141] on link "Notes" at bounding box center [428, 140] width 33 height 22
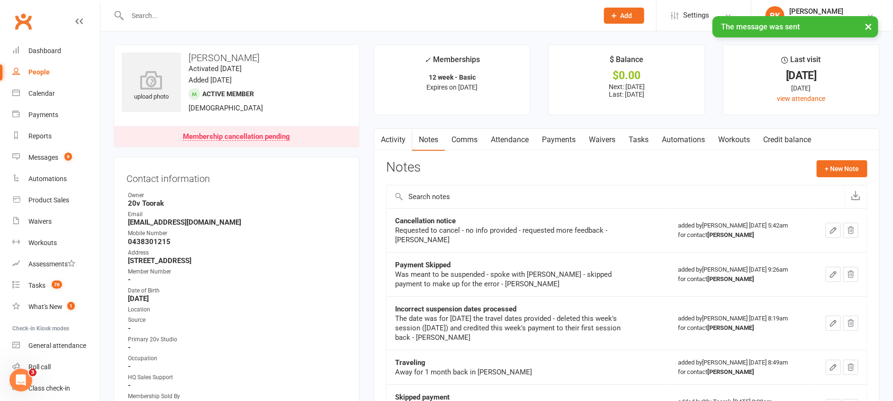
click at [625, 144] on link "Tasks" at bounding box center [638, 140] width 33 height 22
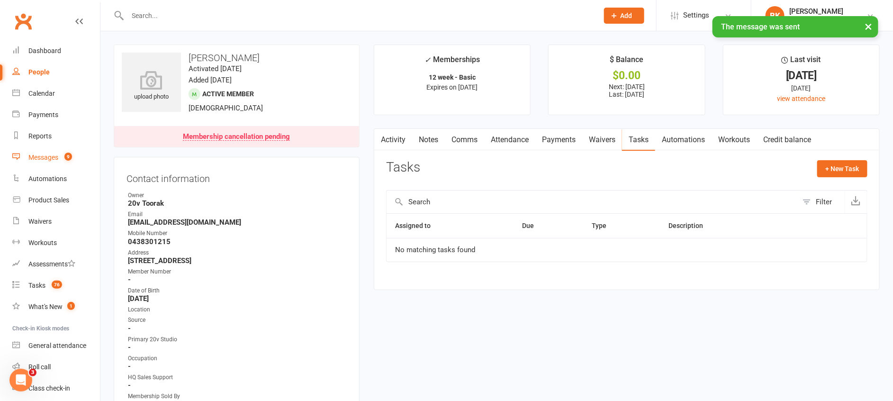
click at [41, 153] on div "Messages" at bounding box center [43, 157] width 30 height 8
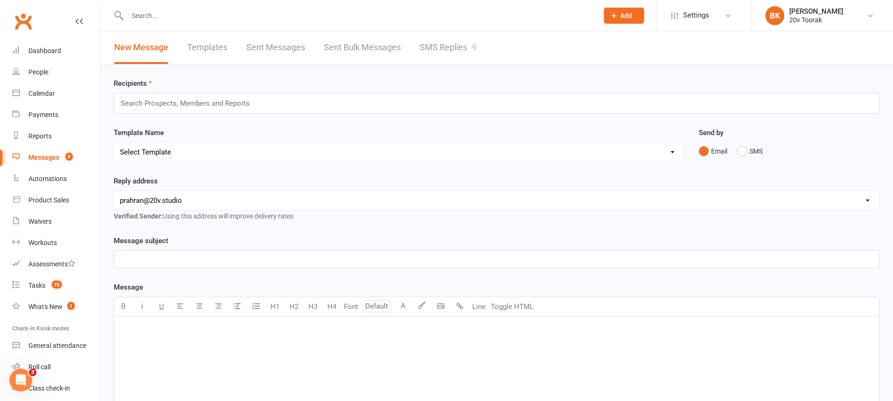
click at [465, 54] on link "SMS Replies 9" at bounding box center [448, 47] width 57 height 33
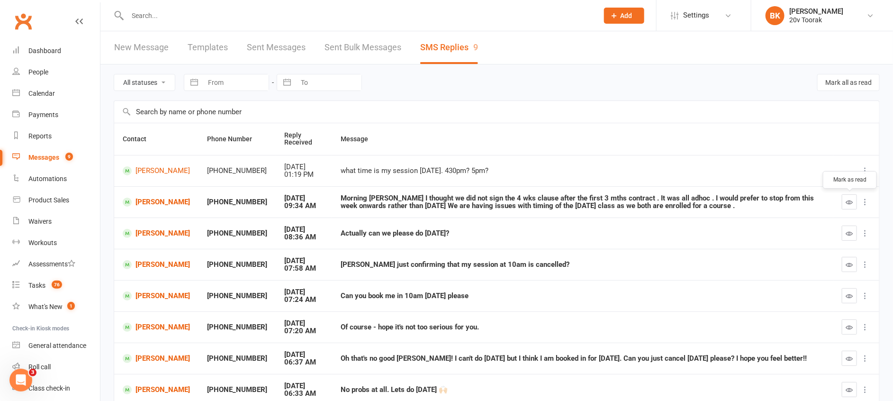
click at [848, 206] on button "button" at bounding box center [849, 201] width 15 height 15
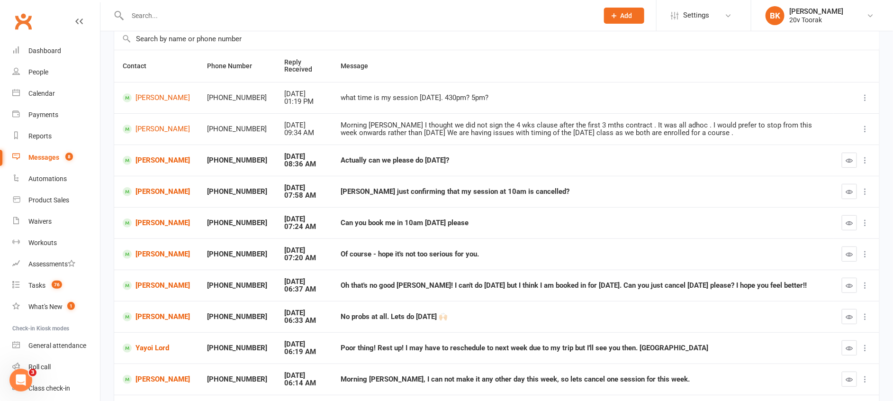
scroll to position [89, 0]
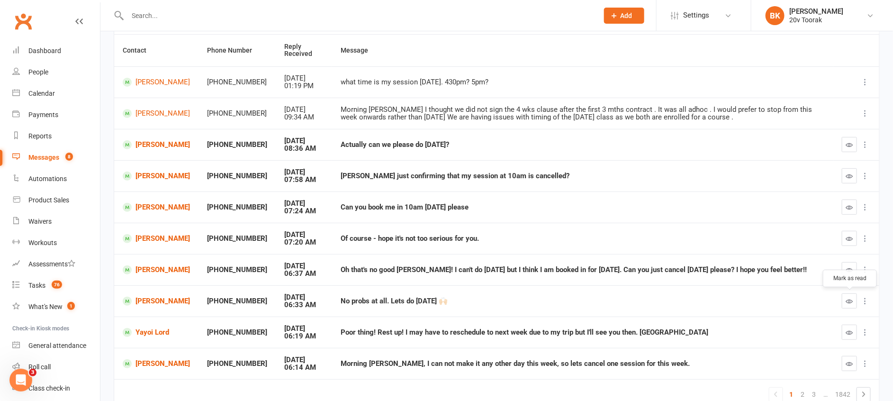
click at [845, 302] on button "button" at bounding box center [849, 300] width 15 height 15
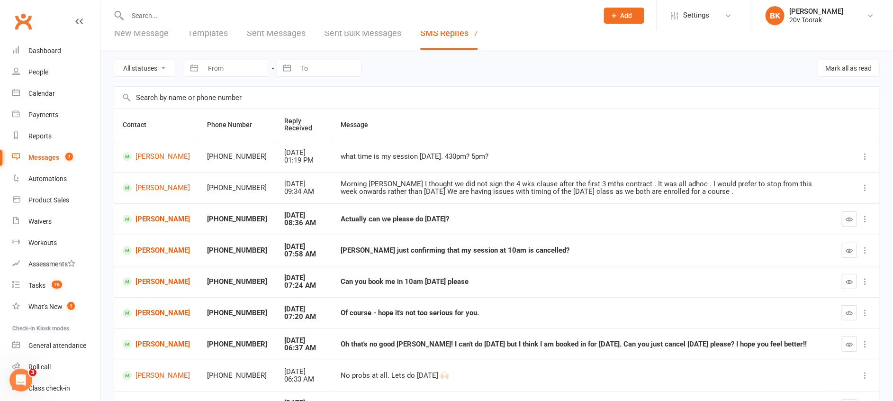
scroll to position [12, 0]
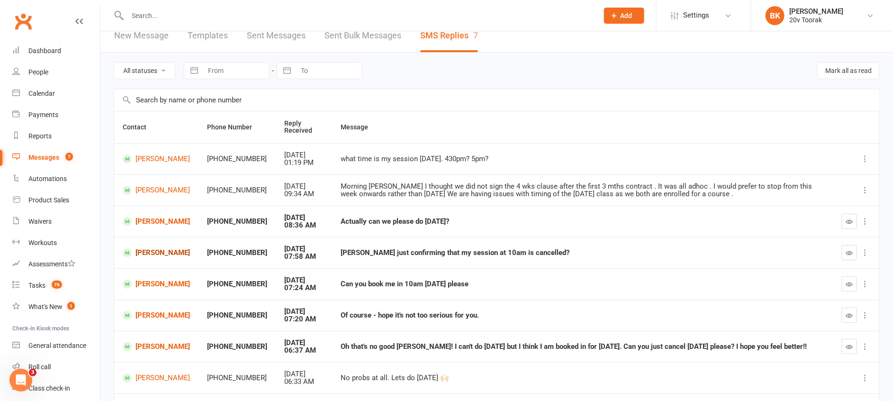
click at [147, 250] on link "[PERSON_NAME]" at bounding box center [156, 252] width 67 height 9
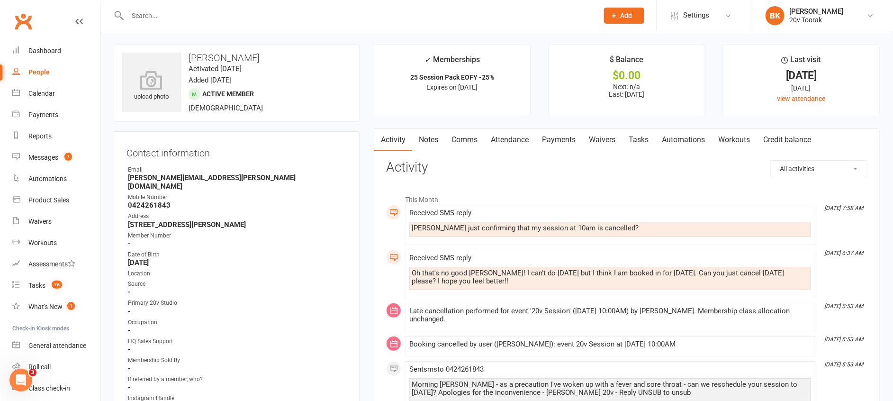
click at [473, 143] on link "Comms" at bounding box center [464, 140] width 39 height 22
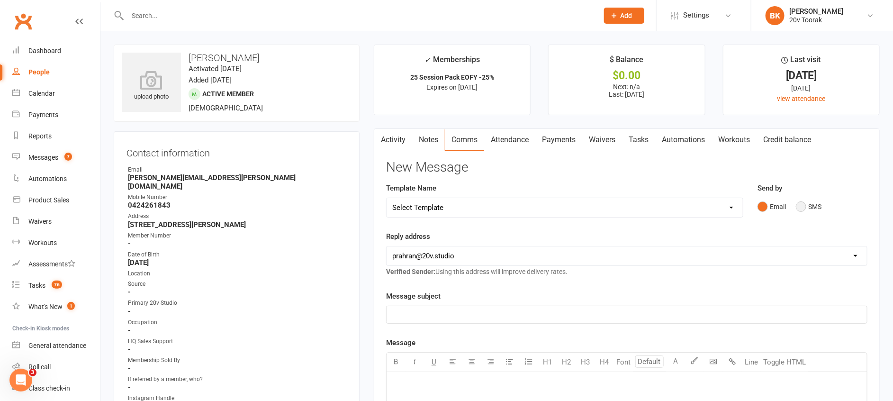
drag, startPoint x: 814, startPoint y: 204, endPoint x: 806, endPoint y: 207, distance: 9.1
click at [806, 207] on button "SMS" at bounding box center [809, 207] width 26 height 18
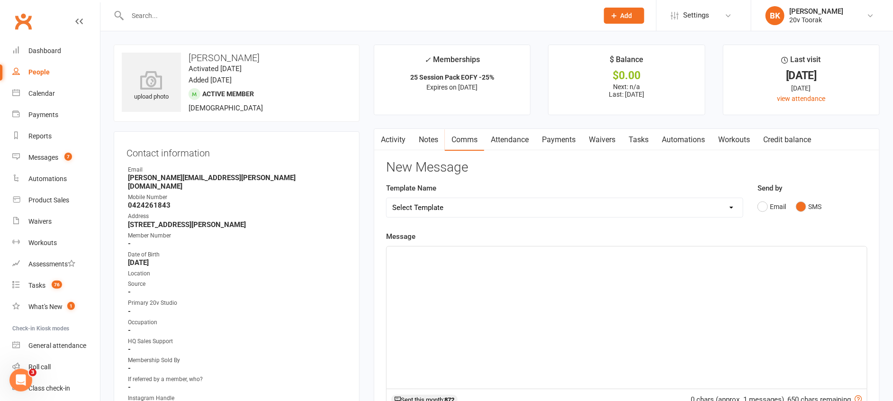
click at [698, 318] on div "﻿" at bounding box center [626, 317] width 480 height 142
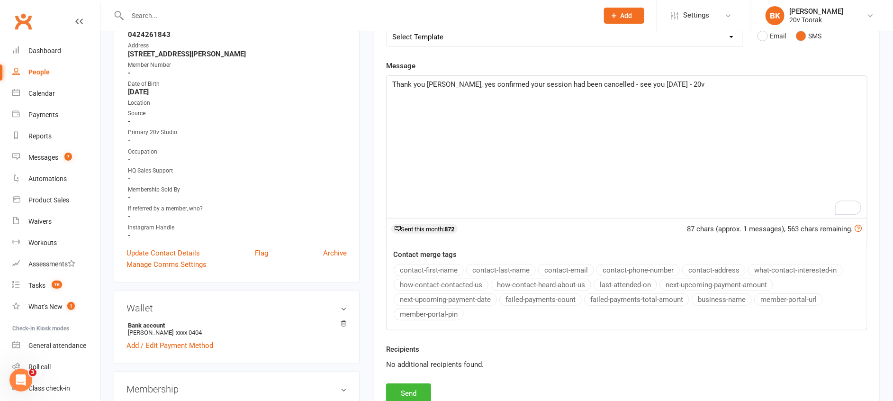
scroll to position [184, 0]
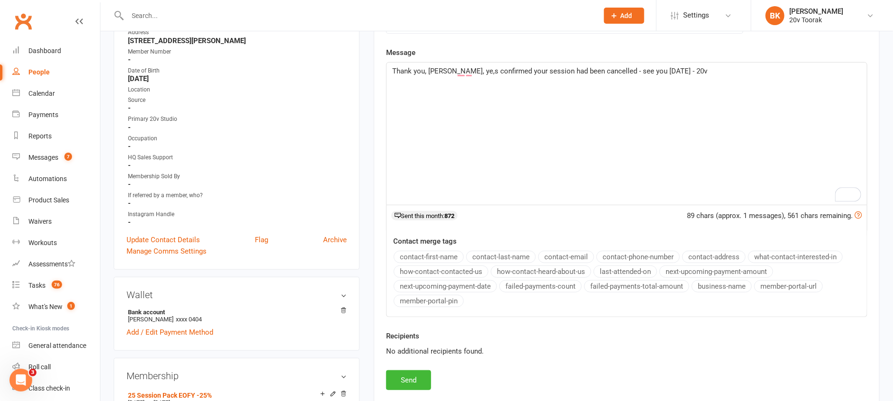
click at [560, 73] on span "Thank you, Natasha, ye,s confirmed your session had been cancelled - see you Fr…" at bounding box center [549, 71] width 315 height 9
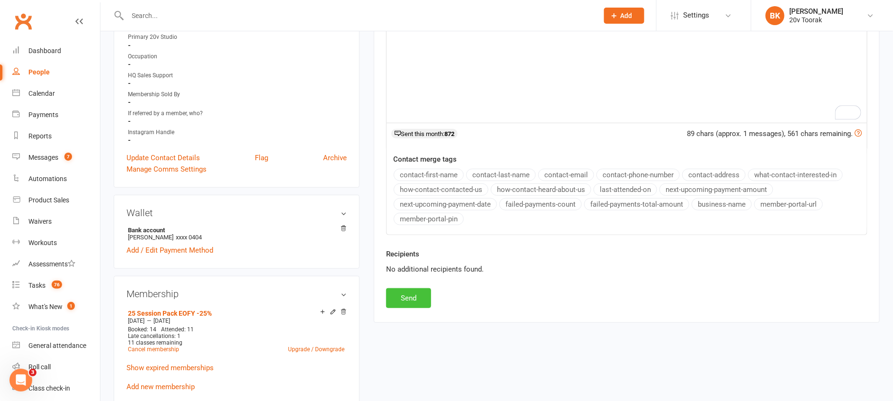
click at [408, 295] on button "Send" at bounding box center [408, 298] width 45 height 20
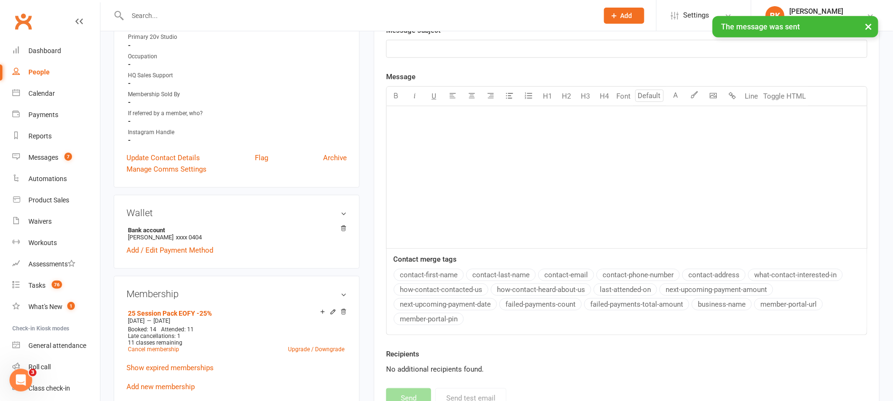
scroll to position [0, 0]
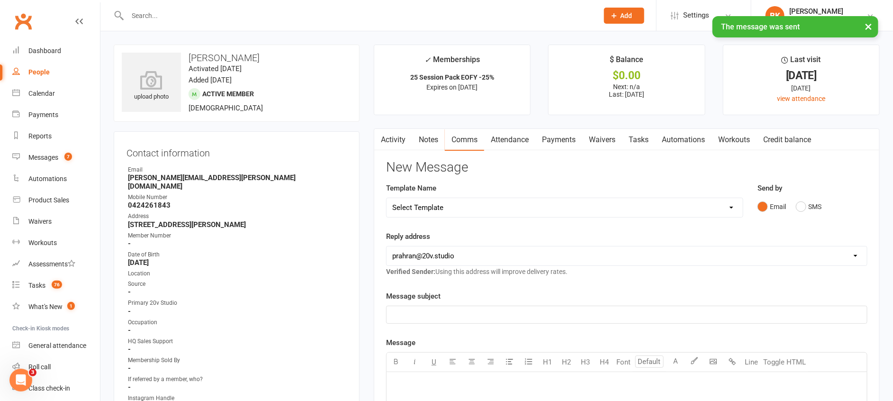
click at [522, 139] on link "Attendance" at bounding box center [509, 140] width 51 height 22
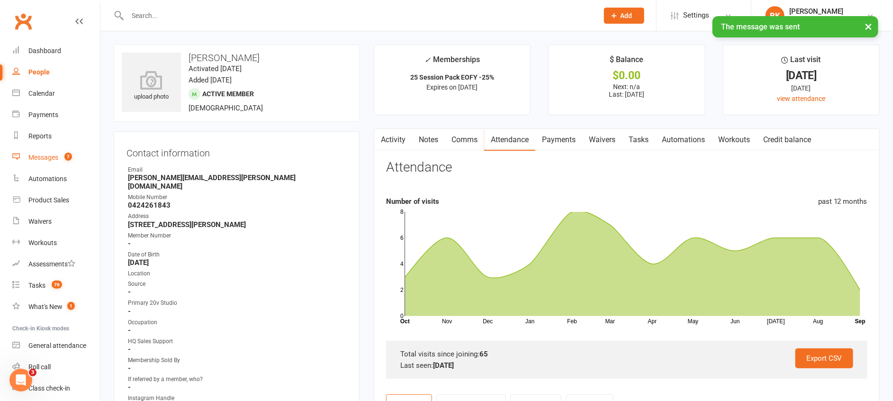
click at [53, 166] on link "Messages 7" at bounding box center [56, 157] width 88 height 21
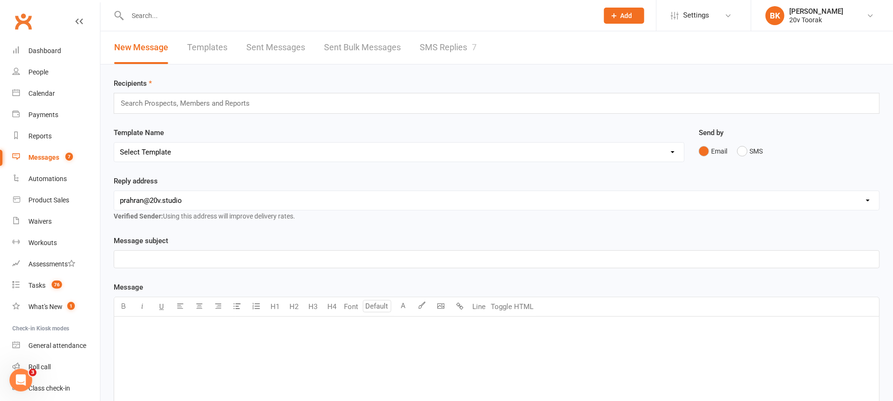
click at [428, 55] on link "SMS Replies 7" at bounding box center [448, 47] width 57 height 33
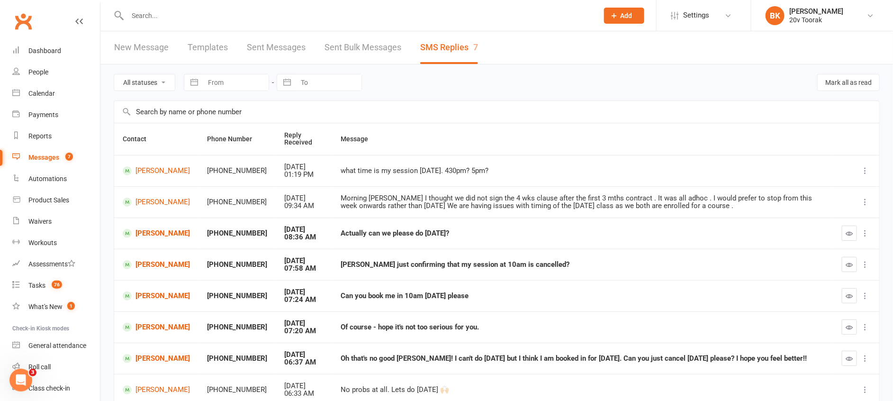
click at [149, 87] on select "All statuses Read only Unread only" at bounding box center [144, 82] width 61 height 16
select select "unread_only"
click at [114, 74] on select "All statuses Read only Unread only" at bounding box center [144, 82] width 61 height 16
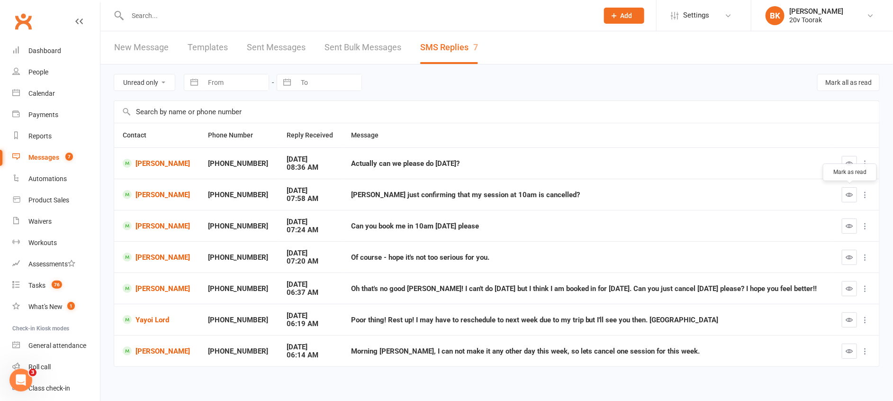
click at [853, 194] on icon "button" at bounding box center [849, 194] width 7 height 7
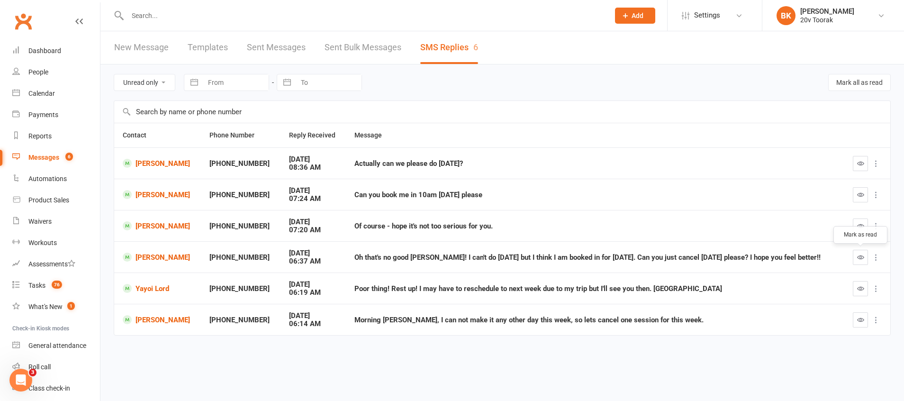
click at [865, 259] on button "button" at bounding box center [860, 257] width 15 height 15
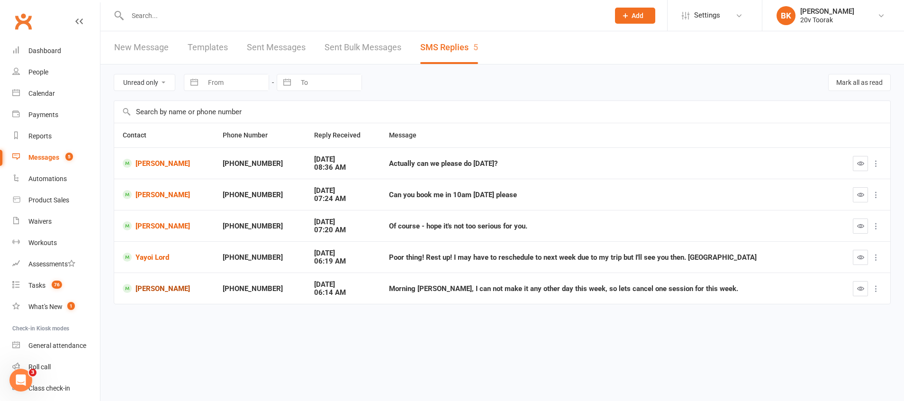
click at [165, 287] on link "[PERSON_NAME]" at bounding box center [164, 288] width 83 height 9
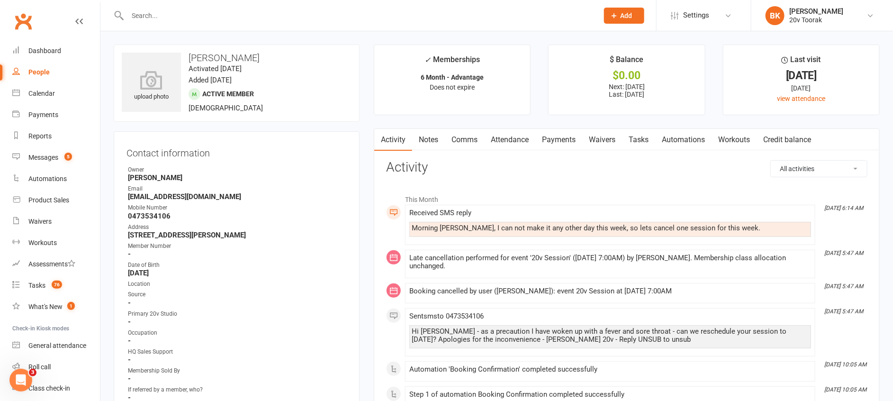
click at [563, 141] on link "Payments" at bounding box center [558, 140] width 47 height 22
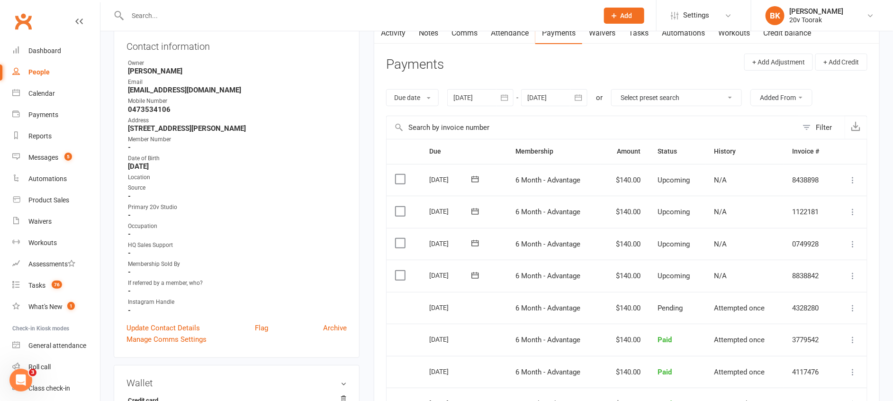
scroll to position [108, 0]
click at [857, 274] on icon at bounding box center [852, 273] width 9 height 9
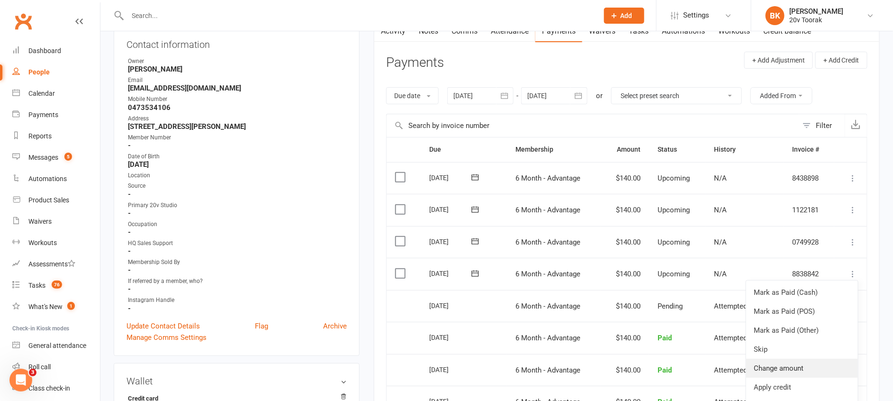
click at [783, 364] on link "Change amount" at bounding box center [802, 368] width 112 height 19
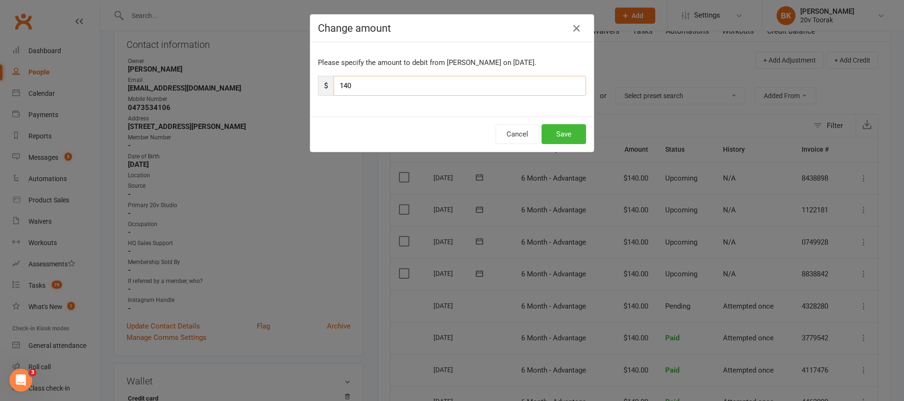
click at [429, 86] on input "140" at bounding box center [459, 86] width 252 height 20
type input "70"
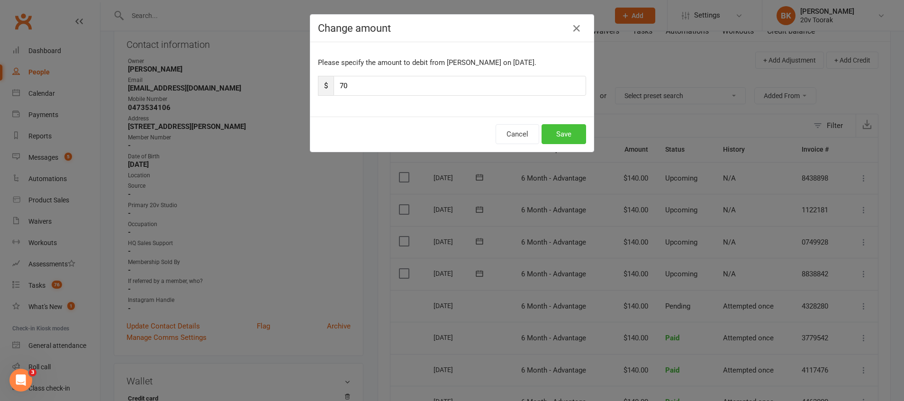
click at [559, 143] on button "Save" at bounding box center [563, 134] width 45 height 20
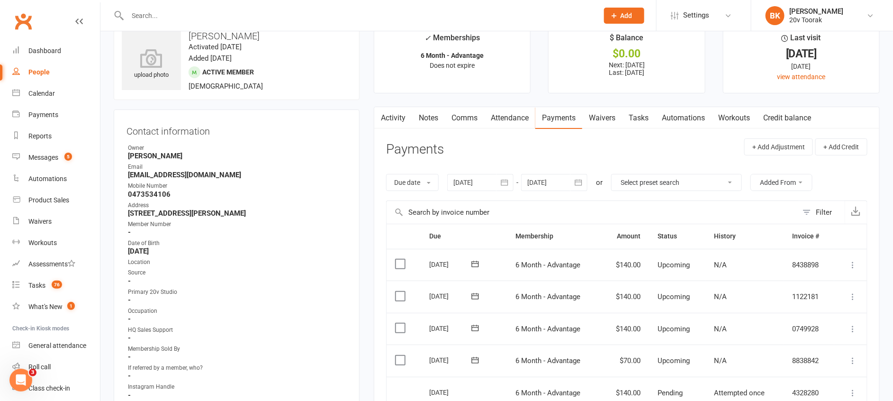
scroll to position [10, 0]
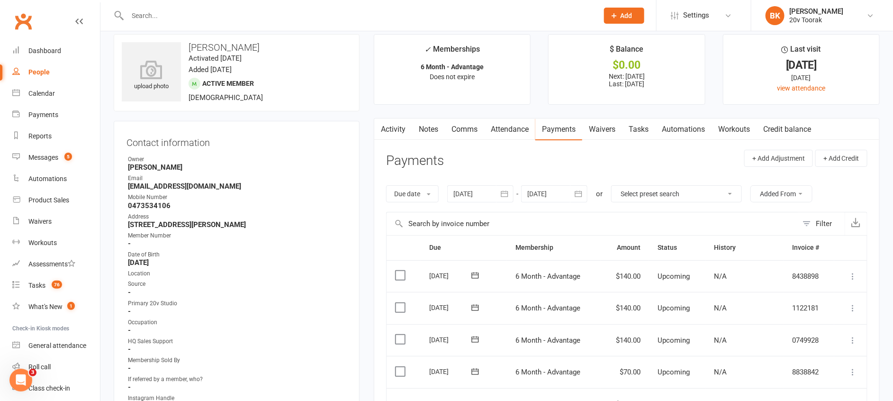
click at [456, 130] on link "Comms" at bounding box center [464, 129] width 39 height 22
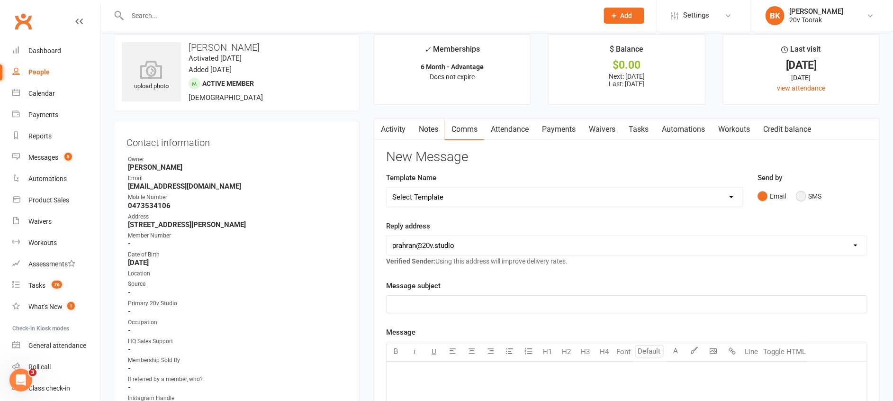
click at [797, 197] on button "SMS" at bounding box center [809, 196] width 26 height 18
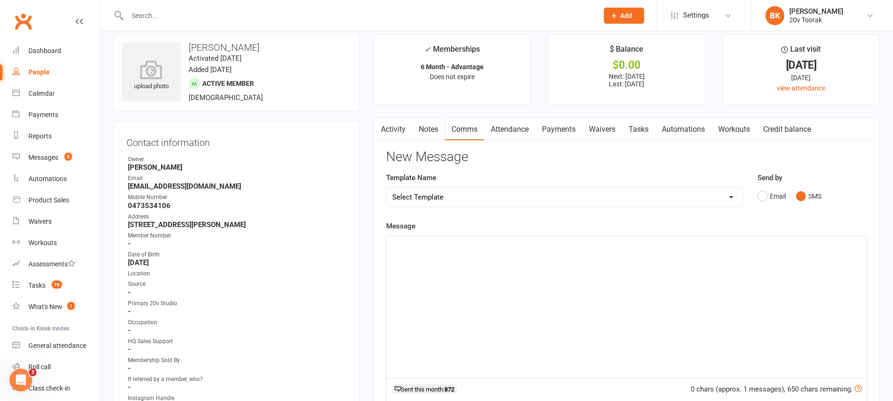
click at [789, 262] on div "﻿" at bounding box center [626, 307] width 480 height 142
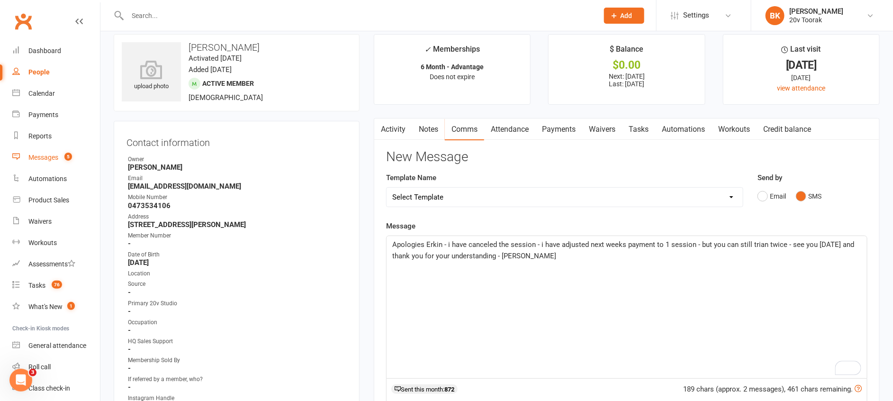
click at [46, 158] on div "Messages" at bounding box center [43, 157] width 30 height 8
click at [824, 244] on span "Apologies Erkin - i have canceled the session - i have adjusted next weeks paym…" at bounding box center [624, 250] width 464 height 20
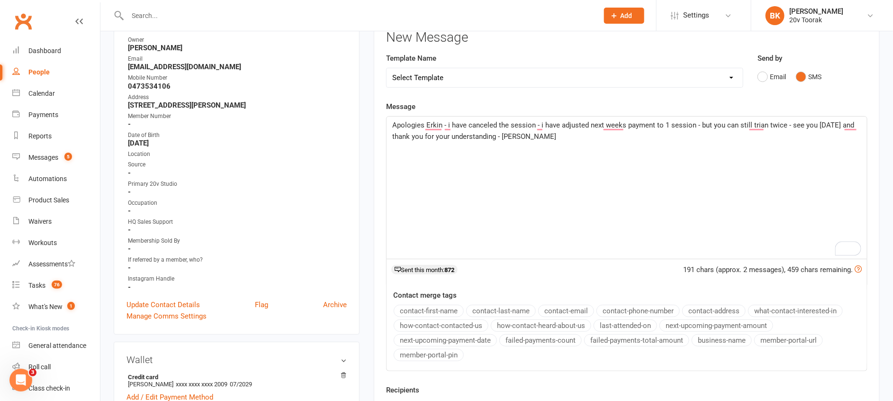
scroll to position [182, 0]
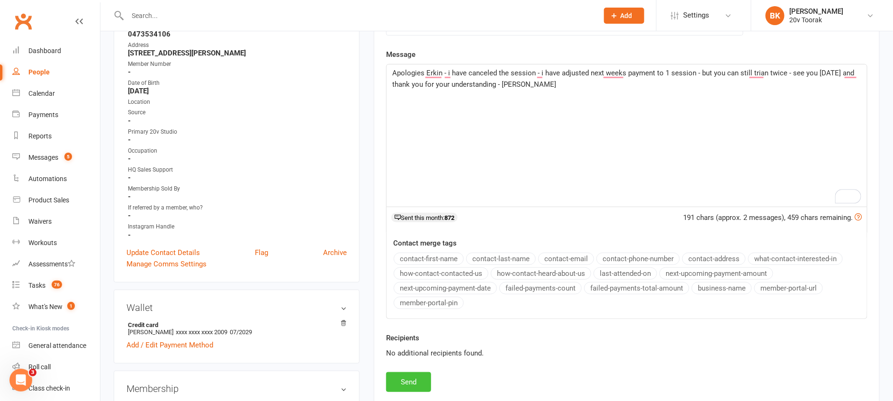
click at [402, 376] on button "Send" at bounding box center [408, 382] width 45 height 20
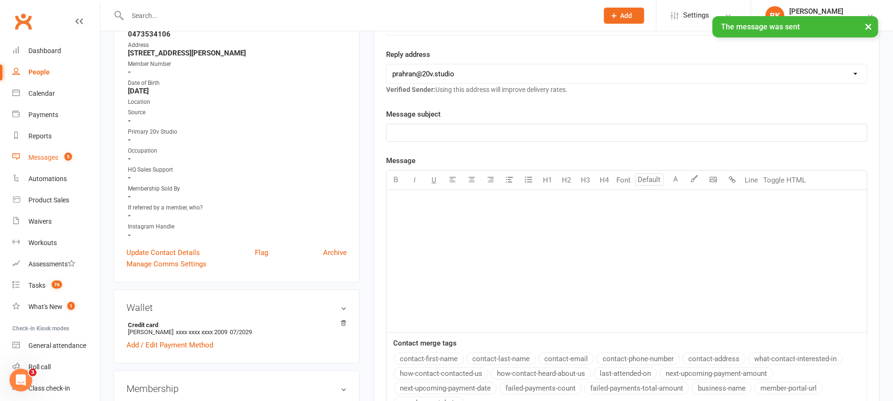
click at [57, 162] on link "Messages 5" at bounding box center [56, 157] width 88 height 21
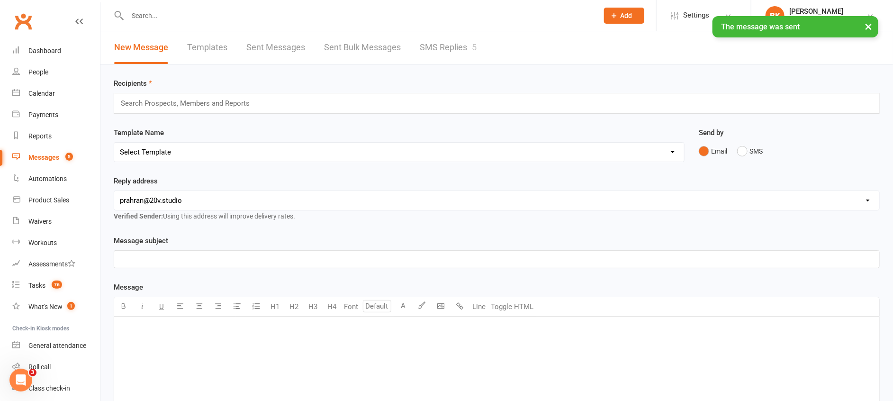
click at [435, 16] on div "× The message was sent" at bounding box center [440, 16] width 880 height 0
click at [443, 41] on link "SMS Replies 5" at bounding box center [448, 47] width 57 height 33
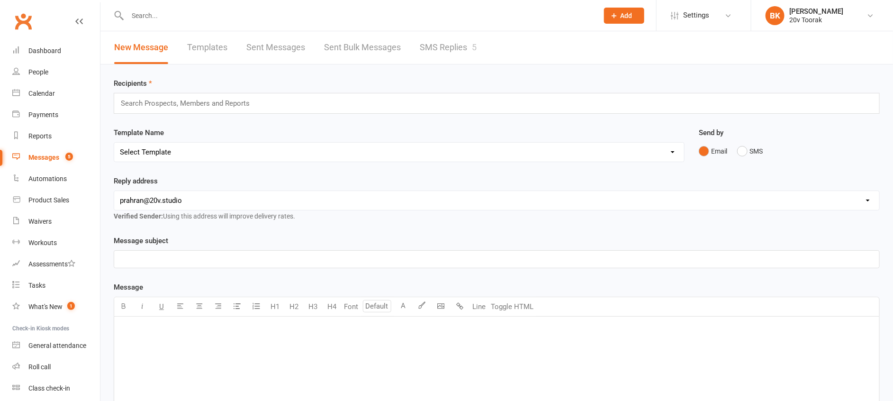
click at [441, 51] on link "SMS Replies 5" at bounding box center [448, 47] width 57 height 33
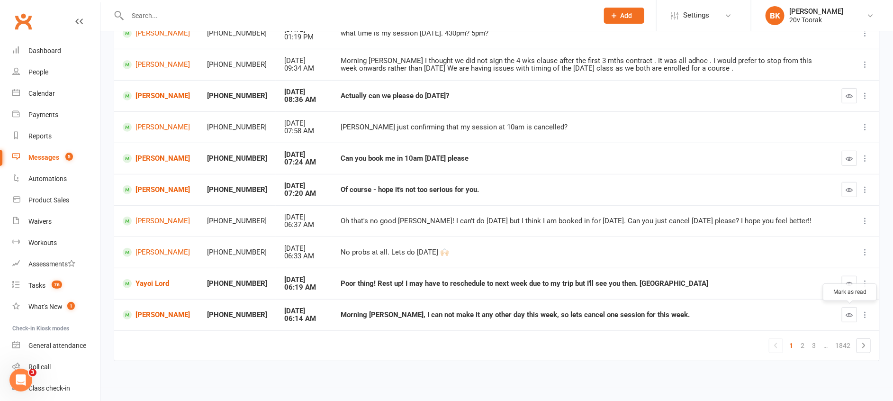
click at [851, 315] on icon "button" at bounding box center [849, 314] width 7 height 7
click at [152, 312] on link "Erkin Kalayci" at bounding box center [156, 314] width 67 height 9
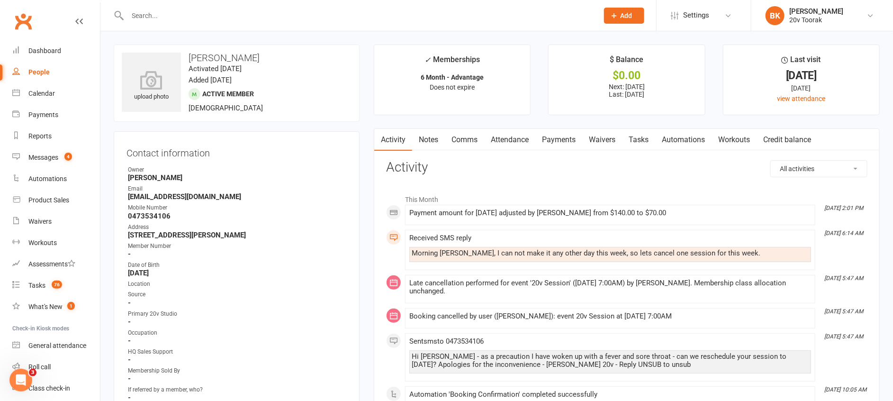
click at [522, 140] on link "Attendance" at bounding box center [509, 140] width 51 height 22
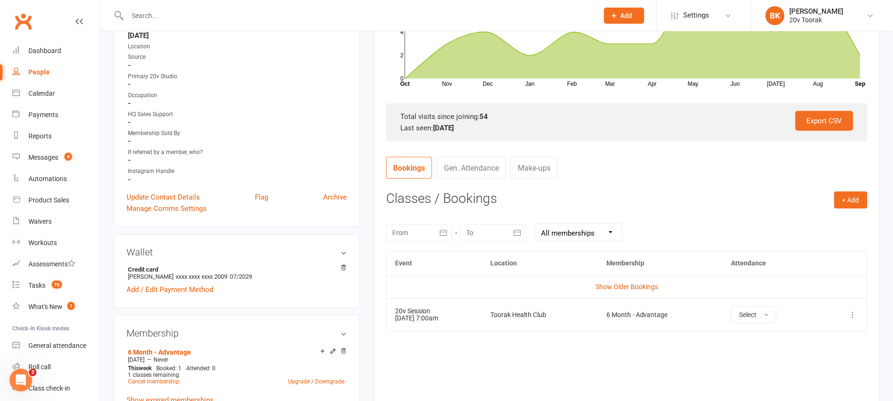
scroll to position [238, 0]
click at [390, 286] on td "Show Older Bookings" at bounding box center [626, 286] width 480 height 23
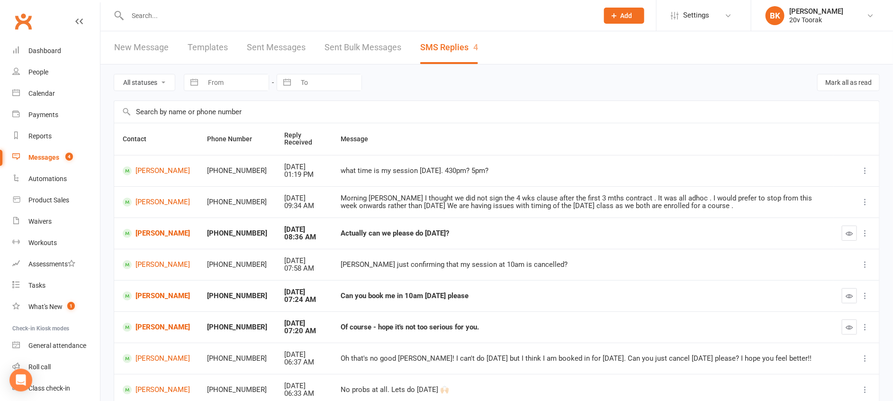
click at [156, 85] on select "All statuses Read only Unread only" at bounding box center [144, 82] width 61 height 16
select select "unread_only"
click at [114, 74] on select "All statuses Read only Unread only" at bounding box center [144, 82] width 61 height 16
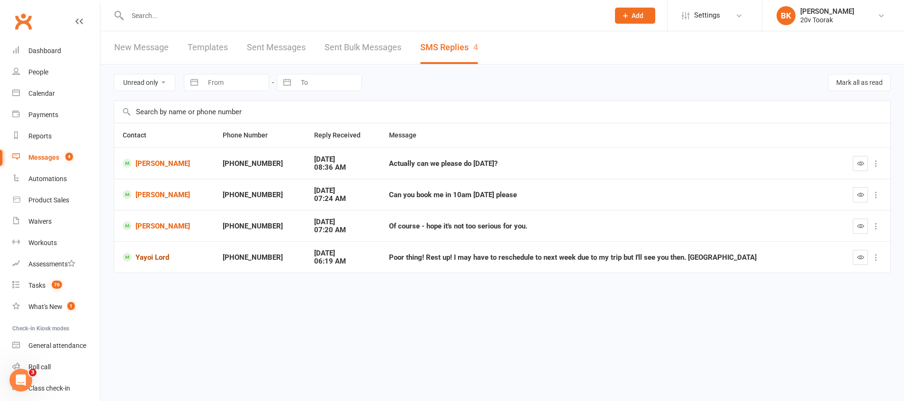
click at [158, 255] on link "Yayoi Lord" at bounding box center [164, 256] width 83 height 9
click at [862, 255] on icon "button" at bounding box center [860, 256] width 7 height 7
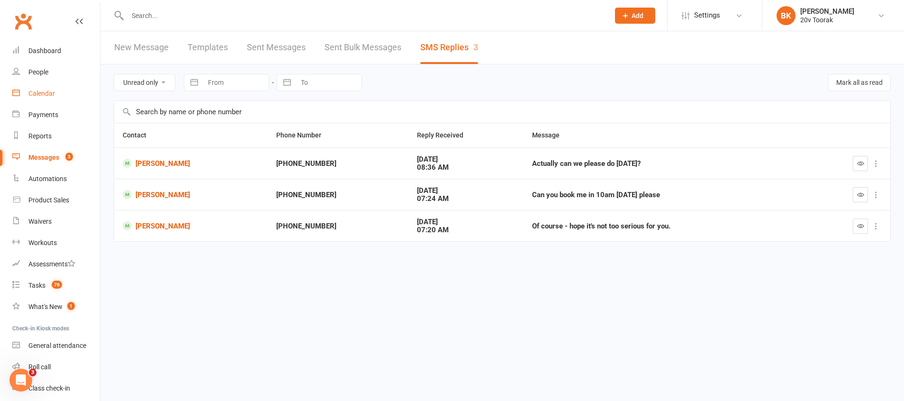
click at [54, 97] on link "Calendar" at bounding box center [56, 93] width 88 height 21
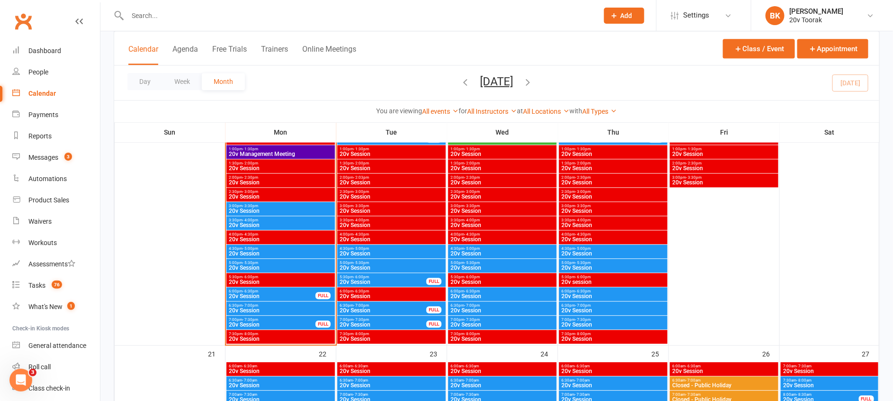
scroll to position [1104, 0]
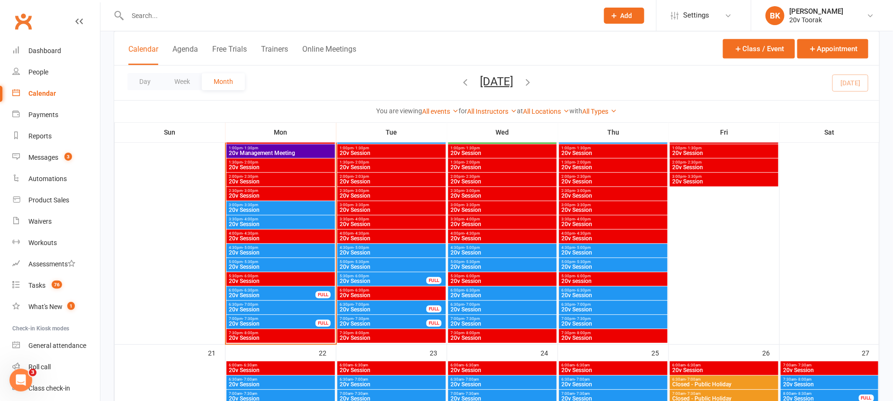
click at [257, 253] on span "20v Session" at bounding box center [280, 253] width 105 height 6
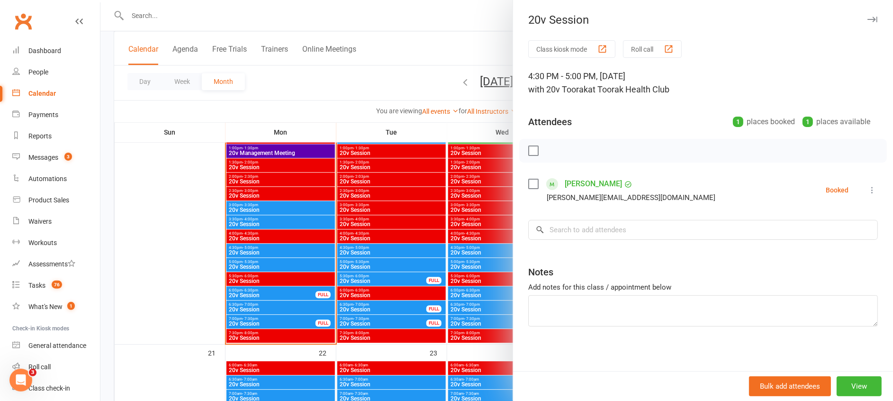
click at [257, 253] on div at bounding box center [496, 200] width 792 height 401
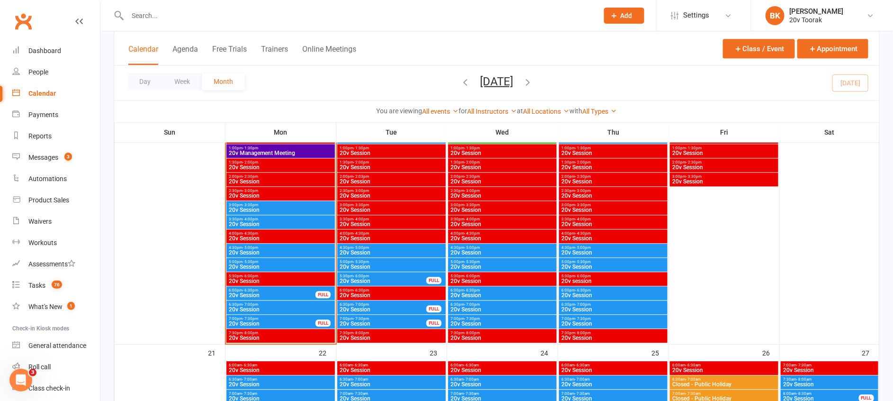
click at [262, 262] on span "5:00pm - 5:30pm" at bounding box center [280, 262] width 105 height 4
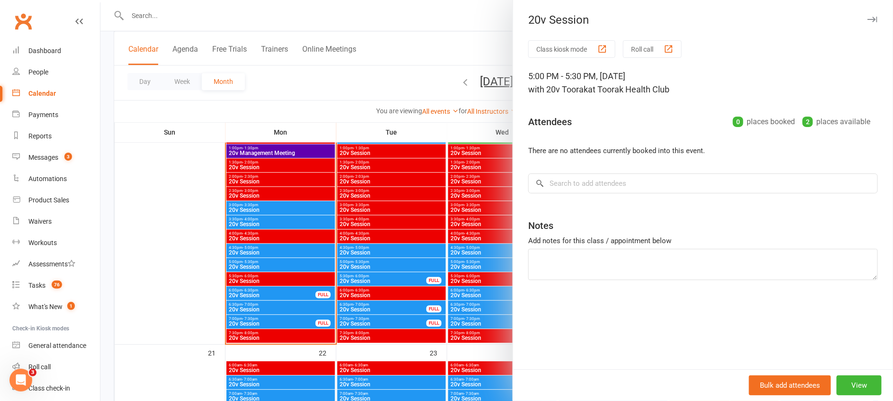
click at [262, 262] on div at bounding box center [496, 200] width 792 height 401
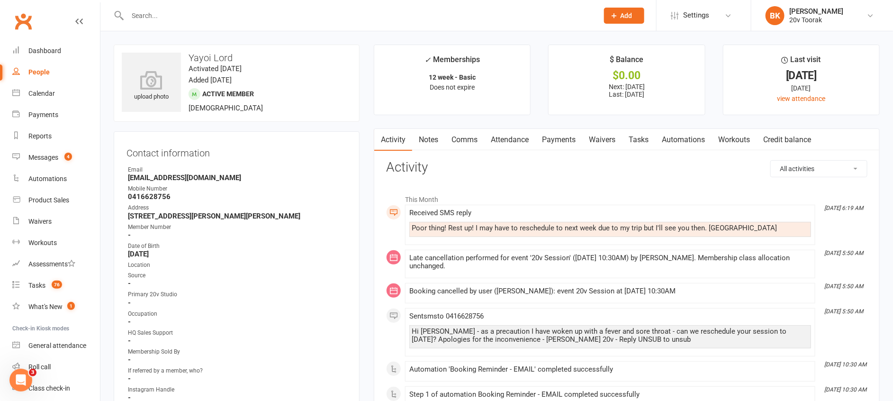
click at [459, 141] on link "Comms" at bounding box center [464, 140] width 39 height 22
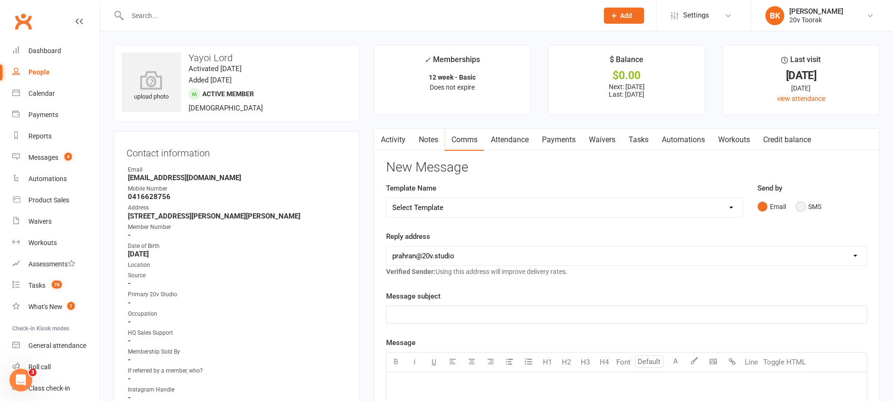
click at [818, 204] on button "SMS" at bounding box center [809, 207] width 26 height 18
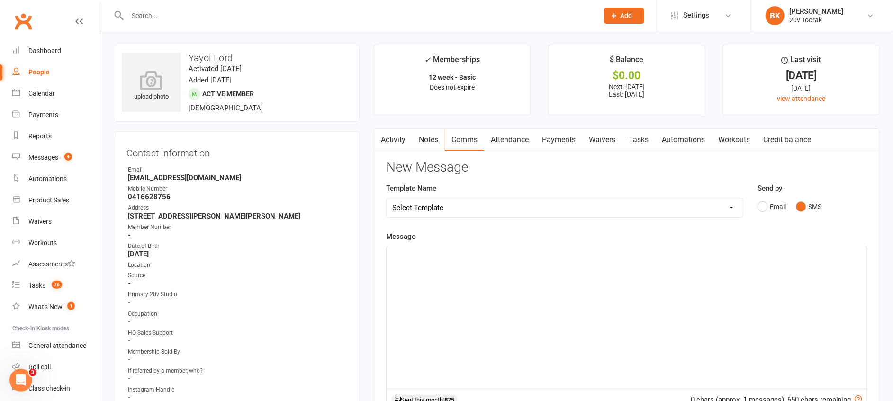
click at [754, 258] on p "﻿" at bounding box center [626, 254] width 469 height 11
click at [644, 260] on p "So sorry [PERSON_NAME] - thank you for your understanding - if you are availabl…" at bounding box center [626, 260] width 469 height 23
click at [646, 259] on p "So sorry [PERSON_NAME] - thank you for your understanding - if you are availabl…" at bounding box center [626, 260] width 469 height 23
click at [641, 257] on span "So sorry [PERSON_NAME] - thank you for your understanding - if you are availabl…" at bounding box center [606, 261] width 429 height 20
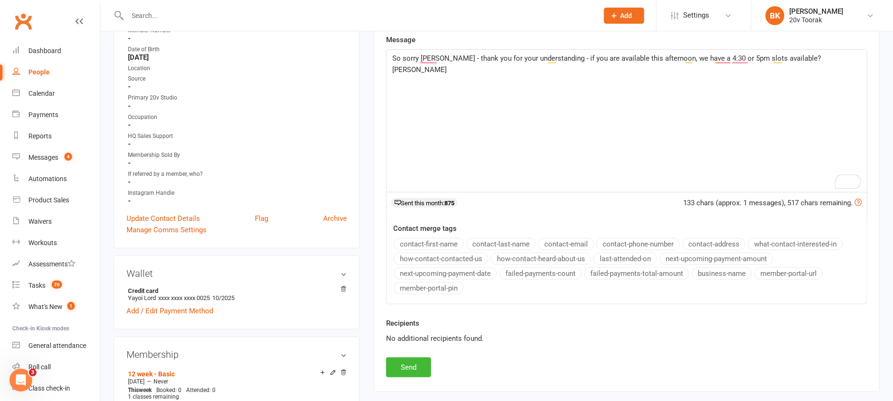
scroll to position [224, 0]
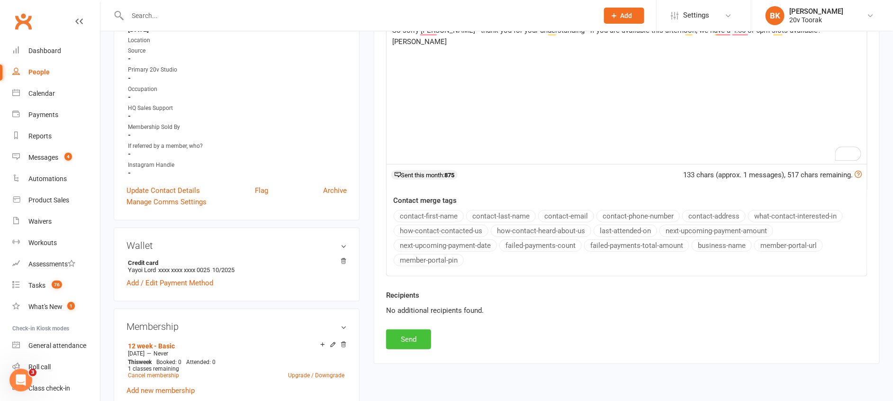
click at [409, 335] on button "Send" at bounding box center [408, 339] width 45 height 20
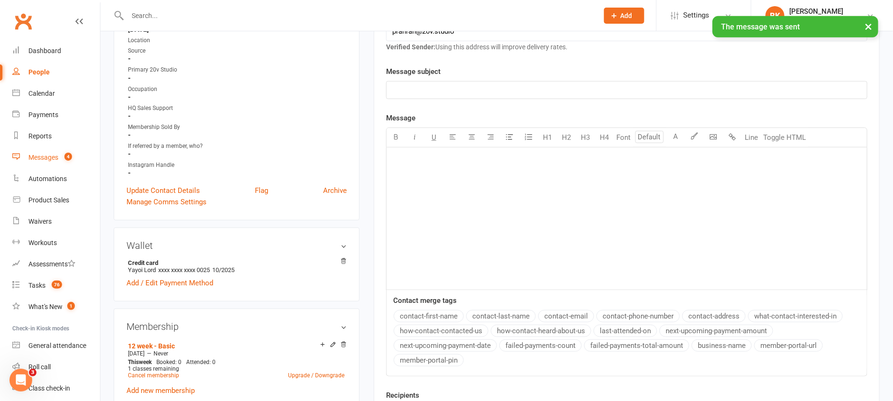
click at [62, 167] on link "Messages 4" at bounding box center [56, 157] width 88 height 21
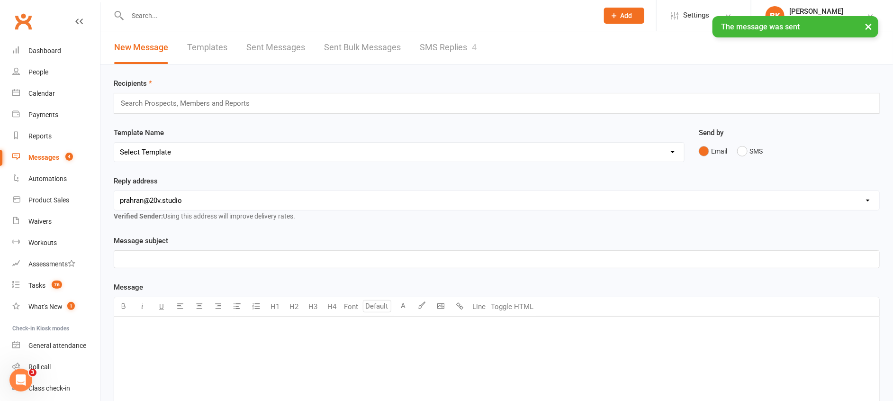
click at [462, 47] on link "SMS Replies 4" at bounding box center [448, 47] width 57 height 33
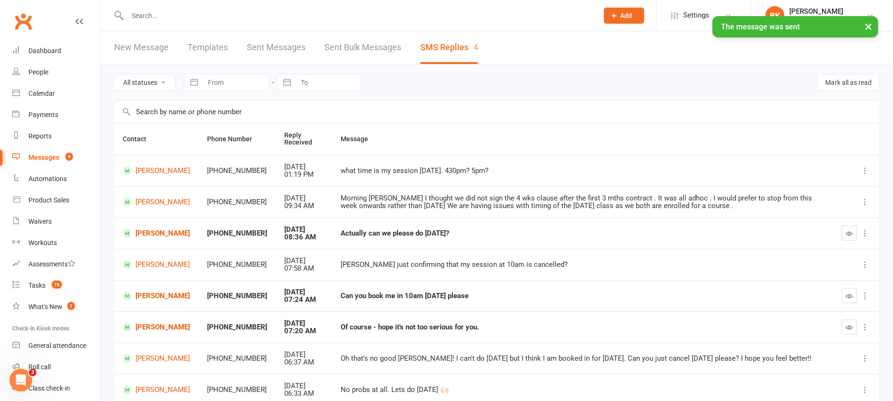
click at [150, 87] on select "All statuses Read only Unread only" at bounding box center [144, 82] width 61 height 16
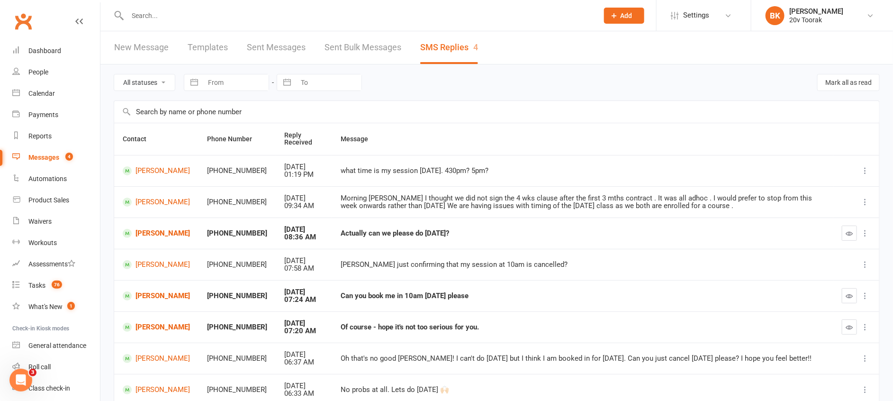
select select "unread_only"
click at [114, 74] on select "All statuses Read only Unread only" at bounding box center [144, 82] width 61 height 16
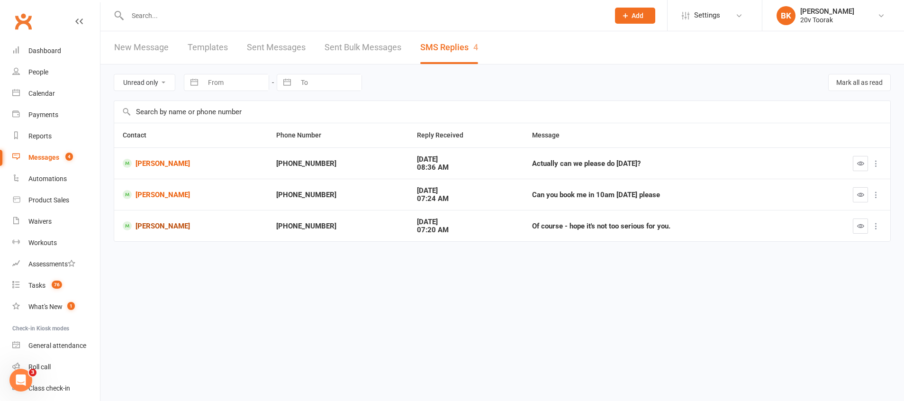
click at [178, 227] on link "[PERSON_NAME]" at bounding box center [191, 225] width 136 height 9
click at [861, 222] on icon "button" at bounding box center [860, 225] width 7 height 7
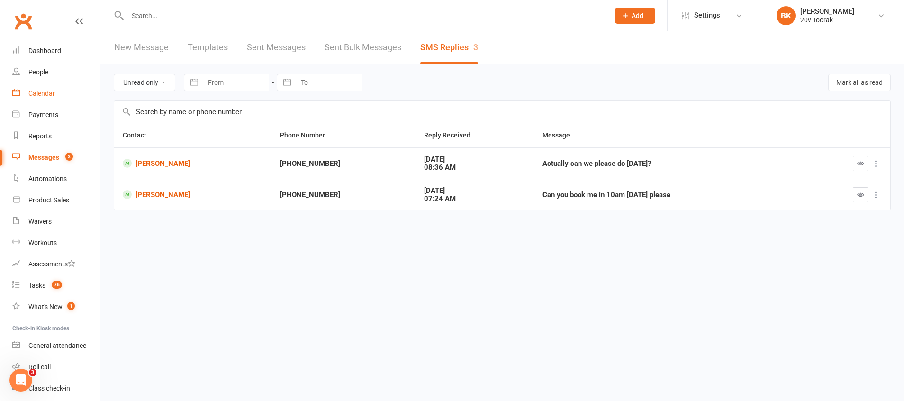
click at [45, 96] on div "Calendar" at bounding box center [41, 94] width 27 height 8
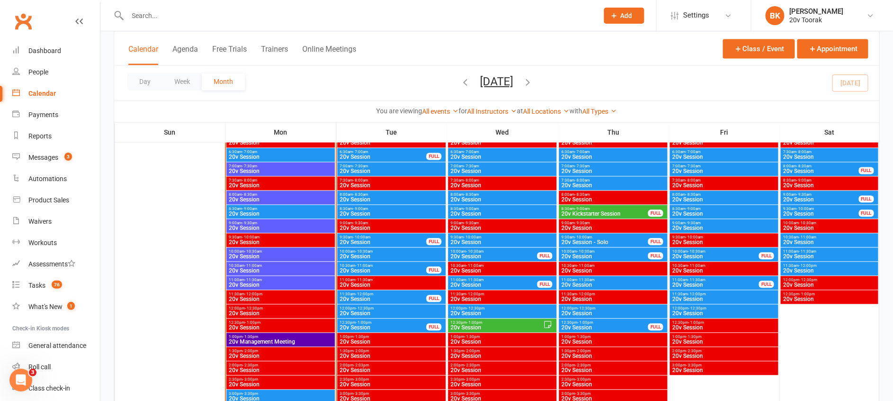
scroll to position [919, 0]
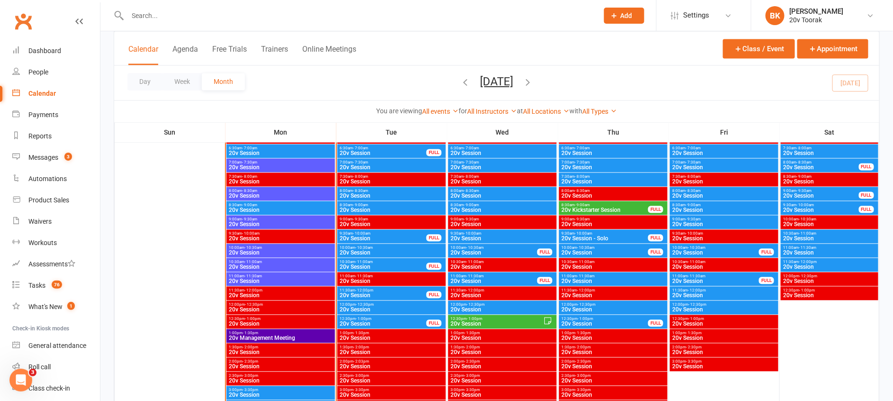
click at [358, 247] on span "- 10:30am" at bounding box center [364, 247] width 18 height 4
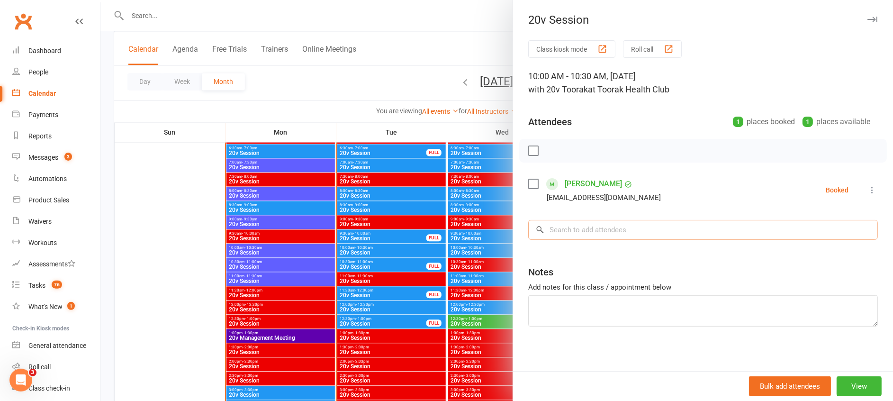
click at [604, 224] on input "search" at bounding box center [703, 230] width 350 height 20
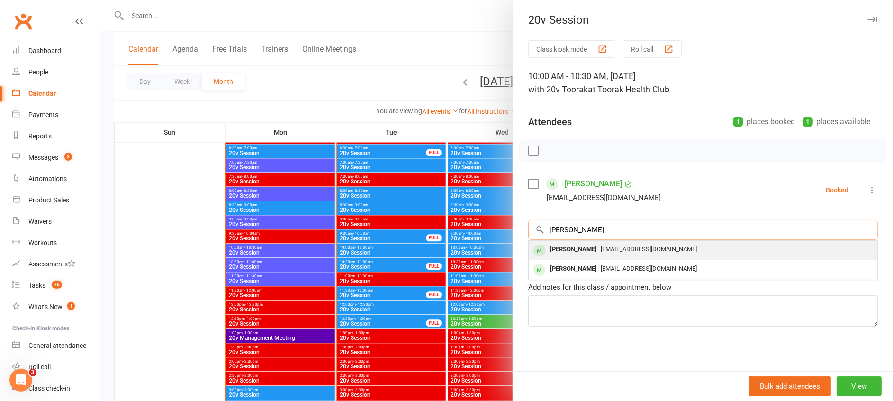
type input "[PERSON_NAME]"
click at [567, 248] on div "[PERSON_NAME]" at bounding box center [573, 249] width 54 height 14
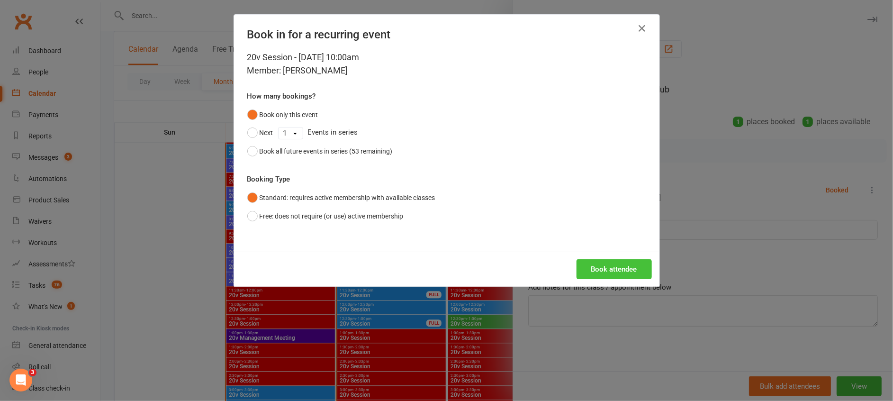
click at [621, 266] on button "Book attendee" at bounding box center [613, 269] width 75 height 20
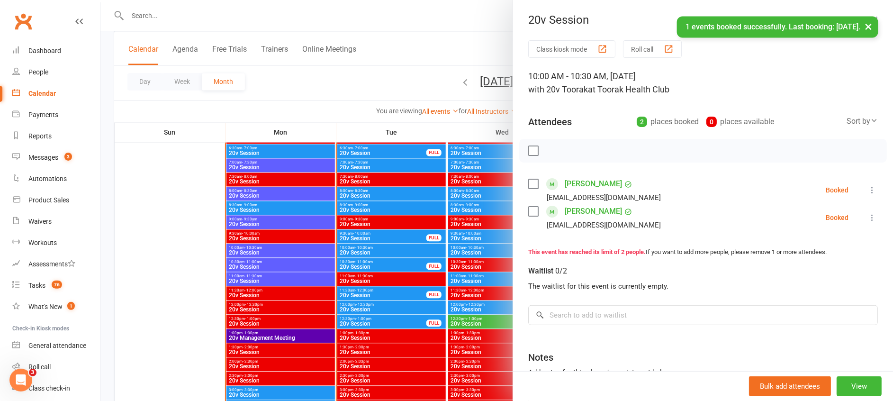
click at [283, 287] on div at bounding box center [496, 200] width 792 height 401
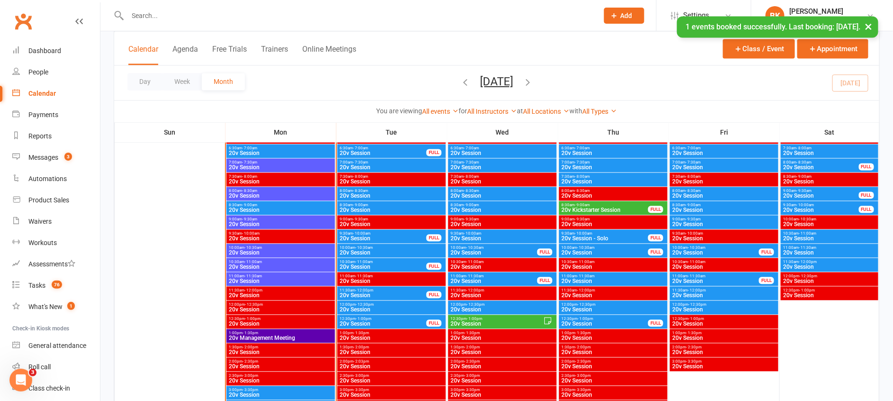
click at [265, 279] on span "20v Session" at bounding box center [280, 281] width 105 height 6
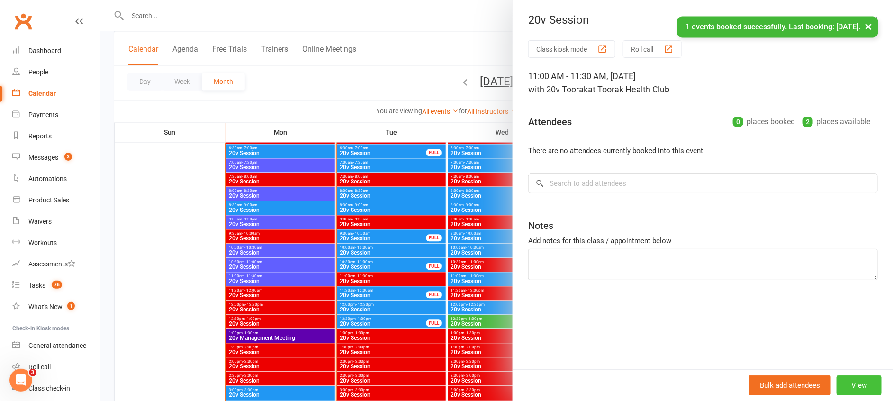
click at [847, 385] on button "View" at bounding box center [858, 385] width 45 height 20
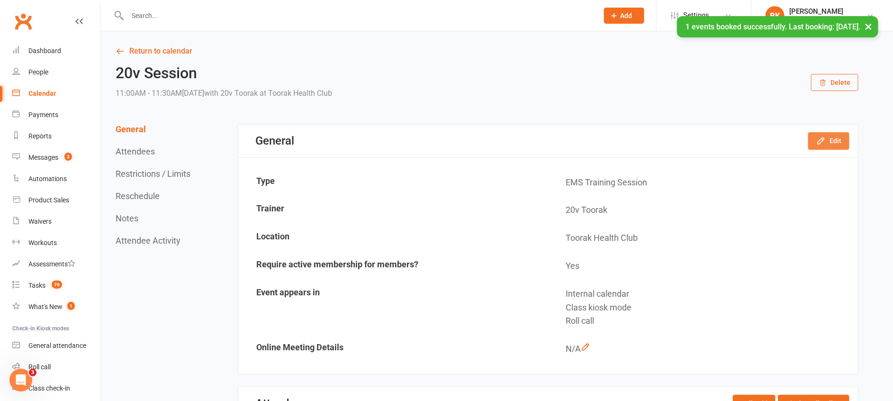
click at [825, 139] on icon "button" at bounding box center [820, 140] width 9 height 9
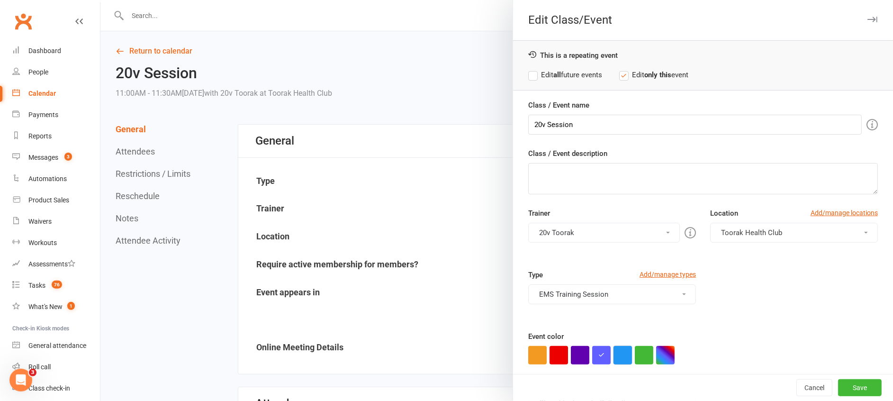
click at [618, 351] on button "button" at bounding box center [622, 355] width 18 height 18
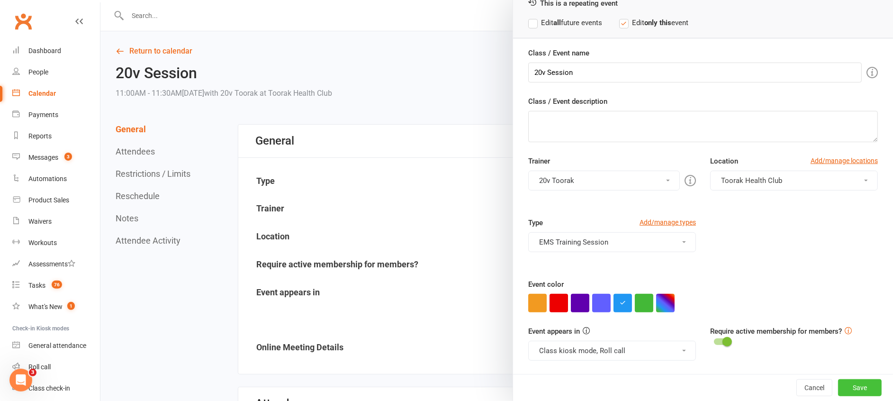
click at [844, 382] on button "Save" at bounding box center [860, 387] width 44 height 17
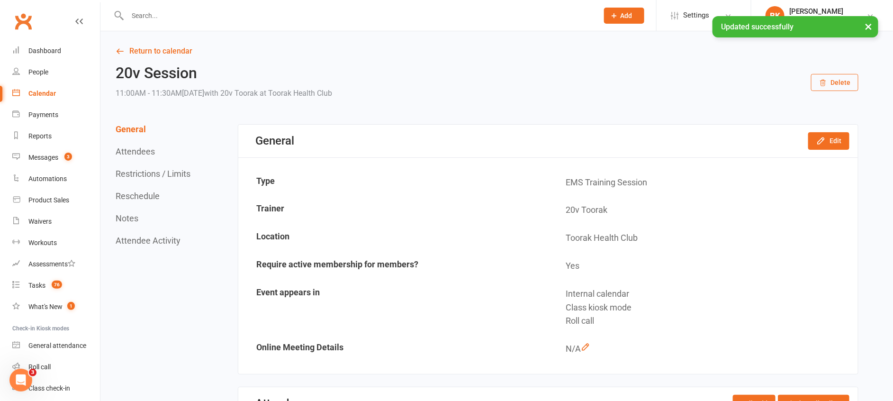
click at [161, 16] on div "× Updated successfully" at bounding box center [440, 16] width 880 height 0
click at [162, 45] on link "Return to calendar" at bounding box center [487, 51] width 743 height 13
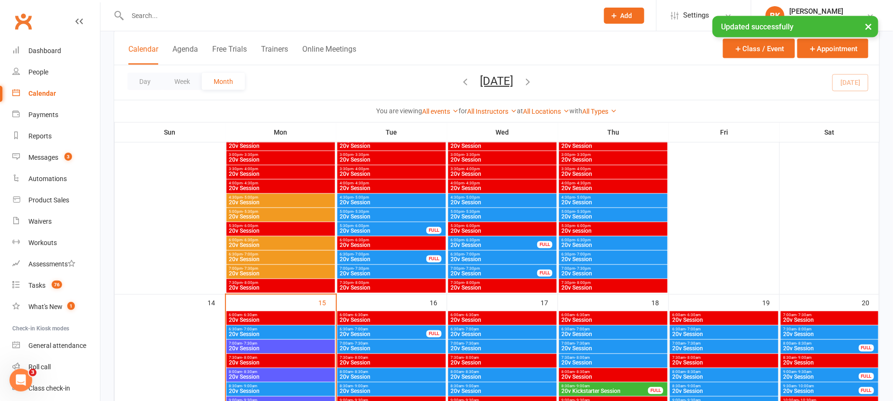
scroll to position [904, 0]
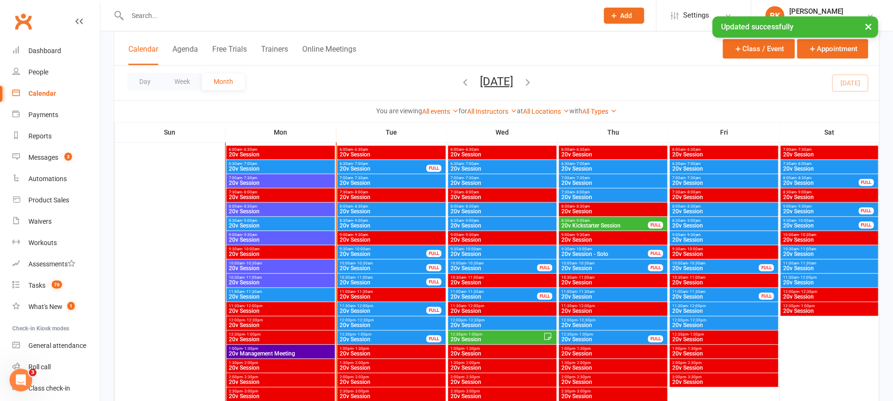
click at [296, 280] on span "20v Session" at bounding box center [280, 282] width 105 height 6
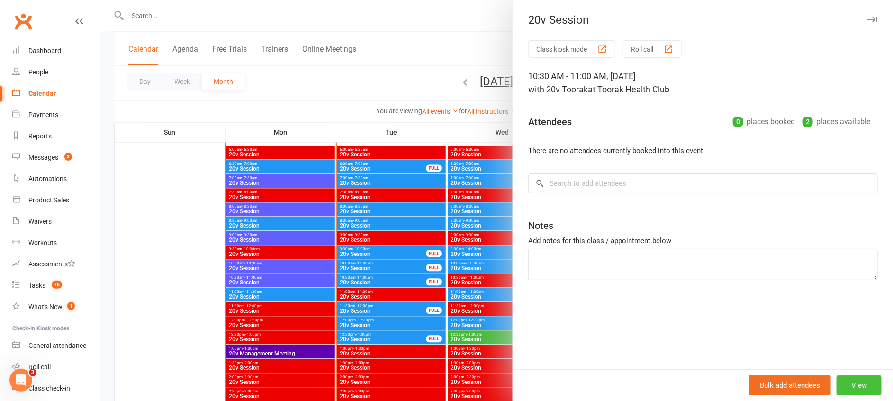
click at [847, 382] on button "View" at bounding box center [858, 385] width 45 height 20
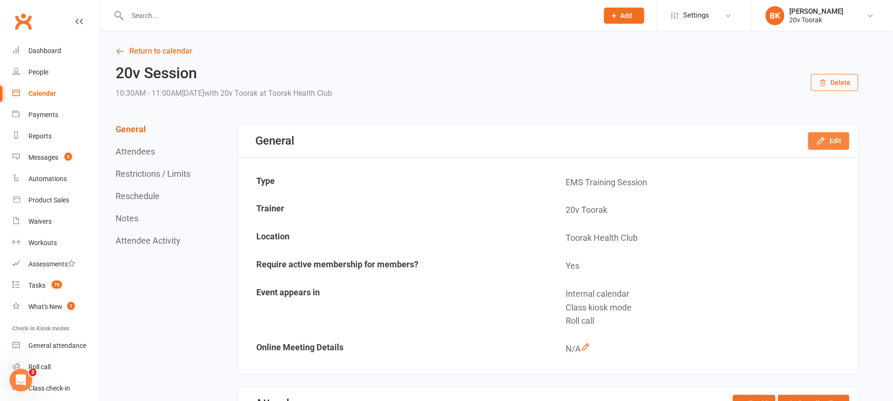
click at [834, 136] on button "Edit" at bounding box center [828, 140] width 41 height 17
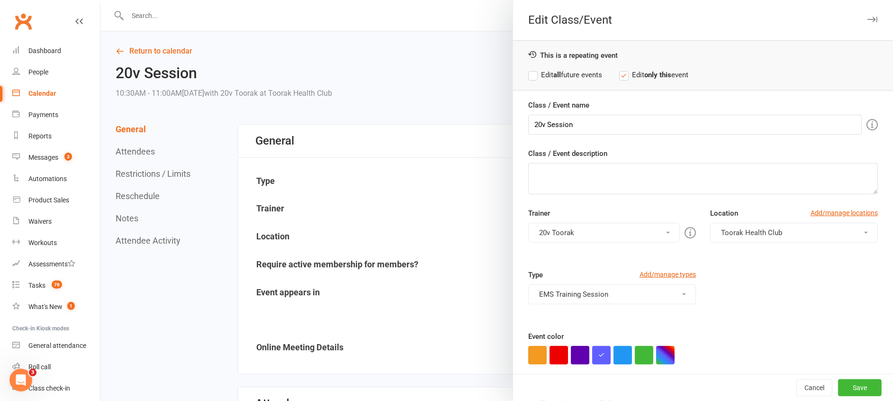
scroll to position [52, 0]
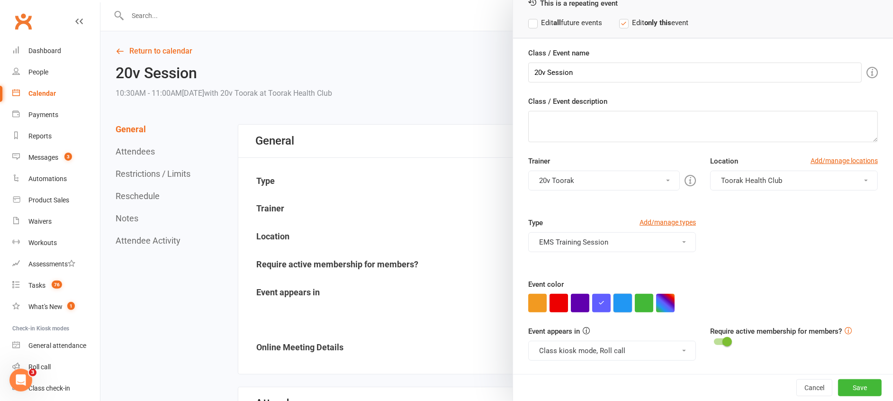
click at [613, 304] on button "button" at bounding box center [622, 303] width 18 height 18
click at [842, 384] on button "Save" at bounding box center [860, 387] width 44 height 17
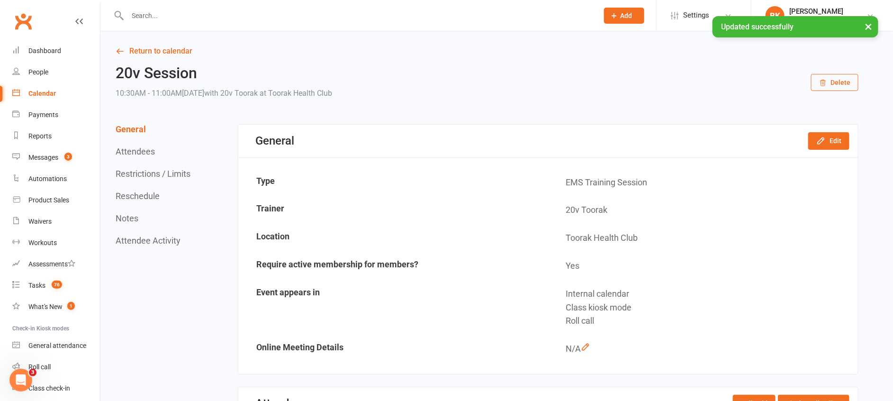
click at [156, 16] on div "× Updated successfully" at bounding box center [440, 16] width 880 height 0
click at [162, 46] on link "Return to calendar" at bounding box center [487, 51] width 743 height 13
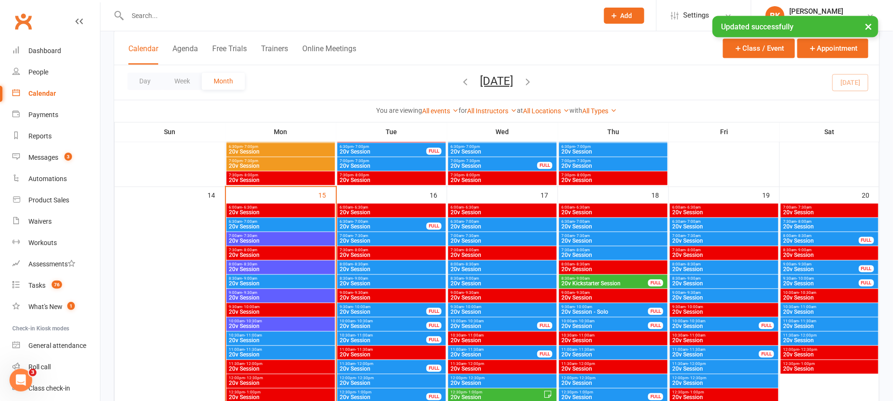
scroll to position [936, 0]
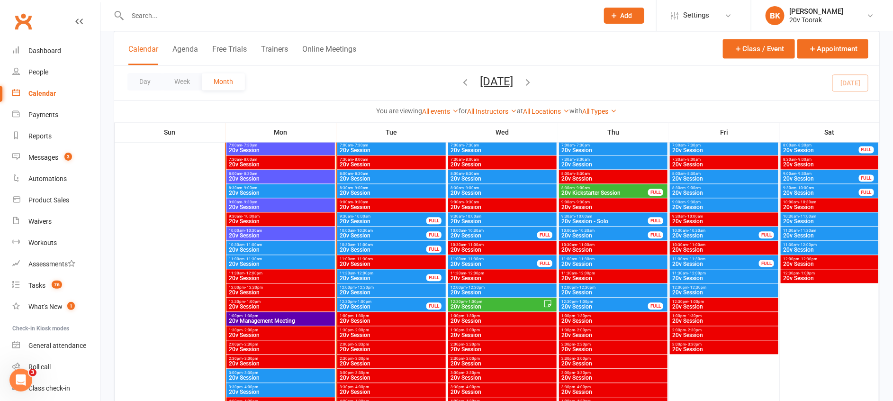
click at [294, 231] on span "10:00am - 10:30am" at bounding box center [280, 230] width 105 height 4
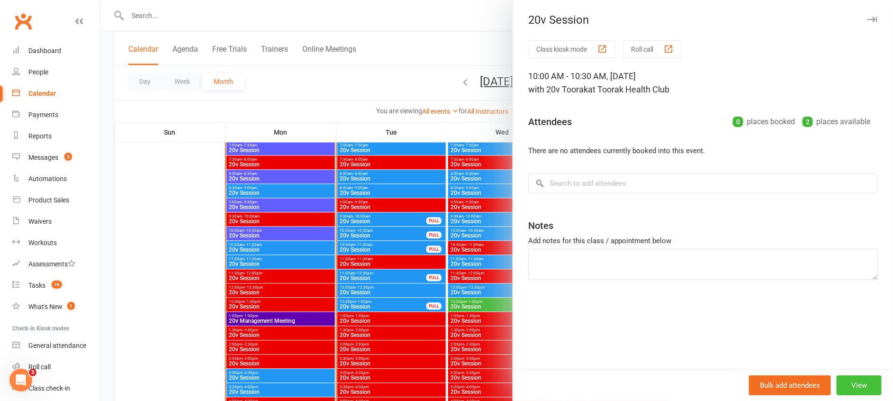
click at [848, 382] on button "View" at bounding box center [858, 385] width 45 height 20
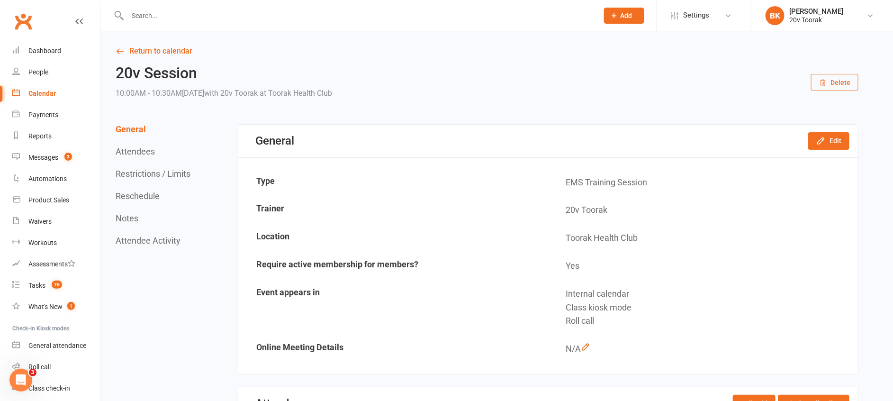
click at [842, 131] on div "General Edit" at bounding box center [547, 141] width 619 height 33
click at [831, 140] on button "Edit" at bounding box center [828, 140] width 41 height 17
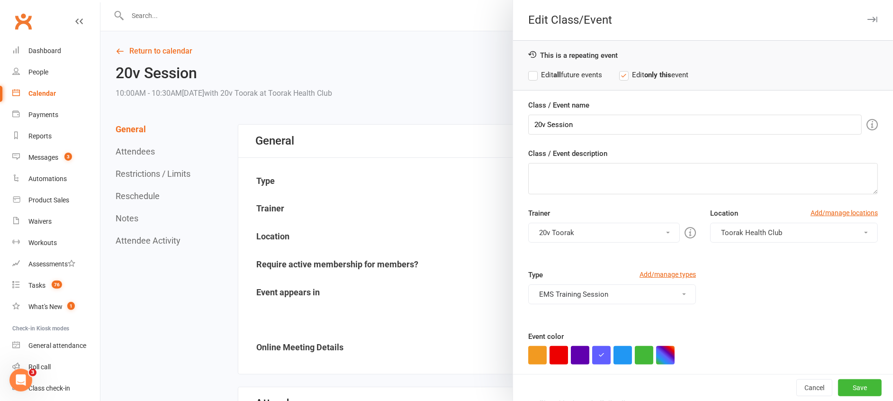
scroll to position [52, 0]
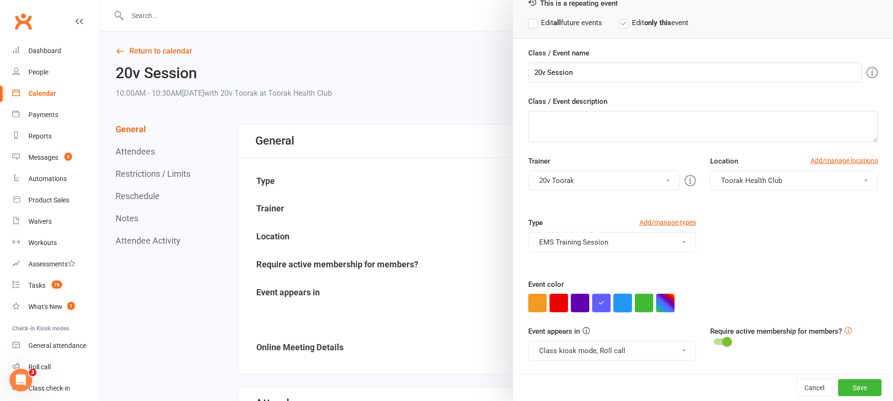
click at [613, 306] on button "button" at bounding box center [622, 303] width 18 height 18
click at [838, 385] on button "Save" at bounding box center [860, 387] width 44 height 17
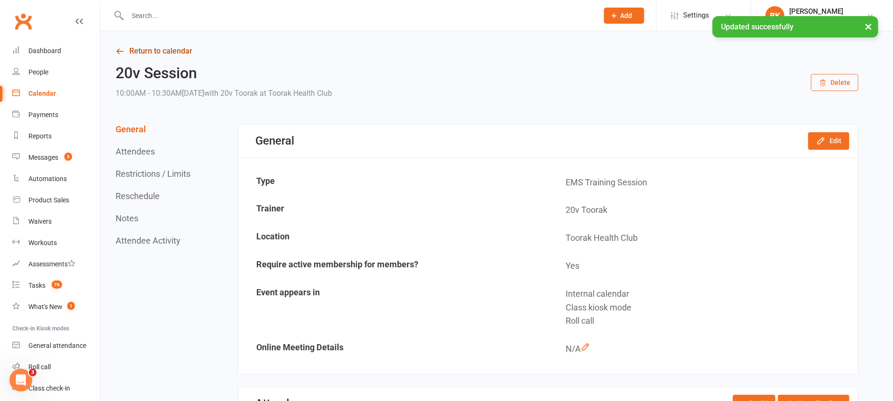
click at [166, 47] on link "Return to calendar" at bounding box center [487, 51] width 743 height 13
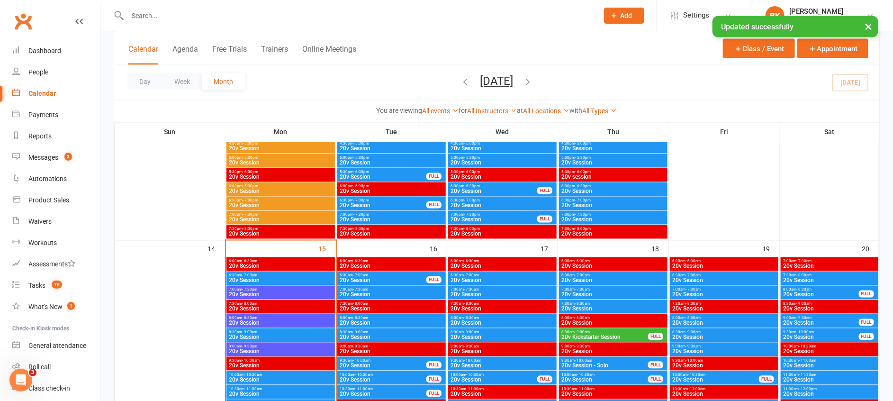
scroll to position [948, 0]
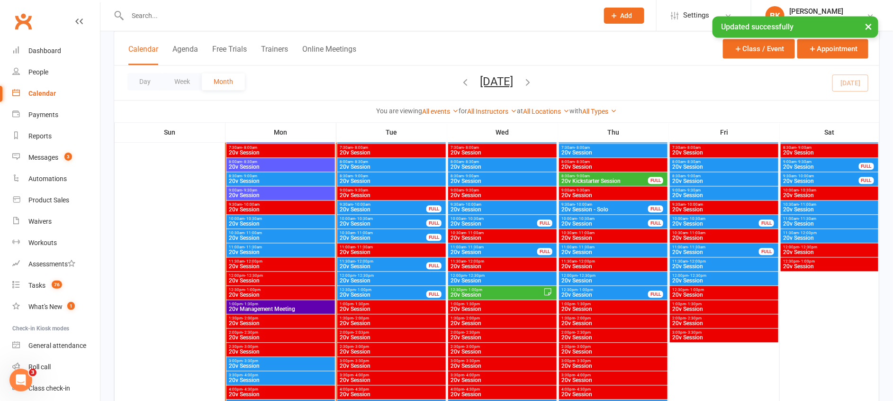
click at [283, 192] on span "20v Session" at bounding box center [280, 195] width 105 height 6
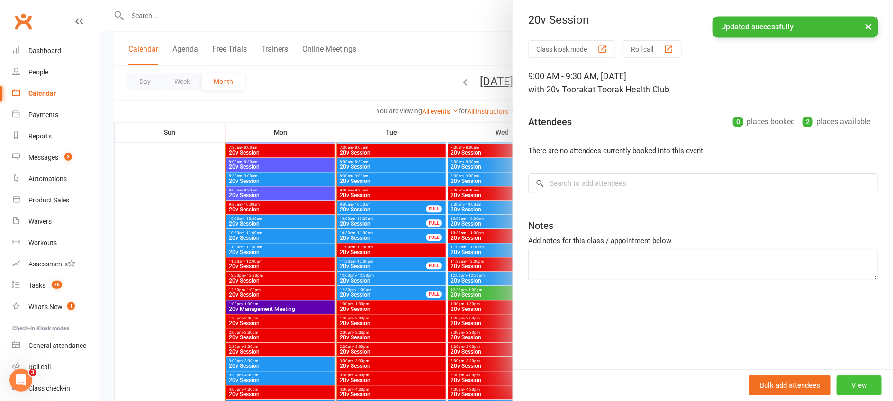
click at [845, 386] on button "View" at bounding box center [858, 385] width 45 height 20
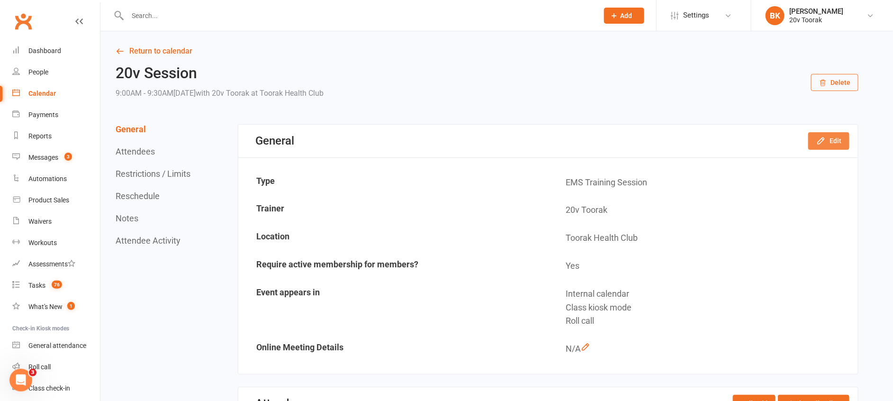
click at [830, 138] on button "Edit" at bounding box center [828, 140] width 41 height 17
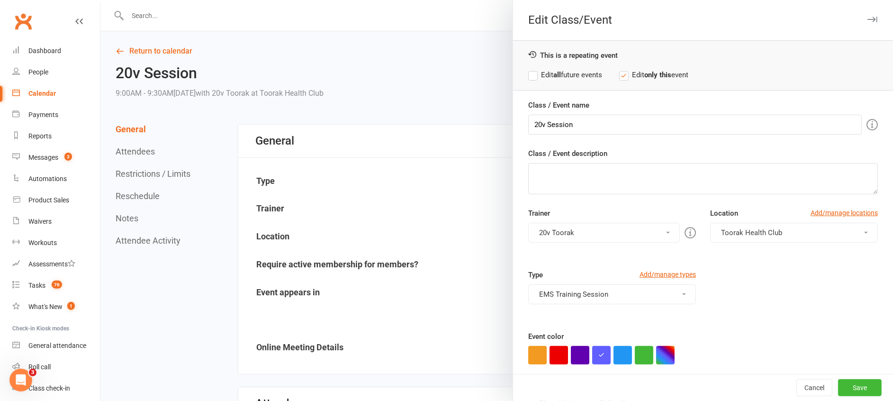
scroll to position [52, 0]
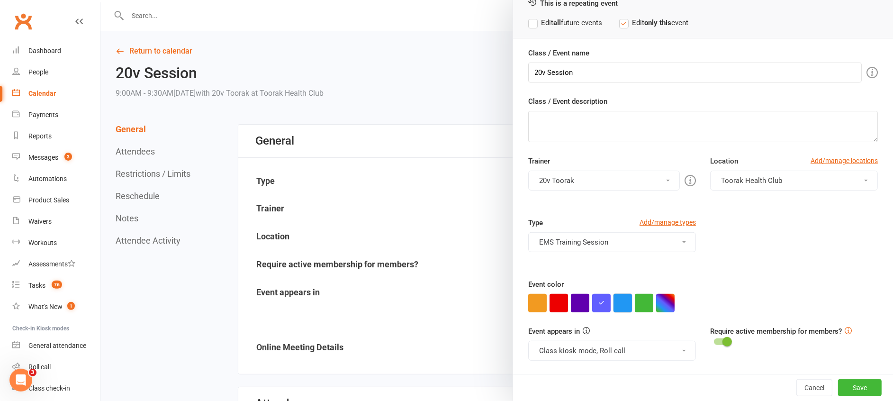
click at [618, 305] on button "button" at bounding box center [622, 303] width 18 height 18
click at [845, 386] on button "Save" at bounding box center [860, 387] width 44 height 17
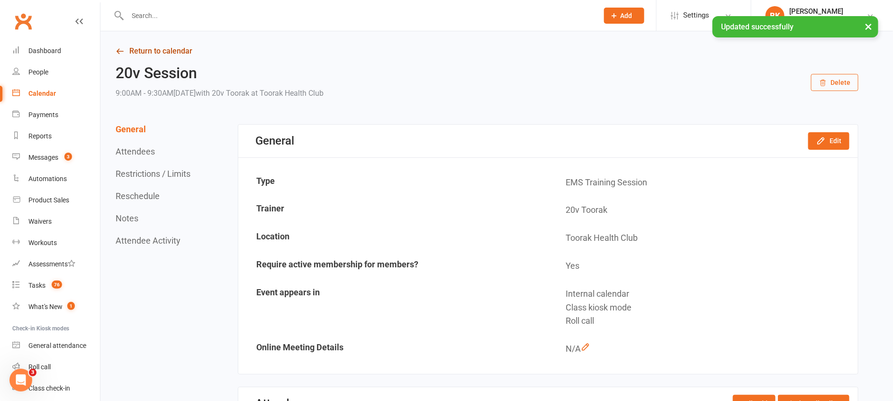
click at [171, 52] on link "Return to calendar" at bounding box center [487, 51] width 743 height 13
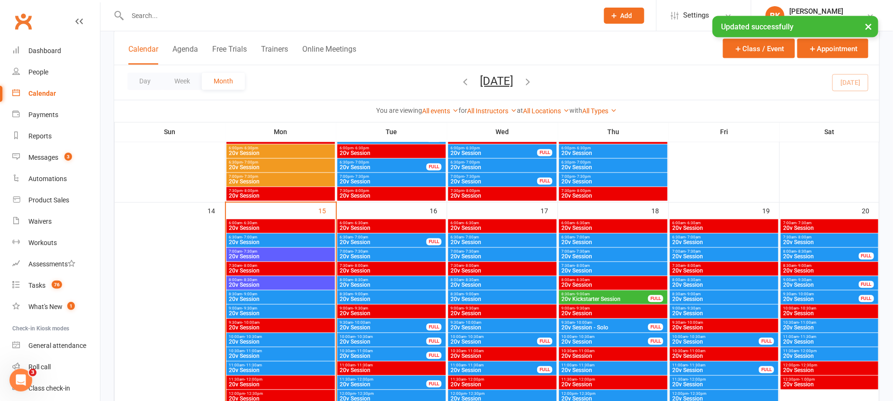
scroll to position [833, 0]
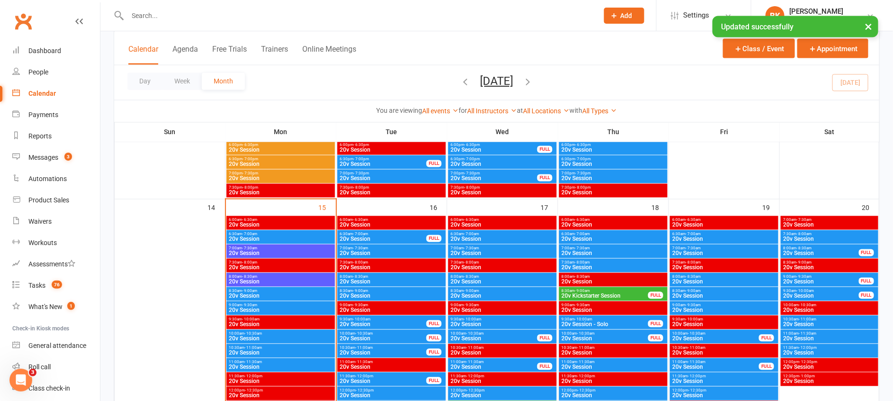
click at [302, 275] on span "8:00am - 8:30am" at bounding box center [280, 277] width 105 height 4
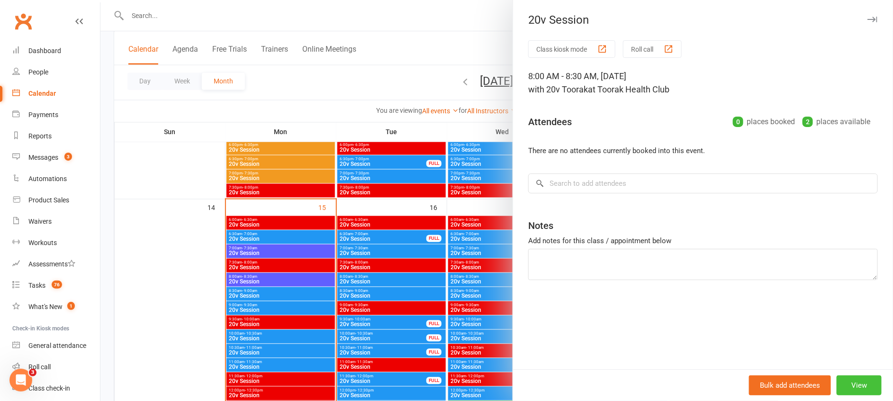
click at [867, 384] on button "View" at bounding box center [858, 385] width 45 height 20
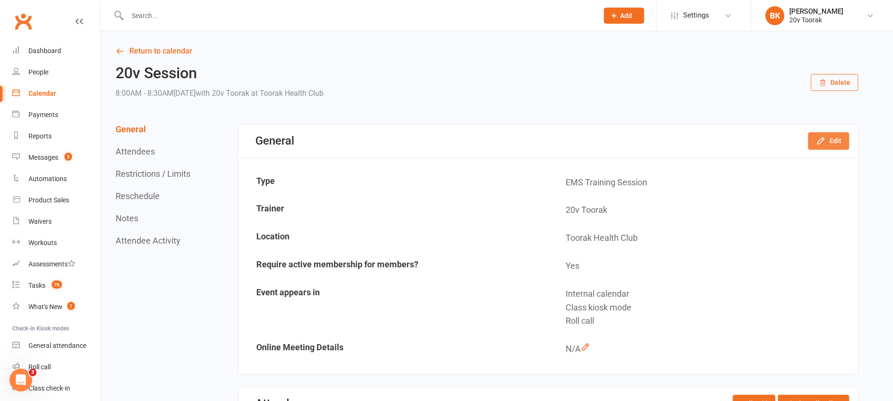
click at [831, 147] on button "Edit" at bounding box center [828, 140] width 41 height 17
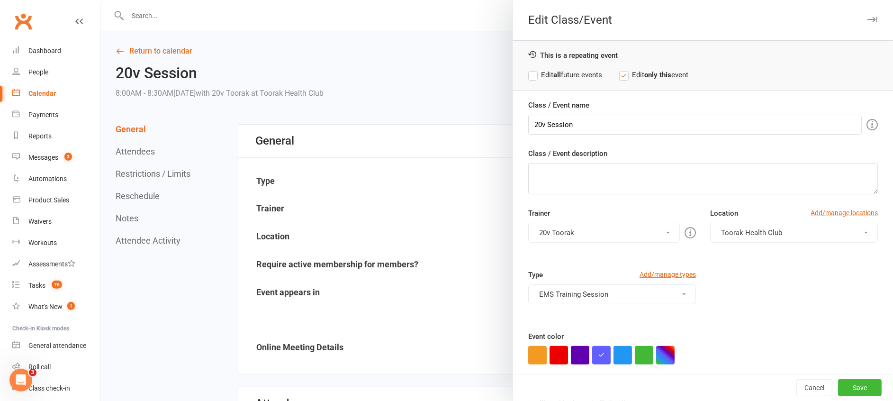
scroll to position [52, 0]
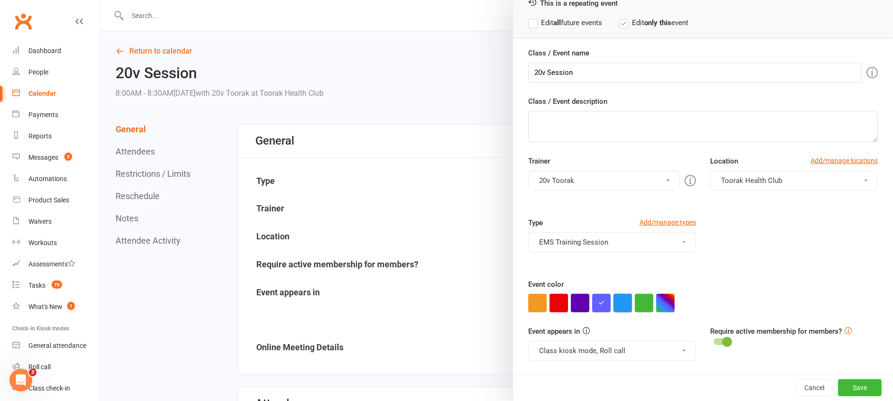
click at [617, 302] on button "button" at bounding box center [622, 303] width 18 height 18
click at [838, 382] on button "Save" at bounding box center [860, 387] width 44 height 17
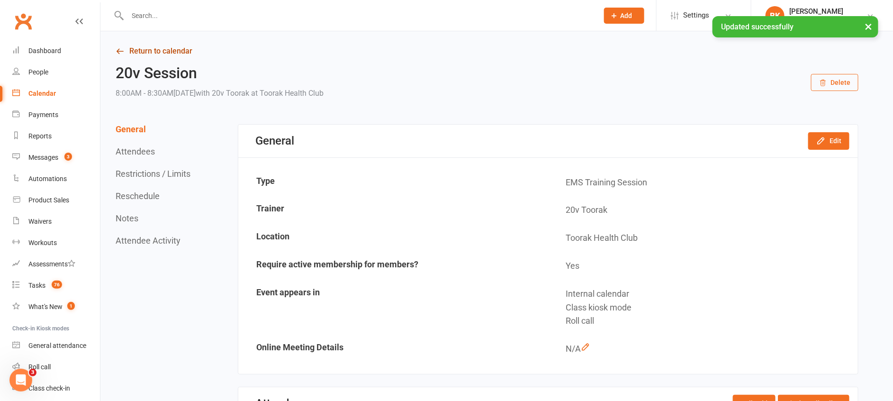
click at [164, 50] on link "Return to calendar" at bounding box center [487, 51] width 743 height 13
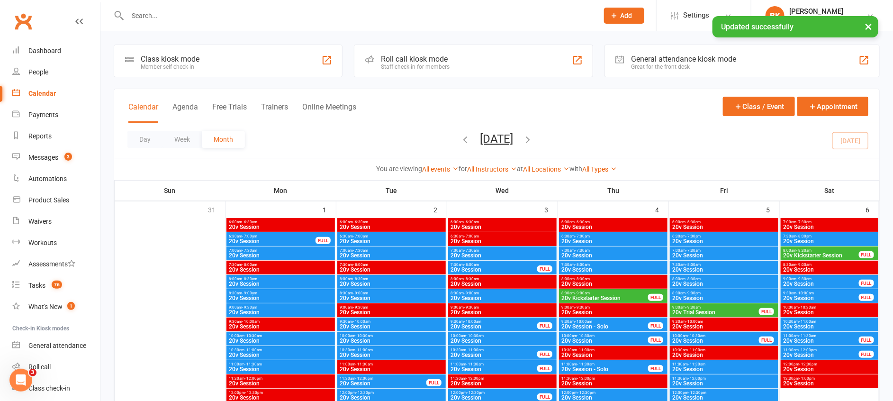
scroll to position [882, 0]
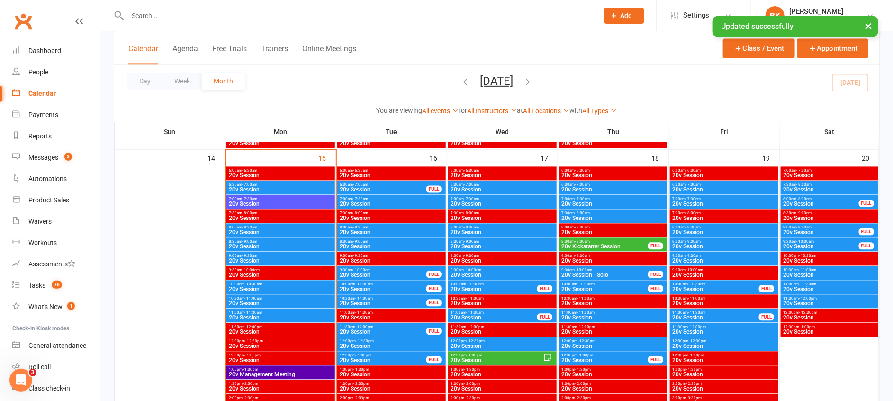
click at [270, 202] on span "20v Session" at bounding box center [280, 204] width 105 height 6
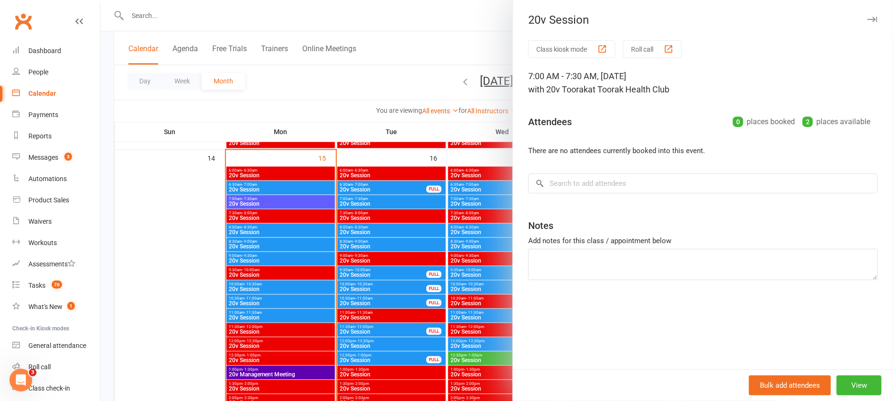
click at [855, 396] on div "Bulk add attendees View" at bounding box center [703, 385] width 380 height 32
click at [855, 386] on button "View" at bounding box center [858, 385] width 45 height 20
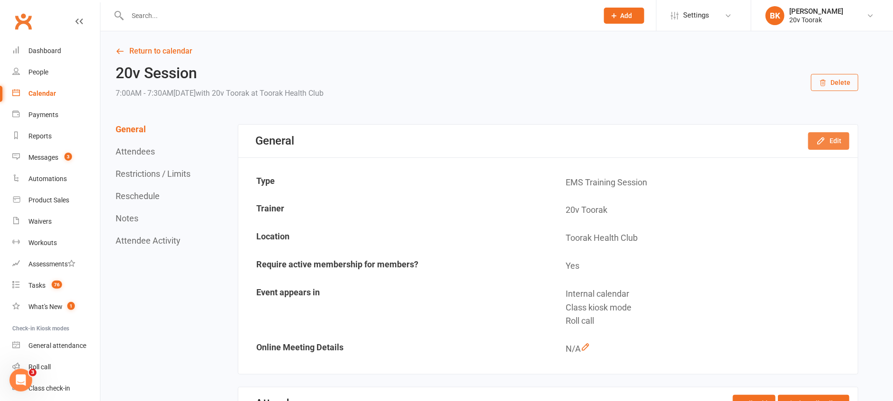
click at [831, 145] on button "Edit" at bounding box center [828, 140] width 41 height 17
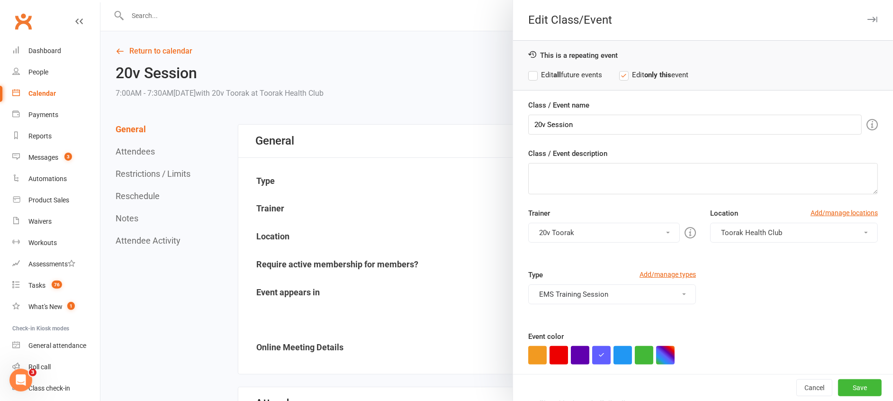
scroll to position [52, 0]
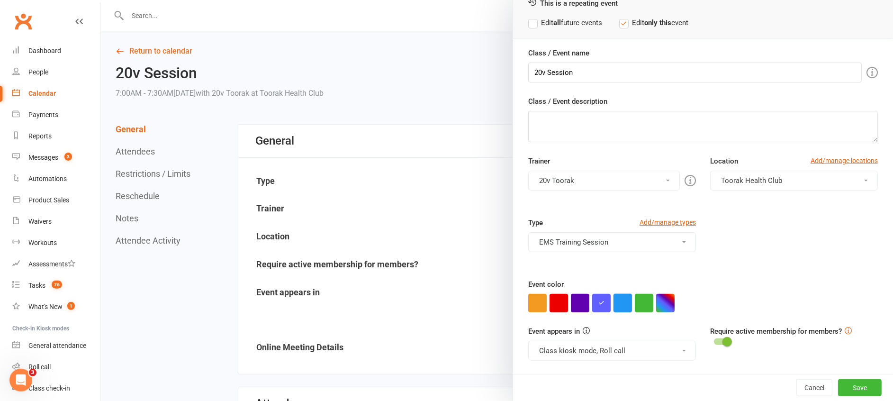
click at [613, 300] on button "button" at bounding box center [622, 303] width 18 height 18
click at [838, 385] on button "Save" at bounding box center [860, 387] width 44 height 17
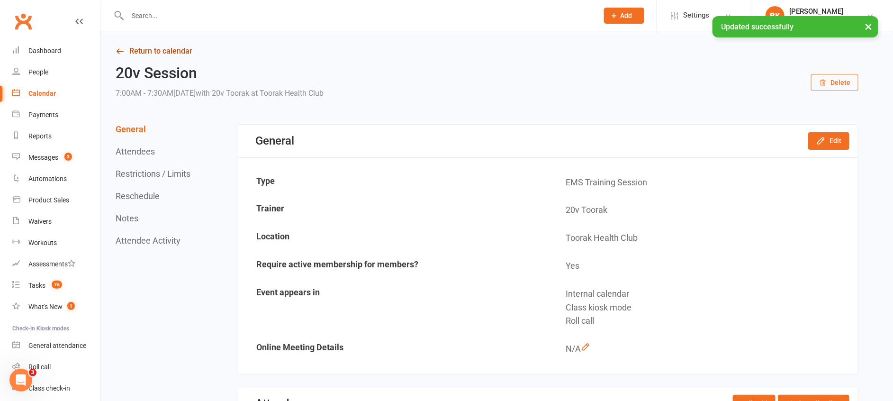
click at [161, 48] on link "Return to calendar" at bounding box center [487, 51] width 743 height 13
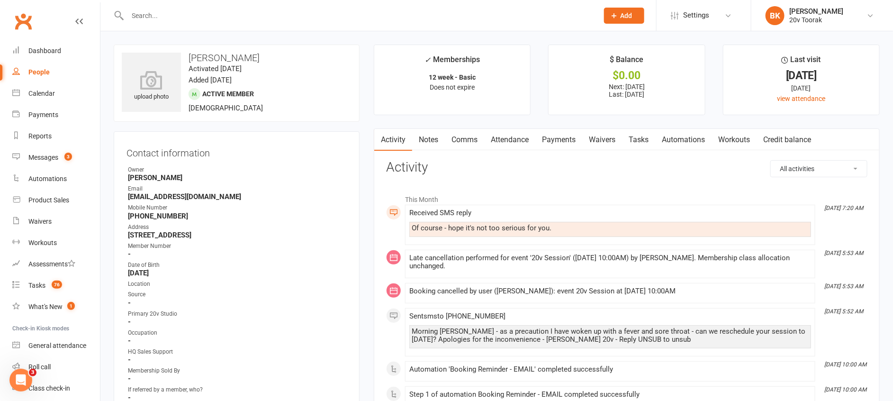
click at [471, 142] on link "Comms" at bounding box center [464, 140] width 39 height 22
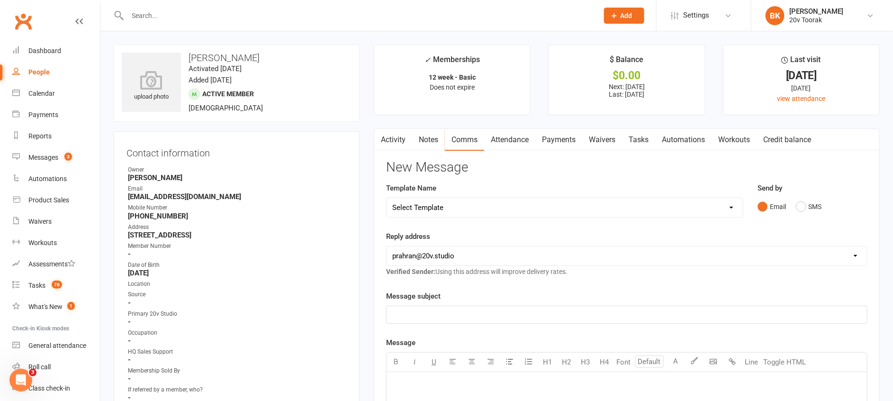
click at [825, 209] on div "Email SMS" at bounding box center [811, 207] width 109 height 18
click at [812, 202] on button "SMS" at bounding box center [809, 207] width 26 height 18
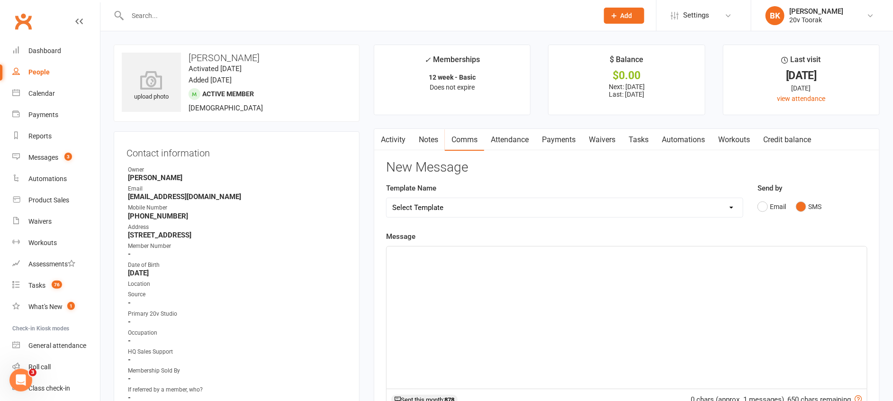
click at [786, 257] on p "﻿" at bounding box center [626, 254] width 469 height 11
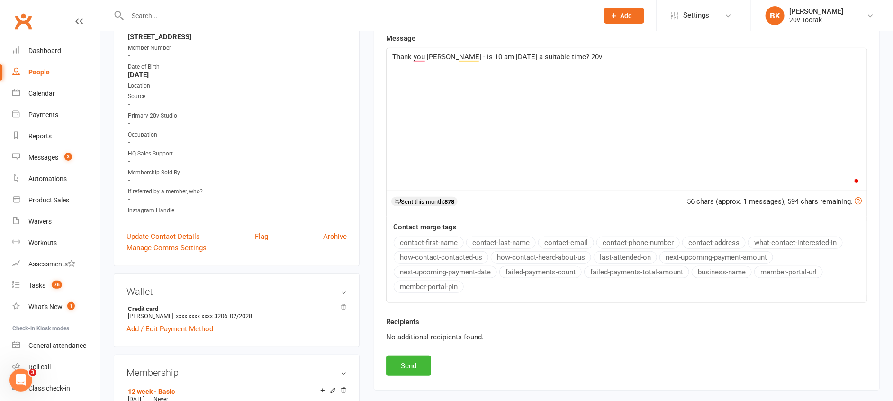
scroll to position [202, 0]
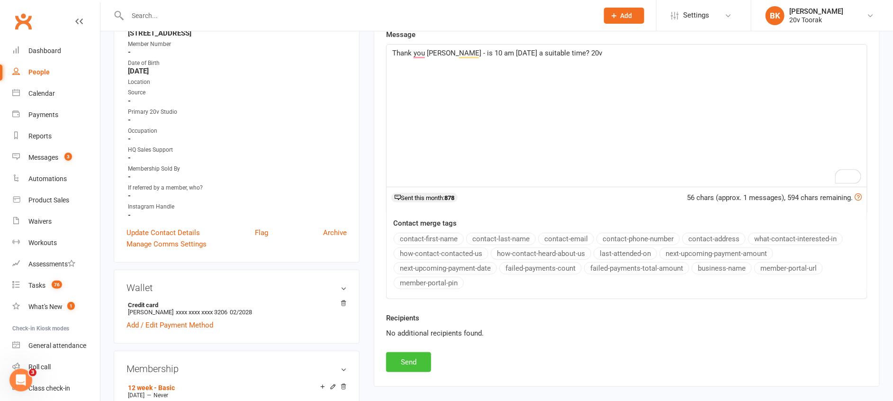
click at [391, 370] on button "Send" at bounding box center [408, 362] width 45 height 20
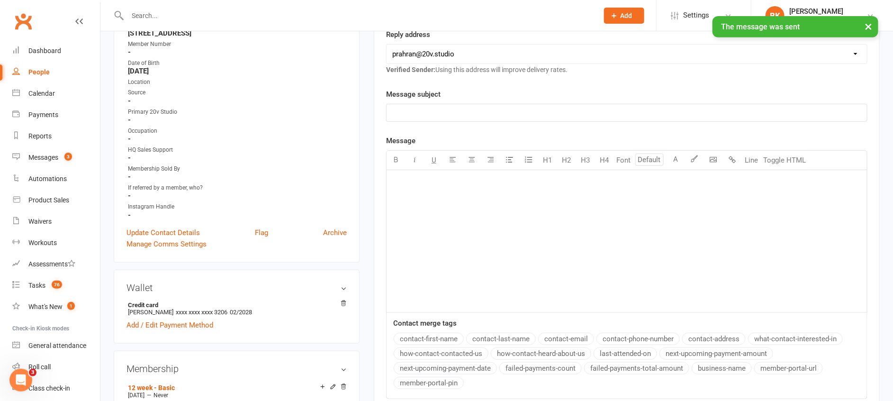
scroll to position [0, 0]
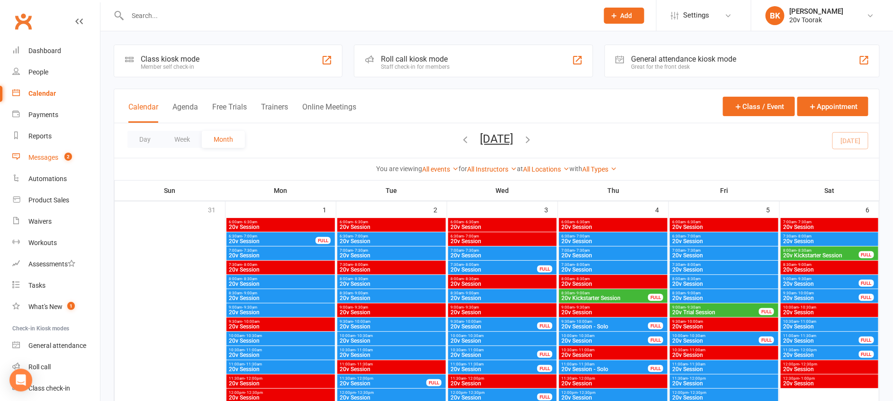
click at [54, 157] on div "Messages" at bounding box center [43, 157] width 30 height 8
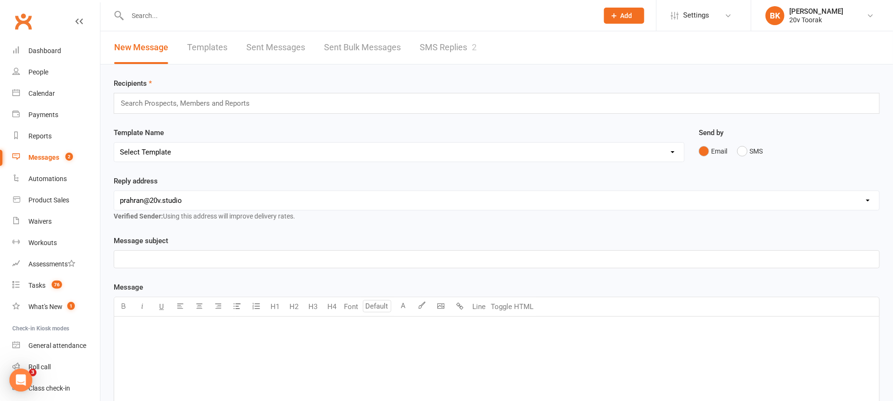
click at [457, 59] on link "SMS Replies 2" at bounding box center [448, 47] width 57 height 33
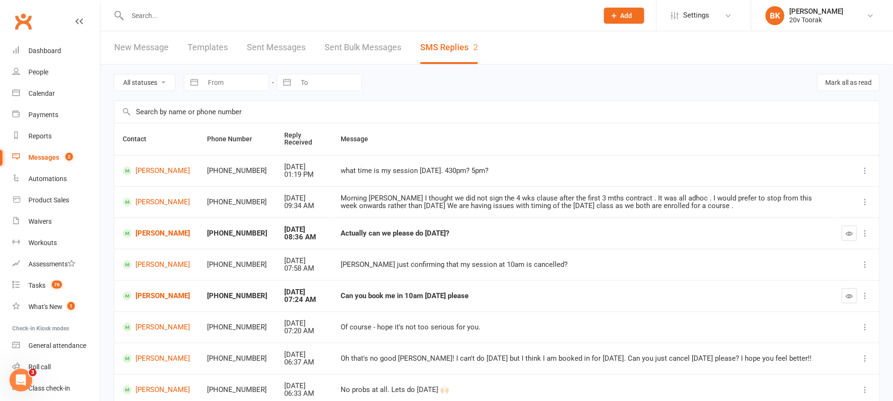
click at [843, 296] on button "button" at bounding box center [849, 295] width 15 height 15
click at [152, 295] on link "[PERSON_NAME]" at bounding box center [156, 295] width 67 height 9
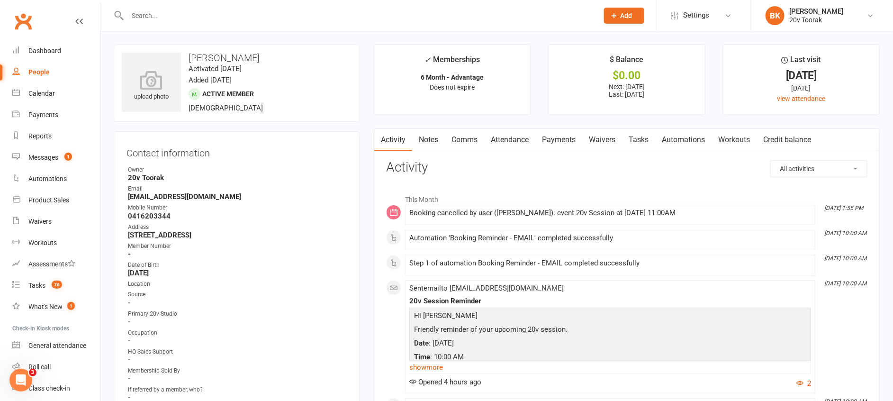
click at [475, 139] on link "Comms" at bounding box center [464, 140] width 39 height 22
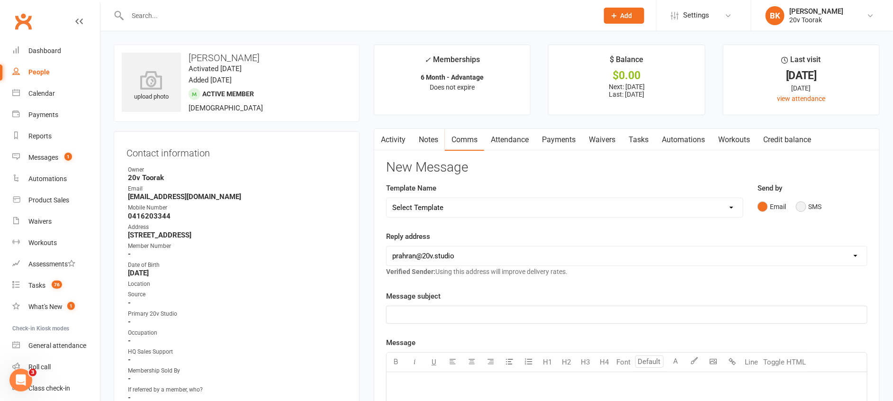
click at [798, 210] on button "SMS" at bounding box center [809, 207] width 26 height 18
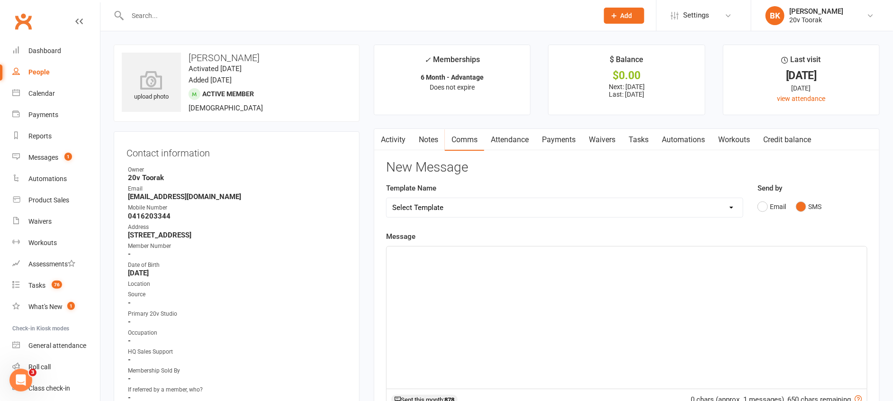
click at [748, 280] on div "﻿" at bounding box center [626, 317] width 480 height 142
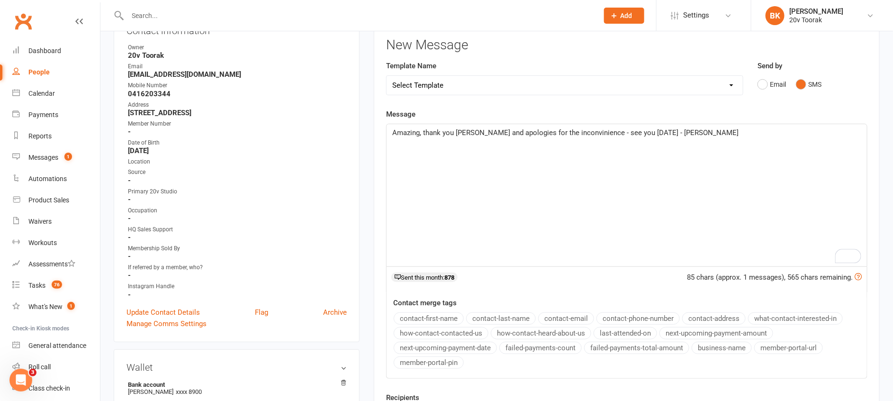
scroll to position [195, 0]
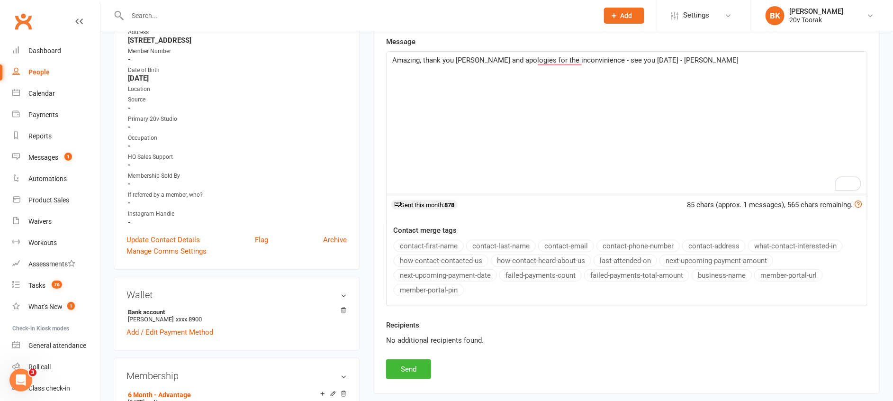
click at [646, 59] on span "Amazing, thank you Ben and apologies for the inconvinience - see you tomorrow -…" at bounding box center [565, 60] width 346 height 9
click at [544, 59] on span "Amazing, thank you Ben and apologies for the inconvinience - see you tomorrow a…" at bounding box center [579, 60] width 374 height 9
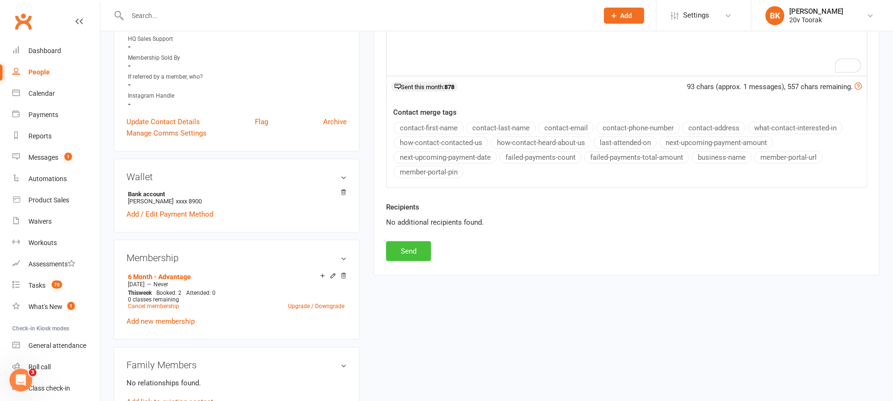
click at [418, 241] on button "Send" at bounding box center [408, 251] width 45 height 20
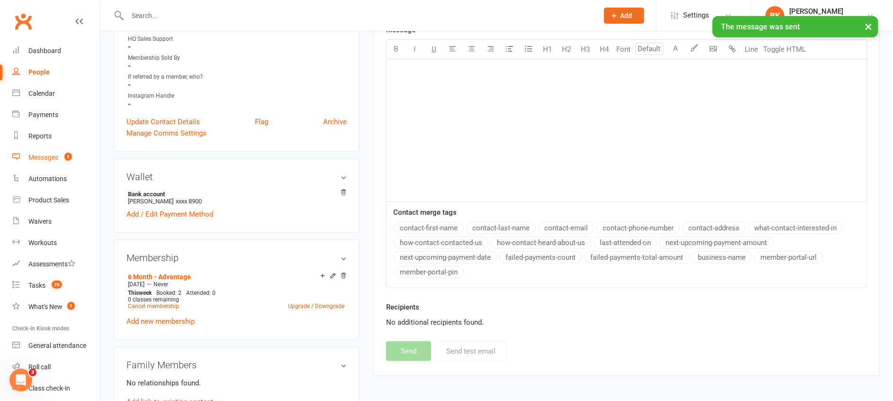
click at [47, 167] on link "Messages 1" at bounding box center [56, 157] width 88 height 21
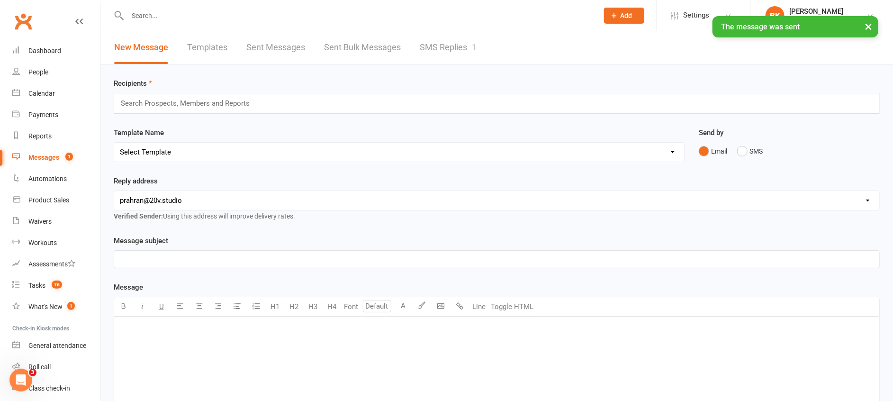
click at [427, 44] on link "SMS Replies 1" at bounding box center [448, 47] width 57 height 33
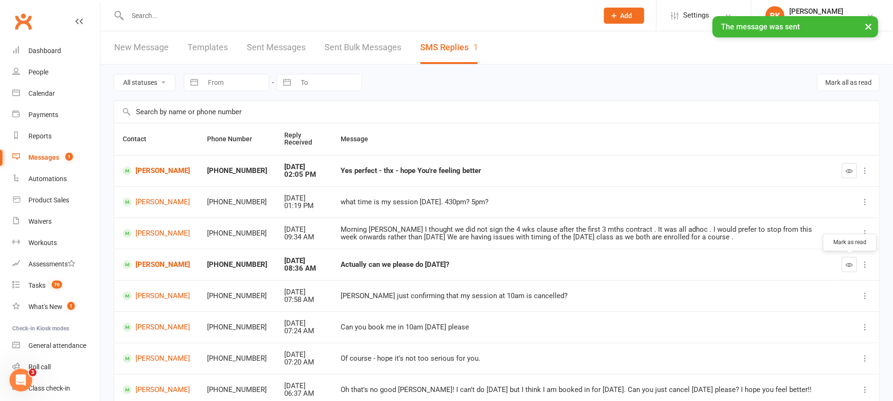
click at [846, 266] on icon "button" at bounding box center [849, 264] width 7 height 7
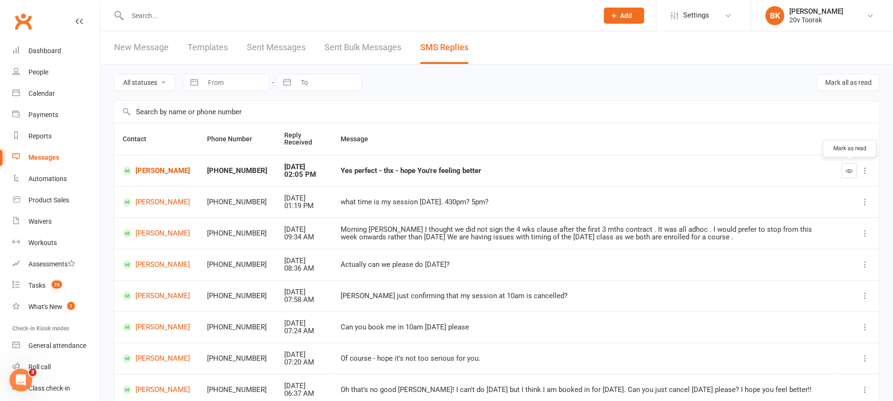
click at [852, 172] on icon "button" at bounding box center [849, 170] width 7 height 7
click at [150, 262] on link "[PERSON_NAME]" at bounding box center [156, 264] width 67 height 9
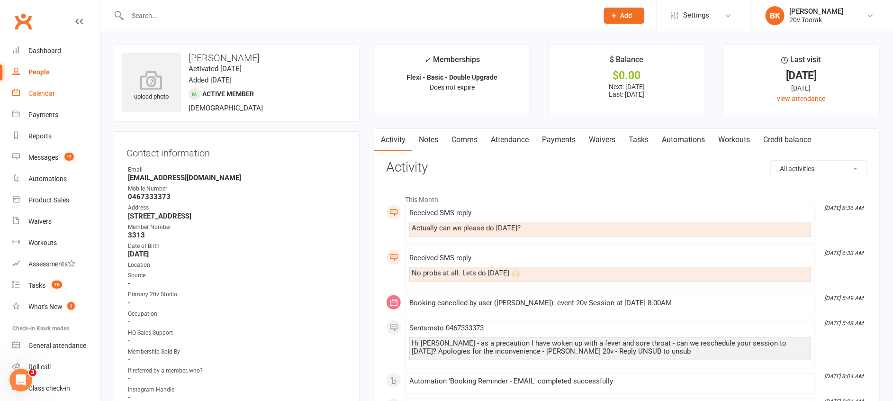
click at [49, 92] on div "Calendar" at bounding box center [41, 94] width 27 height 8
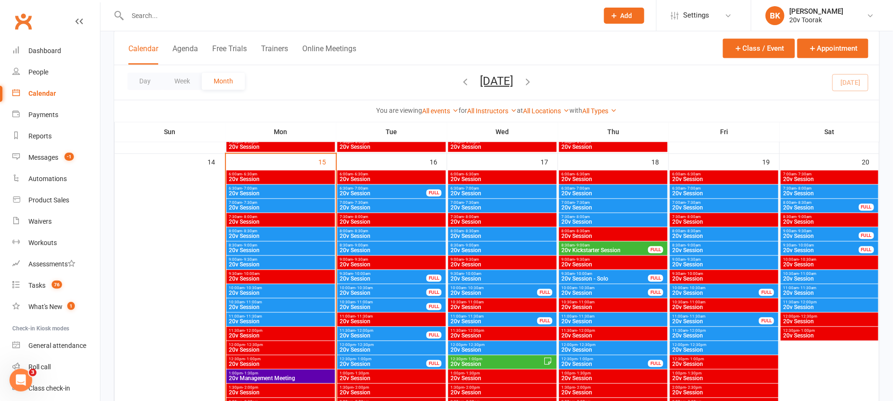
scroll to position [890, 0]
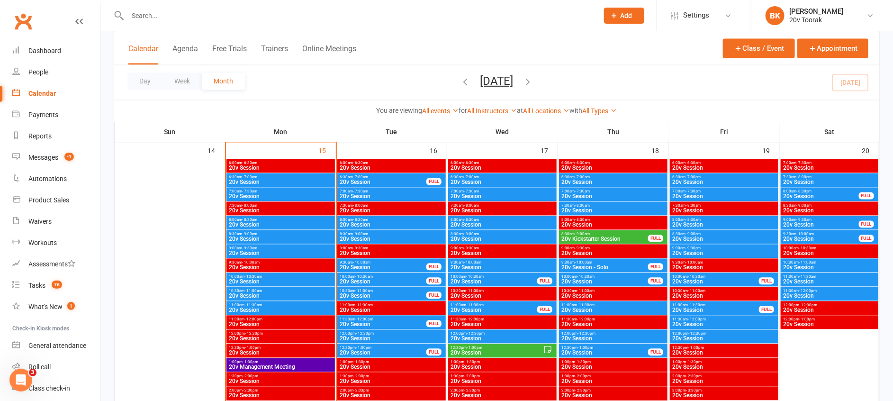
click at [485, 226] on span "20v Session" at bounding box center [502, 225] width 105 height 6
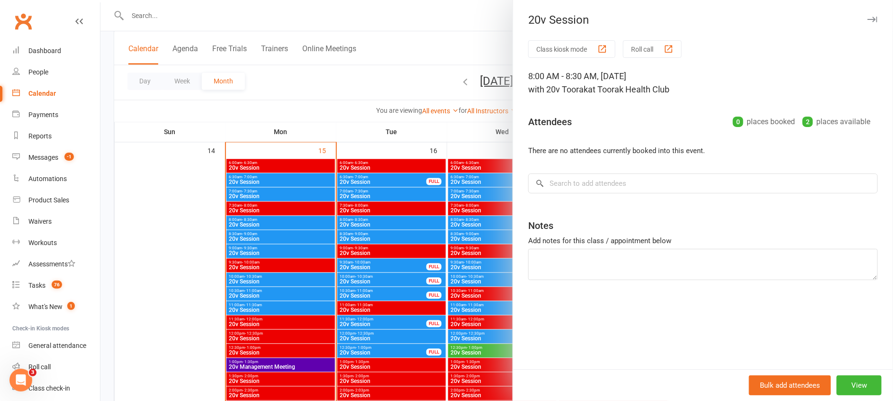
click at [619, 194] on div "Class kiosk mode Roll call 8:00 AM - 8:30 AM, Wednesday, September, 17, 2025 wi…" at bounding box center [703, 204] width 380 height 329
click at [623, 191] on input "search" at bounding box center [703, 183] width 350 height 20
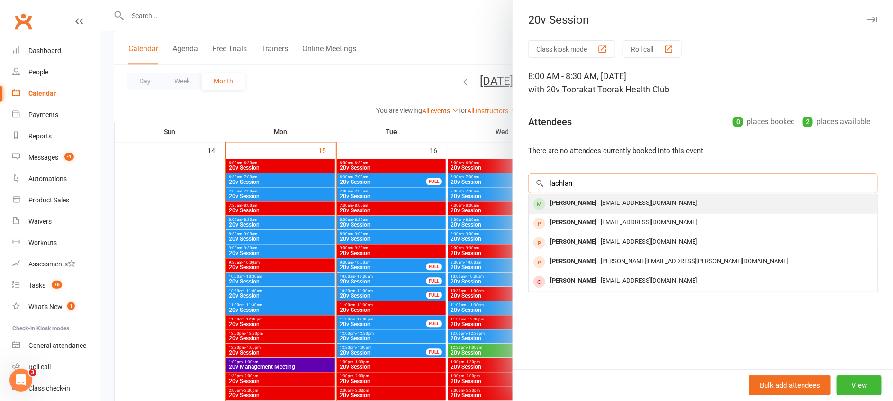
type input "lachlan"
click at [560, 204] on div "[PERSON_NAME]" at bounding box center [573, 203] width 54 height 14
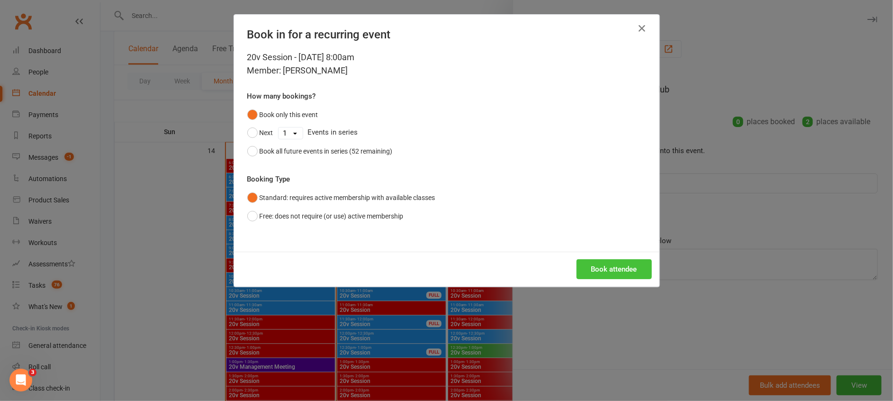
click at [603, 271] on button "Book attendee" at bounding box center [613, 269] width 75 height 20
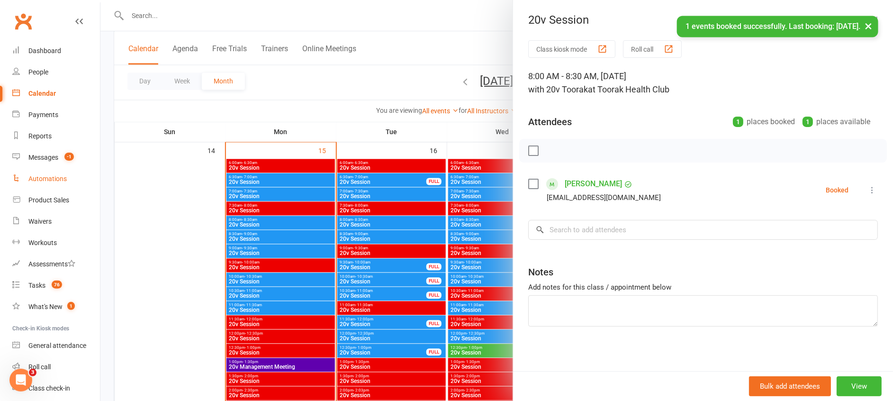
click at [46, 171] on link "Automations" at bounding box center [56, 178] width 88 height 21
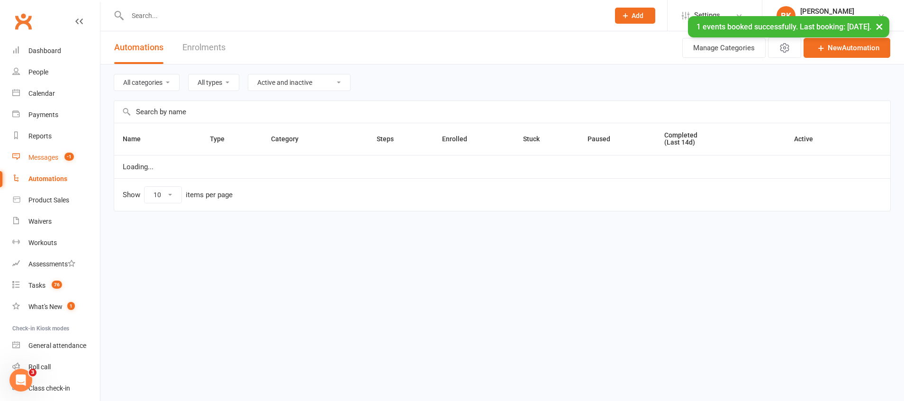
click at [36, 152] on link "Messages -1" at bounding box center [56, 157] width 88 height 21
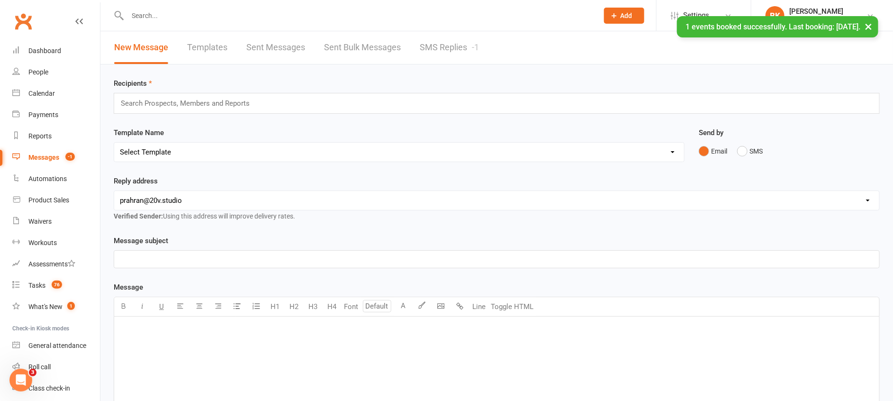
click at [438, 55] on link "SMS Replies -1" at bounding box center [449, 47] width 59 height 33
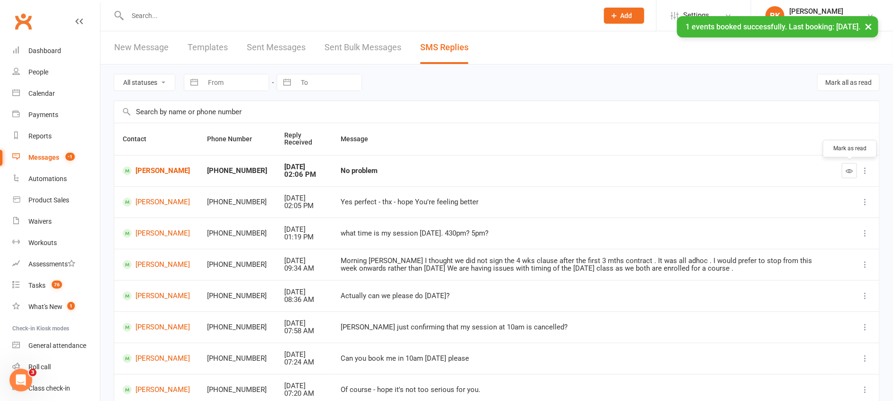
click at [851, 172] on icon "button" at bounding box center [849, 170] width 7 height 7
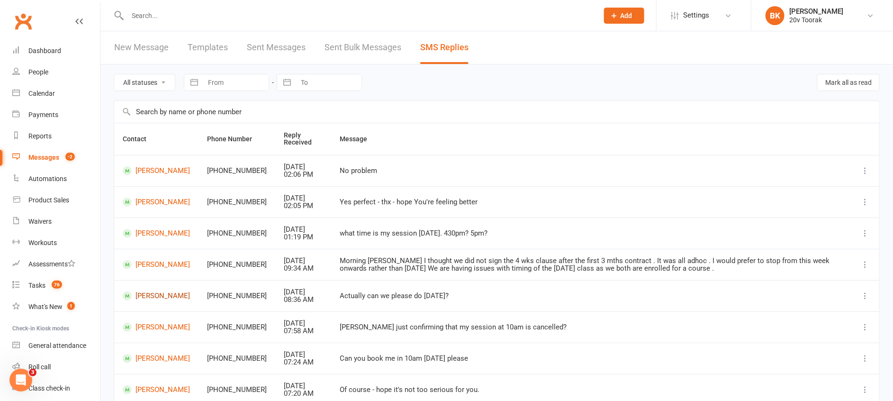
click at [148, 293] on link "[PERSON_NAME]" at bounding box center [156, 295] width 67 height 9
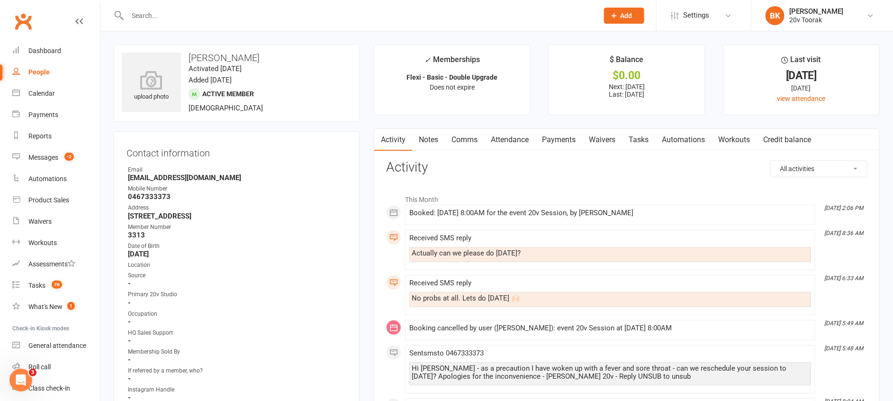
click at [470, 140] on link "Comms" at bounding box center [464, 140] width 39 height 22
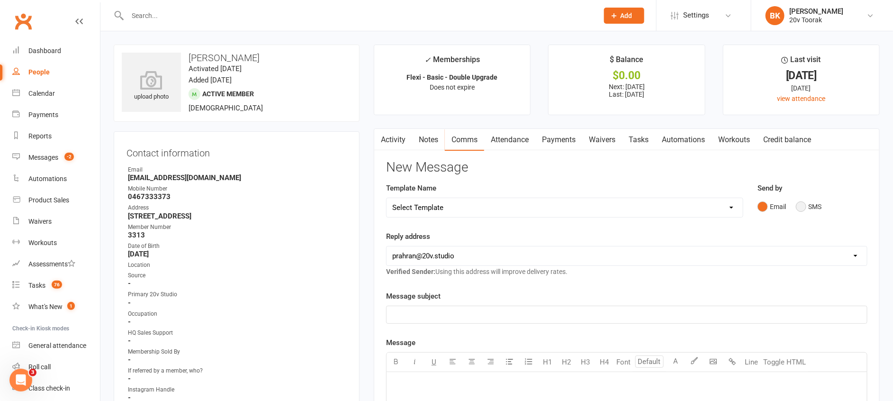
click at [802, 201] on button "SMS" at bounding box center [809, 207] width 26 height 18
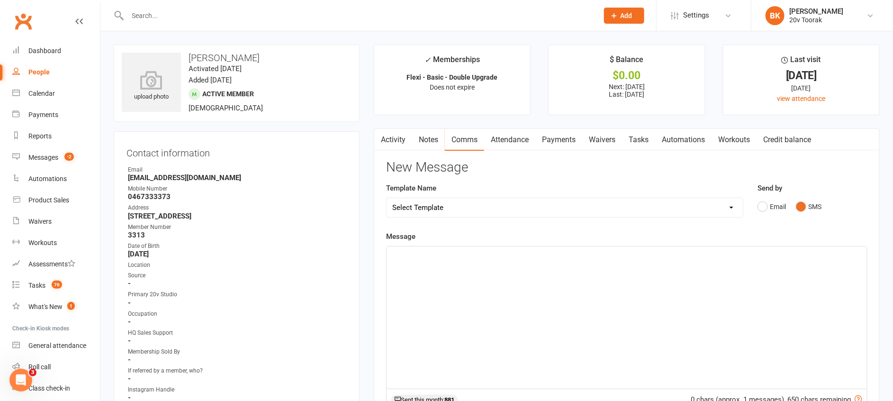
click at [777, 256] on p "﻿" at bounding box center [626, 254] width 469 height 11
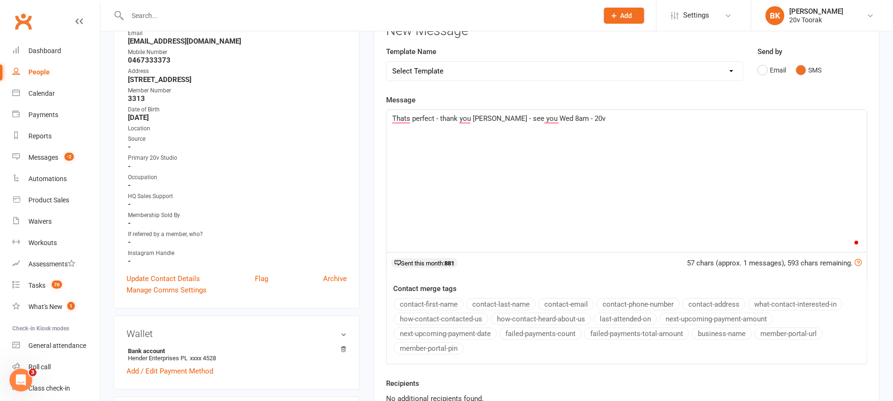
scroll to position [220, 0]
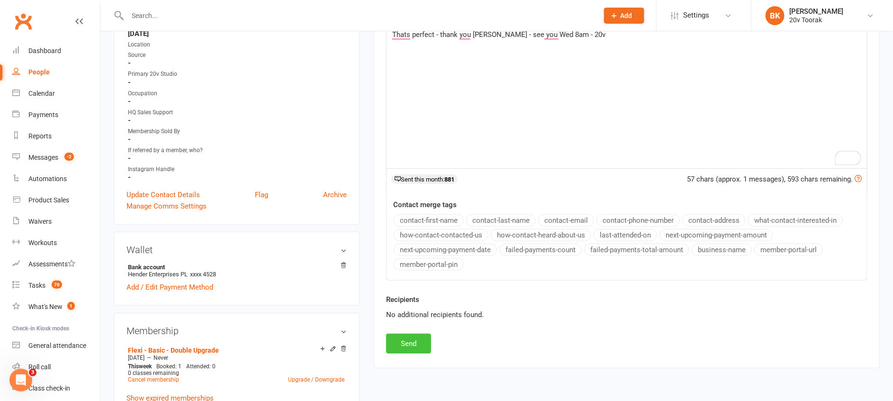
click at [412, 347] on button "Send" at bounding box center [408, 343] width 45 height 20
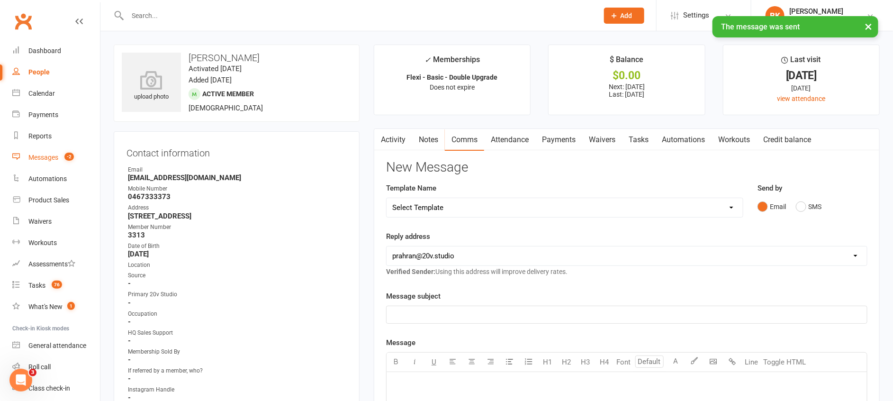
click at [56, 152] on link "Messages -2" at bounding box center [56, 157] width 88 height 21
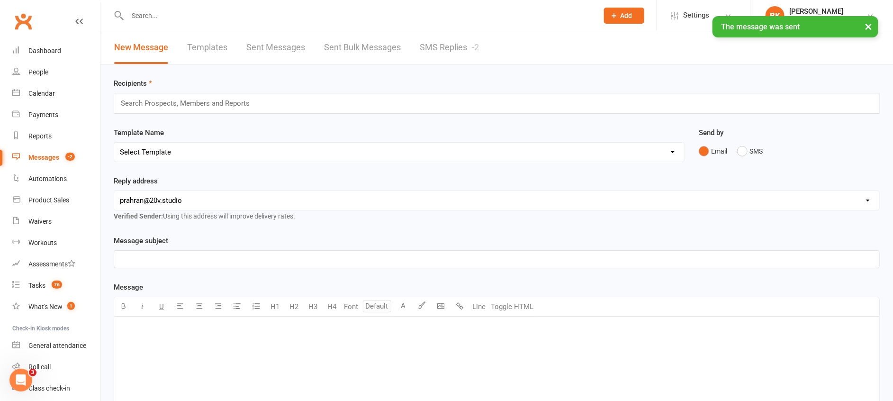
click at [453, 43] on link "SMS Replies -2" at bounding box center [449, 47] width 59 height 33
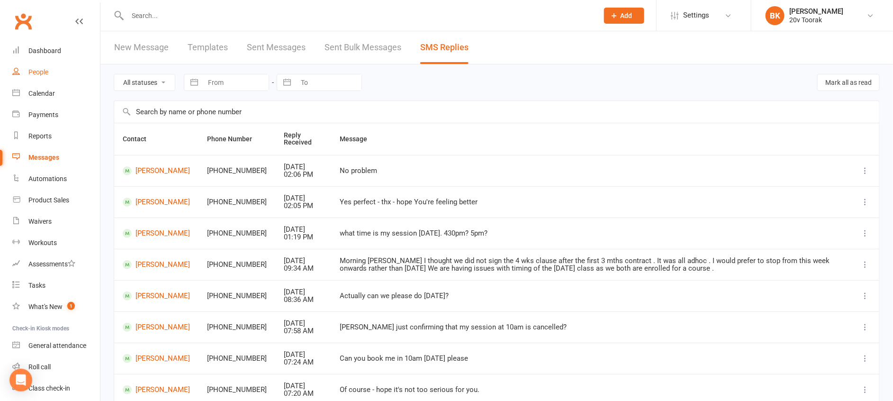
click at [42, 72] on div "People" at bounding box center [38, 72] width 20 height 8
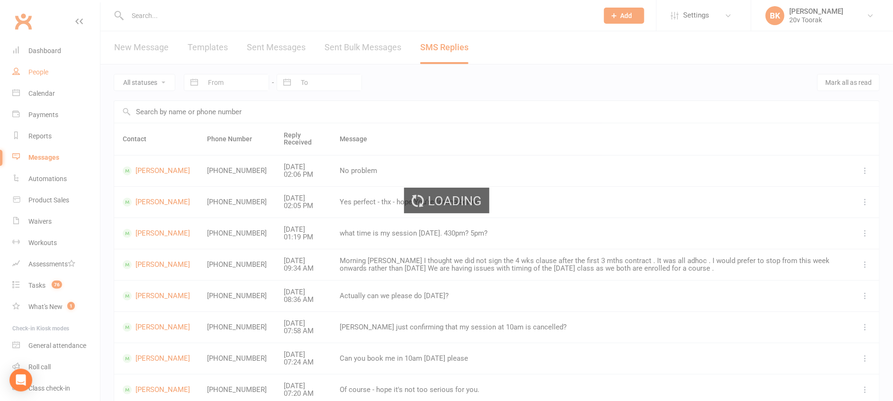
select select "100"
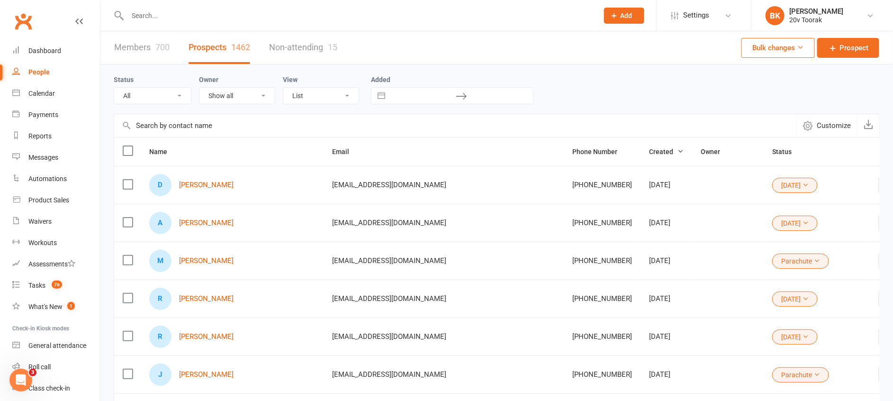
click at [163, 84] on div "Status All (No status set) (Invalid status) Parachute Referrals In Communicatio…" at bounding box center [156, 89] width 85 height 30
click at [161, 90] on select "All (No status set) (Invalid status) Parachute Referrals In Communication Call …" at bounding box center [152, 96] width 77 height 16
select select "Call Lter Task Comms"
click at [114, 88] on select "All (No status set) (Invalid status) Parachute Referrals In Communication Call …" at bounding box center [152, 96] width 77 height 16
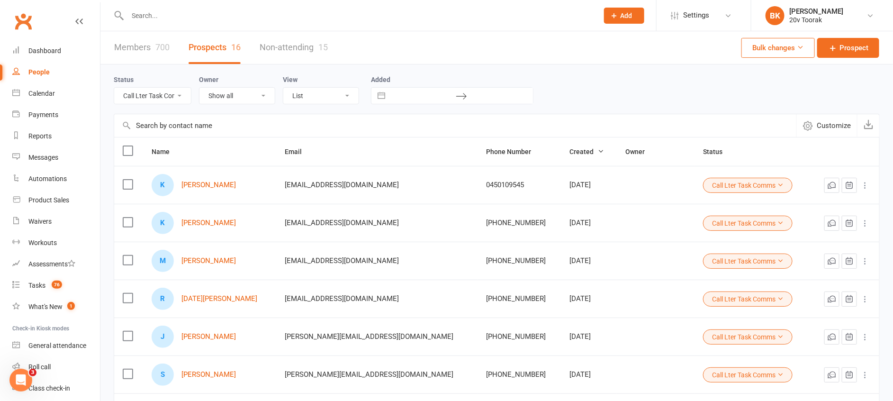
click at [598, 93] on div "Status All (No status set) (Invalid status) Parachute Referrals In Communicatio…" at bounding box center [497, 89] width 766 height 30
